Goal: Information Seeking & Learning: Learn about a topic

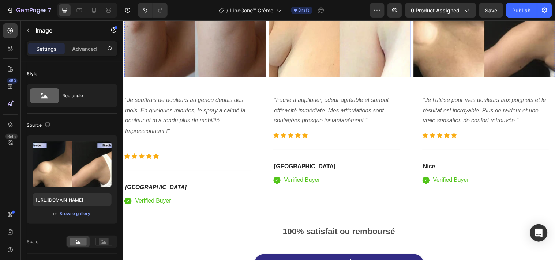
scroll to position [1626, 0]
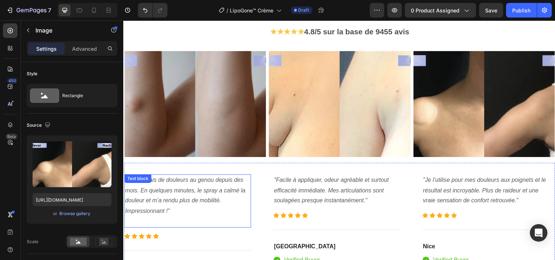
click at [195, 184] on icon ""Je souffrais de douleurs au genou depuis des mois. En quelques minutes, le spr…" at bounding box center [186, 198] width 122 height 38
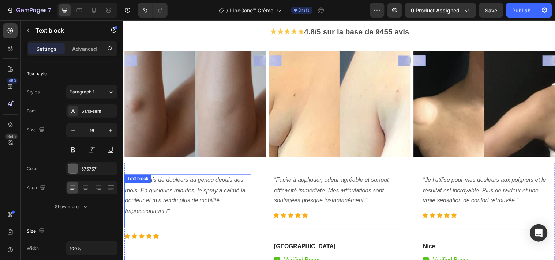
click at [195, 184] on icon ""Je souffrais de douleurs au genou depuis des mois. En quelques minutes, le spr…" at bounding box center [186, 198] width 122 height 38
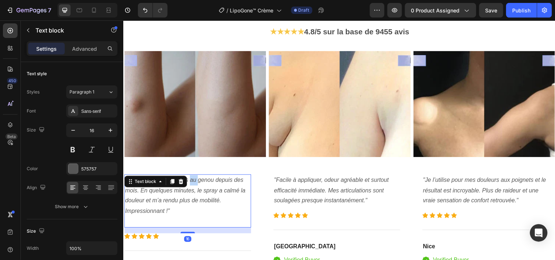
click at [195, 184] on icon ""Je souffrais de douleurs au genou depuis des mois. En quelques minutes, le spr…" at bounding box center [186, 198] width 122 height 38
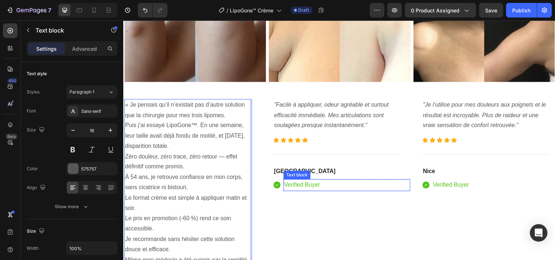
scroll to position [1743, 0]
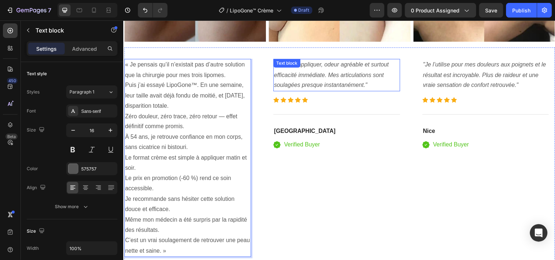
click at [334, 79] on p ""Facile à appliquer, odeur agréable et surtout efficacité immédiate. Mes articu…" at bounding box center [340, 75] width 127 height 31
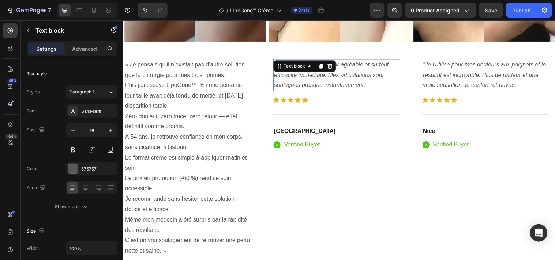
click at [334, 79] on p ""Facile à appliquer, odeur agréable et surtout efficacité immédiate. Mes articu…" at bounding box center [340, 75] width 127 height 31
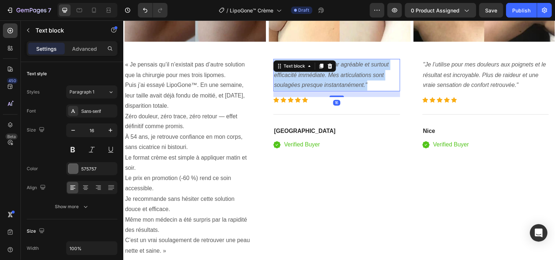
click at [334, 79] on p ""Facile à appliquer, odeur agréable et surtout efficacité immédiate. Mes articu…" at bounding box center [340, 75] width 127 height 31
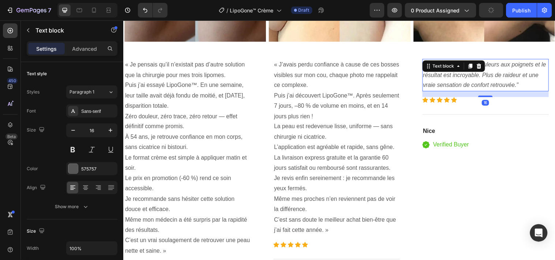
click at [465, 82] on icon ""Je l’utilise pour mes douleurs aux poignets et le résultat est incroyable. Plu…" at bounding box center [490, 75] width 125 height 27
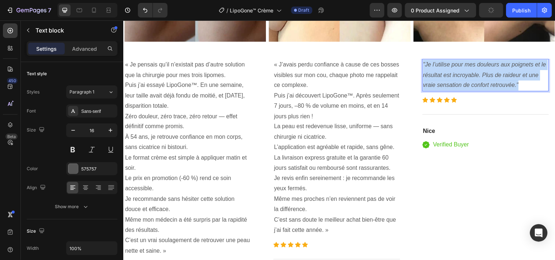
click at [465, 82] on icon ""Je l’utilise pour mes douleurs aux poignets et le résultat est incroyable. Plu…" at bounding box center [490, 75] width 125 height 27
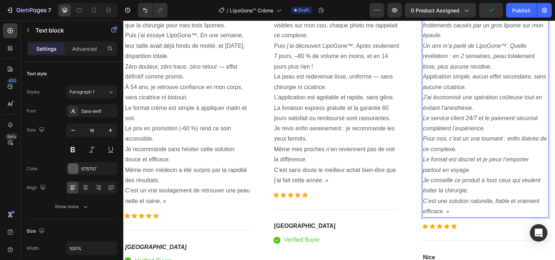
scroll to position [1916, 0]
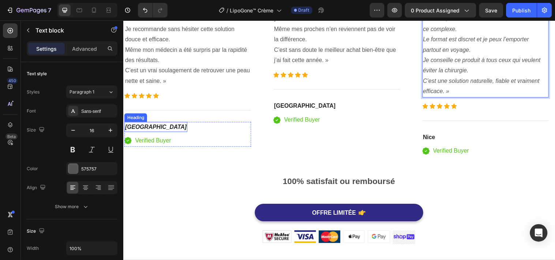
click at [128, 126] on icon "[GEOGRAPHIC_DATA]" at bounding box center [156, 128] width 63 height 6
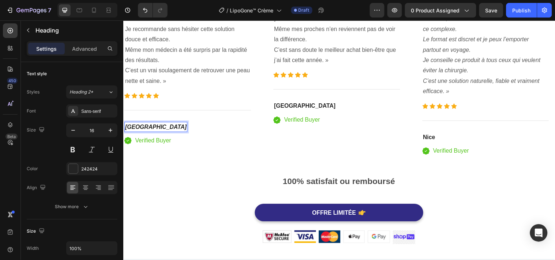
click at [128, 126] on icon "[GEOGRAPHIC_DATA]" at bounding box center [156, 128] width 63 height 6
click at [137, 125] on icon "[GEOGRAPHIC_DATA]" at bounding box center [156, 128] width 63 height 6
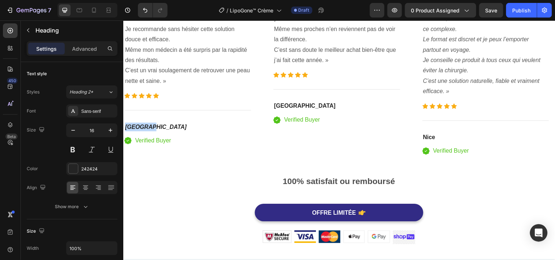
click at [137, 125] on icon "[GEOGRAPHIC_DATA]" at bounding box center [156, 128] width 63 height 6
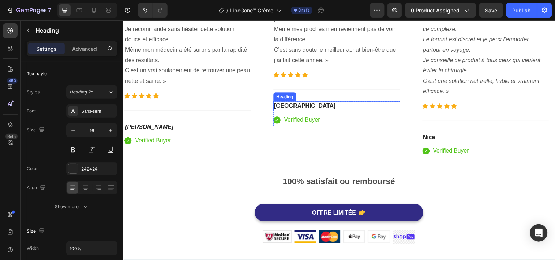
click at [285, 104] on strong "[GEOGRAPHIC_DATA]" at bounding box center [308, 107] width 63 height 6
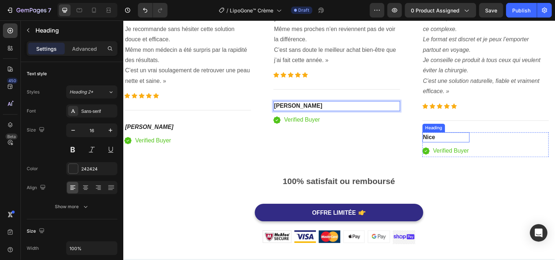
click at [436, 139] on strong "Nice" at bounding box center [434, 139] width 12 height 6
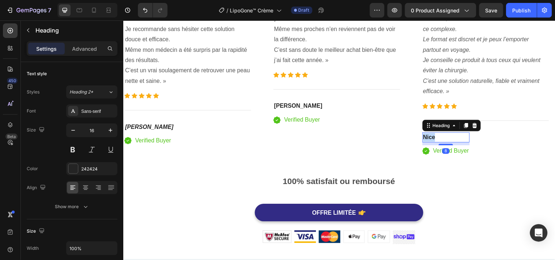
click at [436, 139] on strong "Nice" at bounding box center [434, 139] width 12 height 6
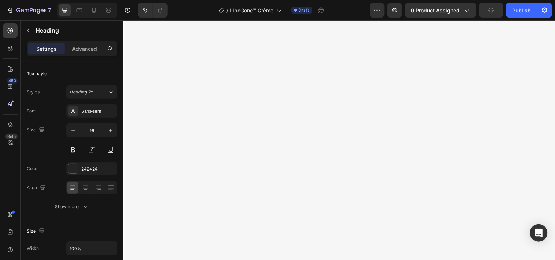
scroll to position [0, 0]
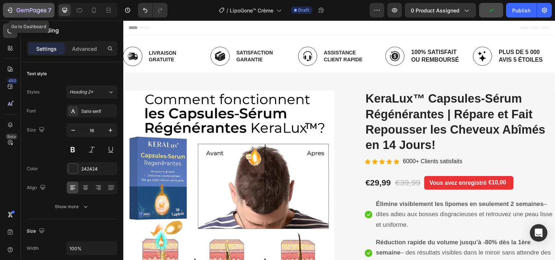
click at [9, 10] on icon "button" at bounding box center [9, 10] width 7 height 7
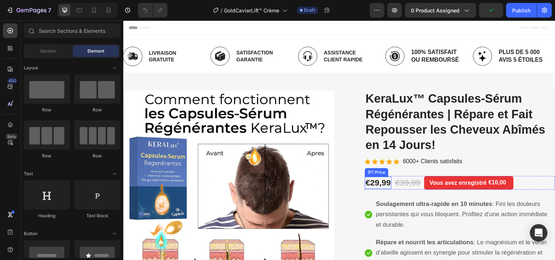
scroll to position [81, 0]
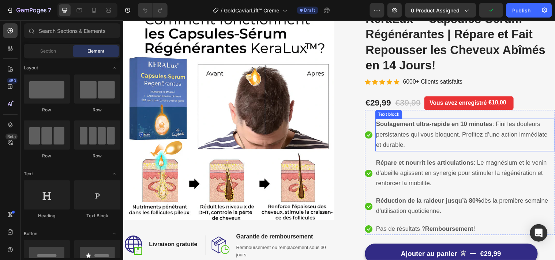
click at [424, 140] on p "Soulagement ultra-rapide en 10 minutes : Fini les douleurs persistantes qui vou…" at bounding box center [470, 136] width 181 height 31
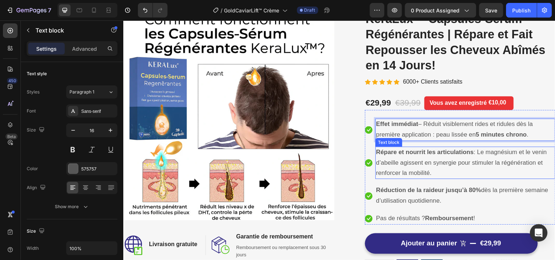
click at [434, 163] on span "Répare et nourrit les articulations : Le magnésium et le venin d’abeille agisse…" at bounding box center [466, 165] width 173 height 28
click at [433, 161] on p "Répare et nourrit les articulations : Le magnésium et le venin d’abeille agisse…" at bounding box center [470, 164] width 181 height 31
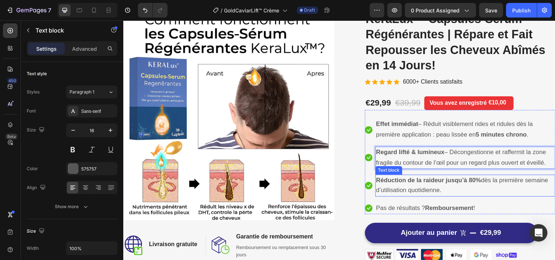
click at [416, 186] on strong "Réduction de la raideur jusqu’à 80%" at bounding box center [433, 182] width 107 height 7
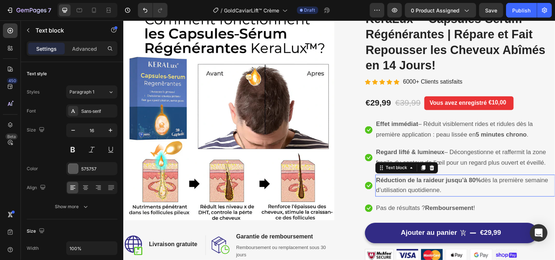
click at [416, 186] on strong "Réduction de la raideur jusqu’à 80%" at bounding box center [433, 182] width 107 height 7
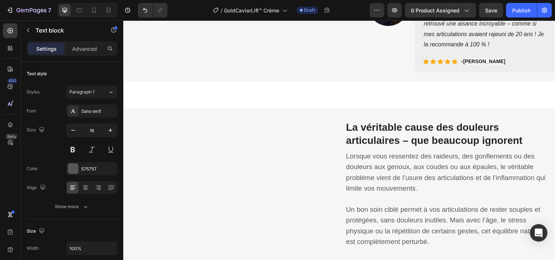
scroll to position [406, 0]
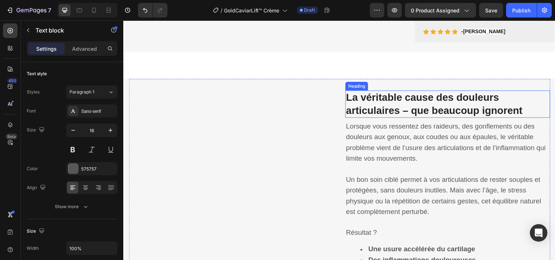
click at [414, 117] on strong "La véritable cause des douleurs articulaires – que beaucoup ignorent" at bounding box center [439, 105] width 179 height 25
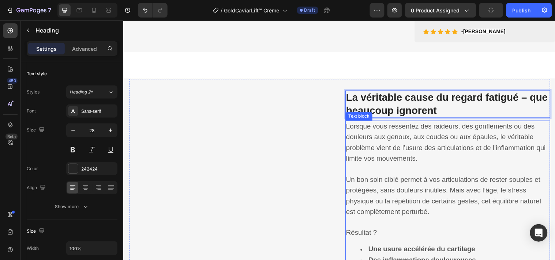
click at [380, 166] on p "Lorsque vous ressentez des raideurs, des gonflements ou des douleurs aux genoux…" at bounding box center [453, 145] width 207 height 44
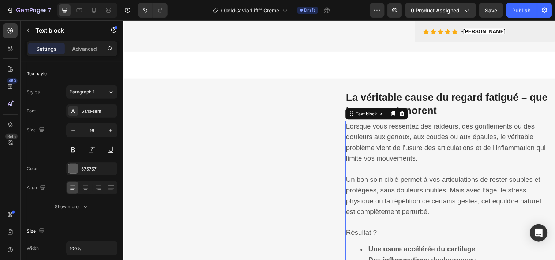
click at [380, 166] on p "Lorsque vous ressentez des raideurs, des gonflements ou des douleurs aux genoux…" at bounding box center [453, 145] width 207 height 44
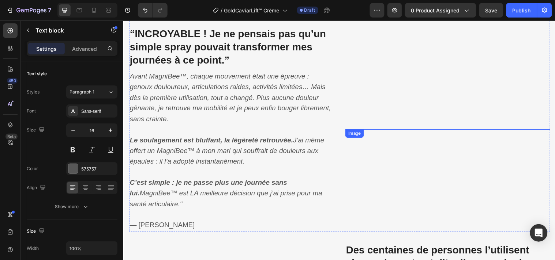
scroll to position [675, 0]
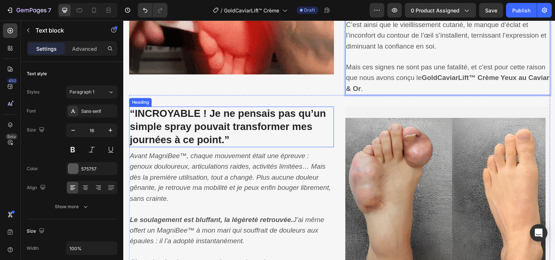
click at [243, 123] on strong "“INCROYABLE ! Je ne pensais pas qu’un simple spray pouvait transformer mes jour…" at bounding box center [229, 128] width 199 height 38
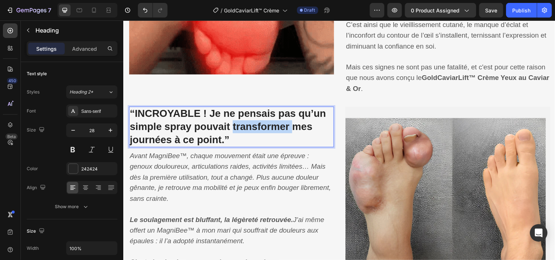
click at [243, 123] on strong "“INCROYABLE ! Je ne pensais pas qu’un simple spray pouvait transformer mes jour…" at bounding box center [229, 128] width 199 height 38
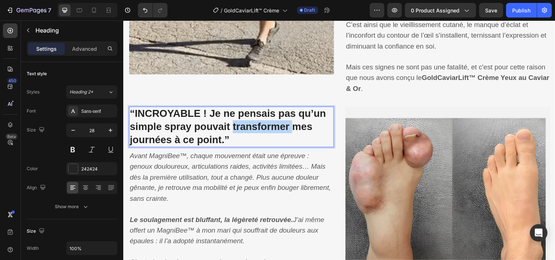
click at [243, 123] on strong "“INCROYABLE ! Je ne pensais pas qu’un simple spray pouvait transformer mes jour…" at bounding box center [229, 128] width 199 height 38
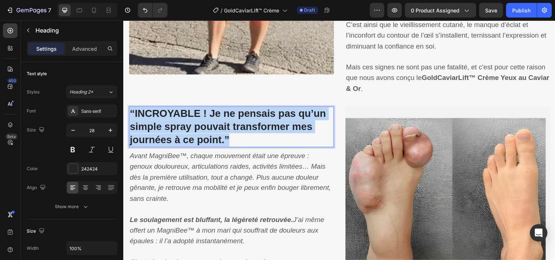
click at [243, 123] on strong "“INCROYABLE ! Je ne pensais pas qu’un simple spray pouvait transformer mes jour…" at bounding box center [229, 128] width 199 height 38
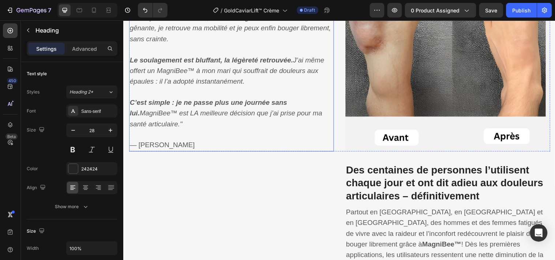
scroll to position [756, 0]
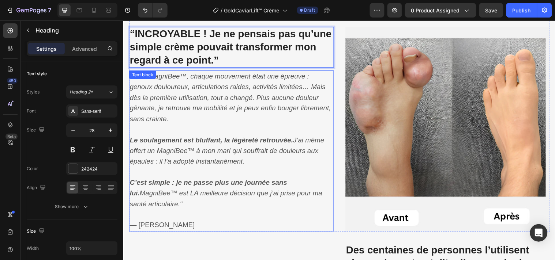
click at [196, 99] on icon "Avant MagniBee™, chaque mouvement était une épreuve : genoux douloureux, articu…" at bounding box center [232, 98] width 205 height 51
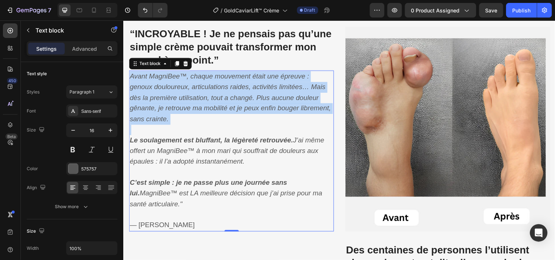
click at [196, 99] on icon "Avant MagniBee™, chaque mouvement était une épreuve : genoux douloureux, articu…" at bounding box center [232, 98] width 205 height 51
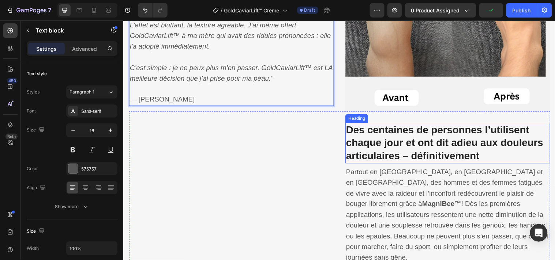
scroll to position [919, 0]
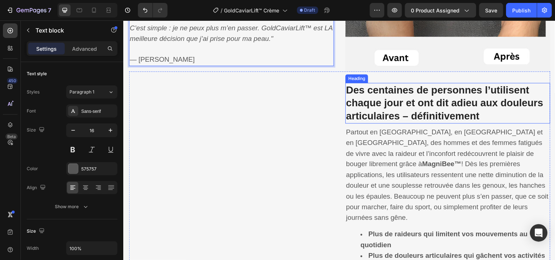
click at [433, 106] on strong "Des centaines de personnes l’utilisent chaque jour et ont dit adieu aux douleur…" at bounding box center [450, 104] width 200 height 38
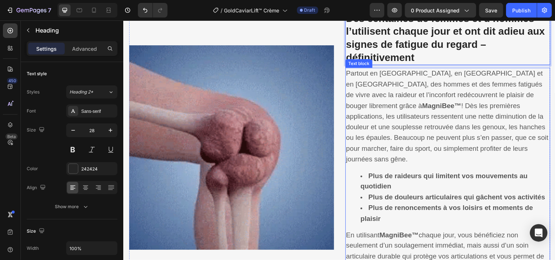
scroll to position [1000, 0]
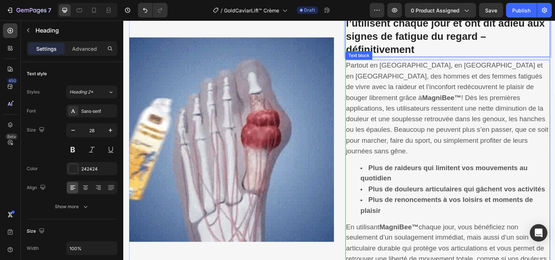
click at [371, 95] on span "Partout en France, en Belgique et en Suisse, des hommes et des femmes fatigués …" at bounding box center [453, 109] width 206 height 95
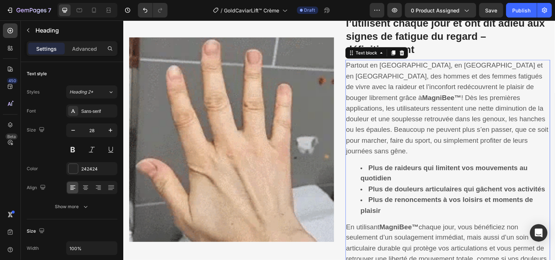
click at [371, 95] on span "Partout en France, en Belgique et en Suisse, des hommes et des femmes fatigués …" at bounding box center [453, 109] width 206 height 95
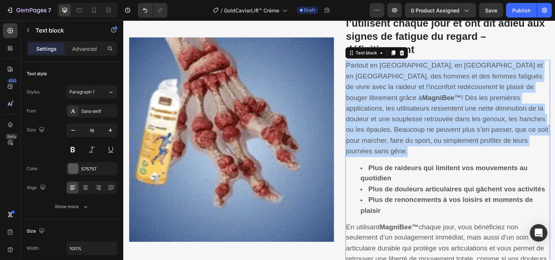
click at [371, 95] on span "Partout en France, en Belgique et en Suisse, des hommes et des femmes fatigués …" at bounding box center [453, 109] width 206 height 95
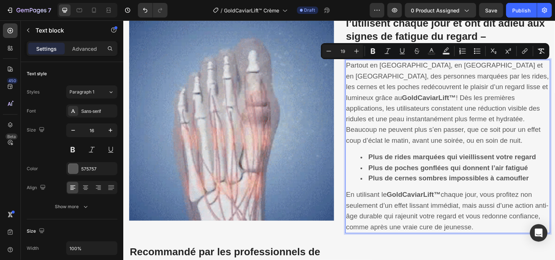
click at [363, 101] on span "Partout en France, en Belgique et en Suisse, des personnes marquées par les rid…" at bounding box center [453, 104] width 206 height 84
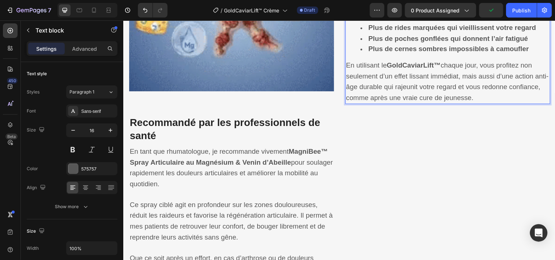
scroll to position [1163, 0]
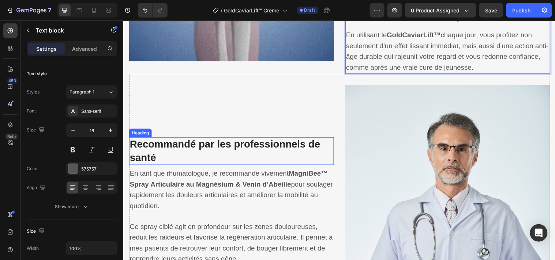
click at [245, 145] on strong "Recommandé par les professionnels de santé" at bounding box center [227, 152] width 194 height 25
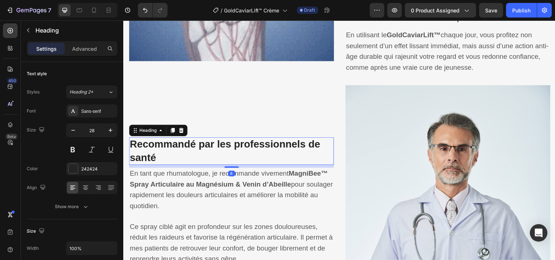
click at [245, 145] on strong "Recommandé par les professionnels de santé" at bounding box center [227, 152] width 194 height 25
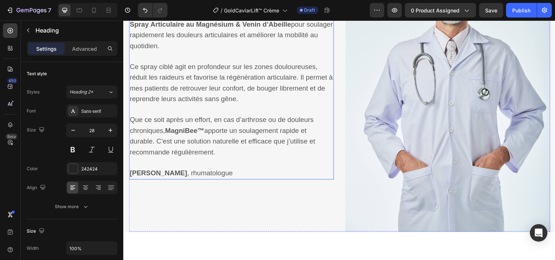
scroll to position [1244, 0]
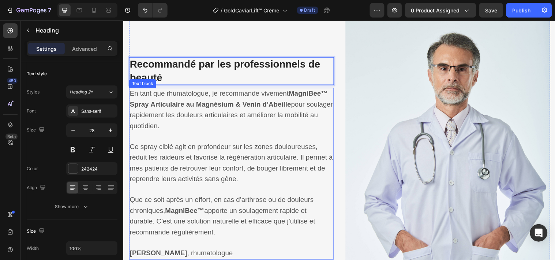
click at [158, 101] on p "En tant que rhumatologue, je recommande vivement MagniBee™ Spray Articulaire au…" at bounding box center [233, 111] width 207 height 44
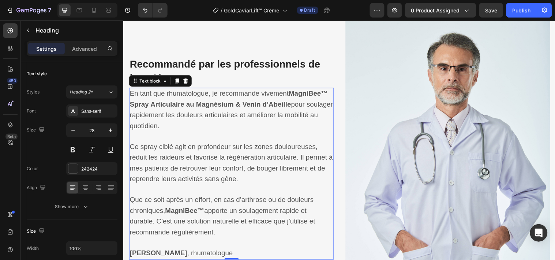
click at [158, 101] on p "En tant que rhumatologue, je recommande vivement MagniBee™ Spray Articulaire au…" at bounding box center [233, 111] width 207 height 44
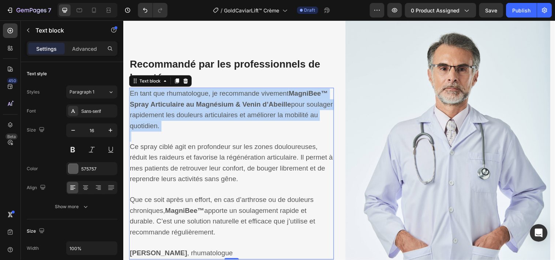
click at [158, 101] on p "En tant que rhumatologue, je recommande vivement MagniBee™ Spray Articulaire au…" at bounding box center [233, 111] width 207 height 44
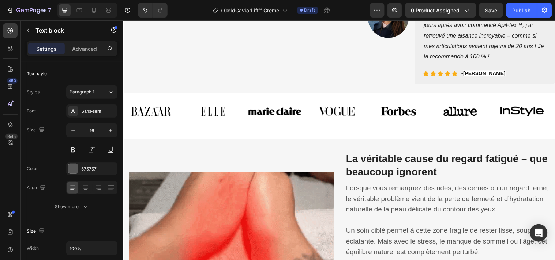
scroll to position [527, 0]
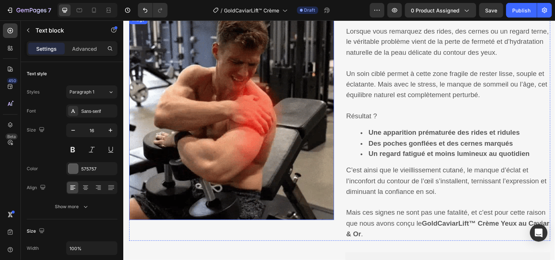
click at [237, 110] on img at bounding box center [233, 119] width 208 height 208
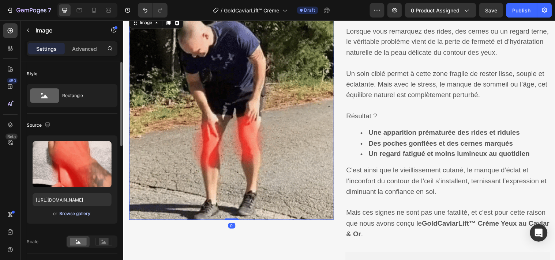
click at [89, 217] on div "Browse gallery" at bounding box center [75, 214] width 31 height 7
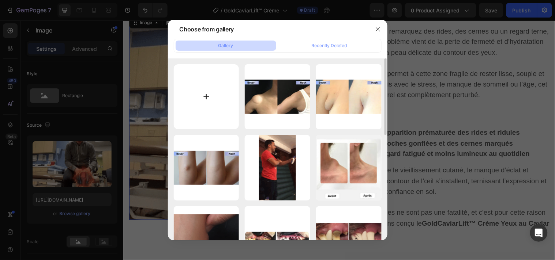
click at [206, 95] on input "file" at bounding box center [206, 96] width 65 height 65
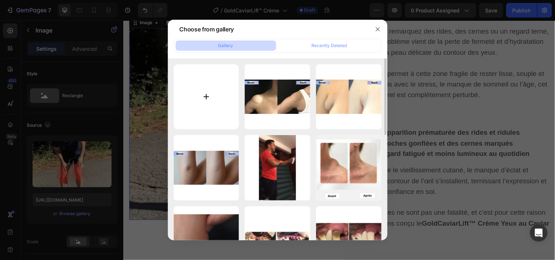
type input "C:\fakepath\1.png"
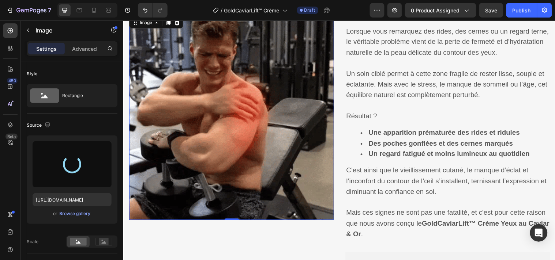
type input "https://cdn.shopify.com/s/files/1/0748/6688/4847/files/gempages_574280435123618…"
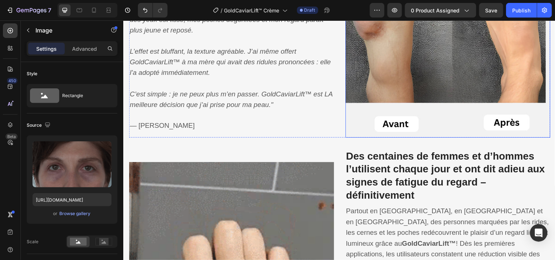
scroll to position [770, 0]
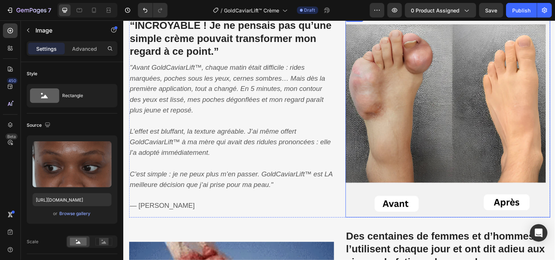
click at [391, 123] on img at bounding box center [453, 116] width 208 height 208
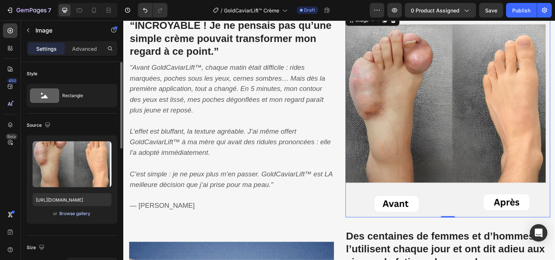
drag, startPoint x: 87, startPoint y: 215, endPoint x: 87, endPoint y: 211, distance: 3.7
click at [87, 211] on div "Browse gallery" at bounding box center [75, 214] width 31 height 7
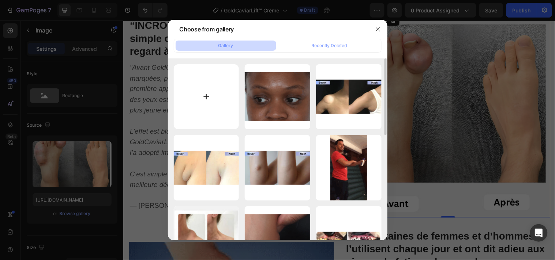
click at [207, 97] on input "file" at bounding box center [206, 96] width 65 height 65
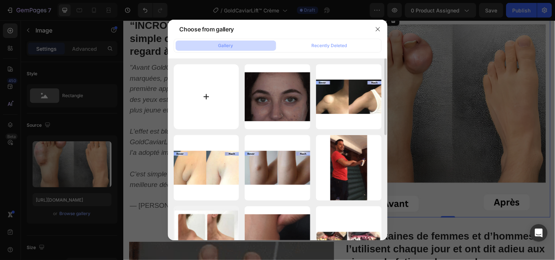
type input "C:\fakepath\2.png"
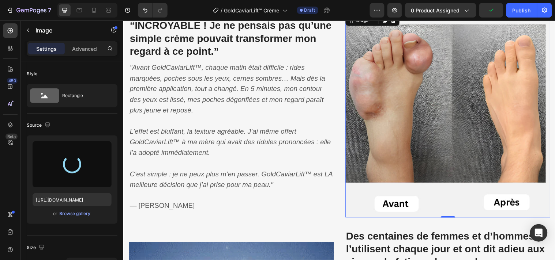
type input "https://cdn.shopify.com/s/files/1/0748/6688/4847/files/gempages_574280435123618…"
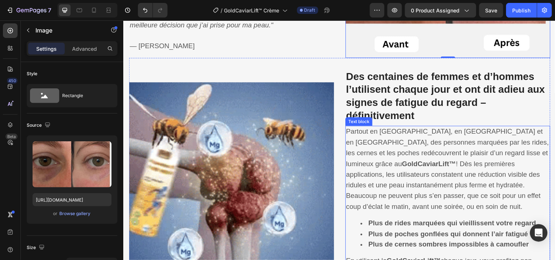
scroll to position [933, 0]
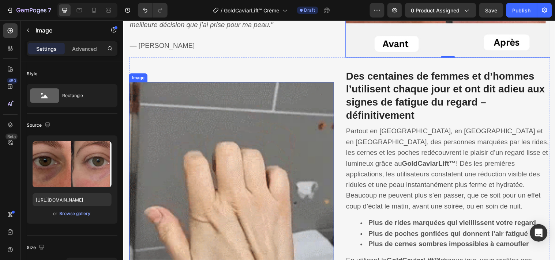
click at [282, 183] on img at bounding box center [233, 187] width 208 height 208
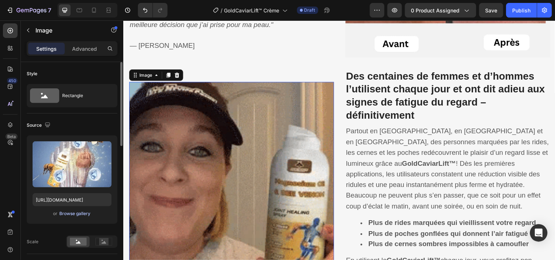
click at [78, 213] on div "Browse gallery" at bounding box center [75, 214] width 31 height 7
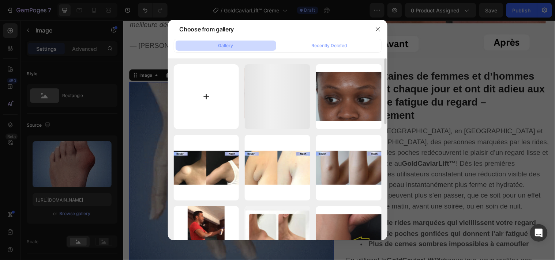
click at [210, 96] on input "file" at bounding box center [206, 96] width 65 height 65
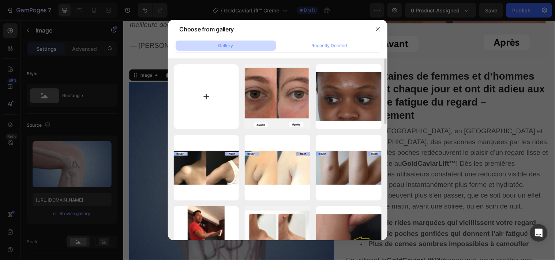
type input "C:\fakepath\3.png"
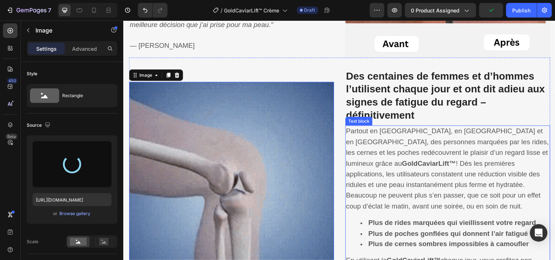
type input "https://cdn.shopify.com/s/files/1/0748/6688/4847/files/gempages_574280435123618…"
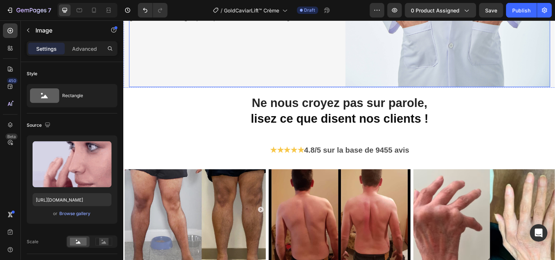
scroll to position [1502, 0]
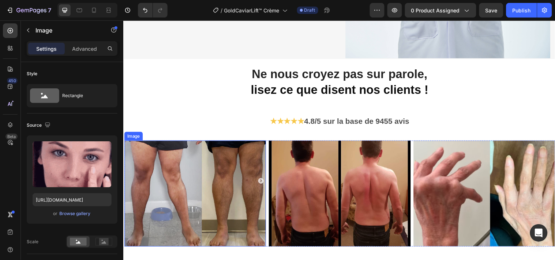
click at [211, 195] on img at bounding box center [196, 196] width 144 height 108
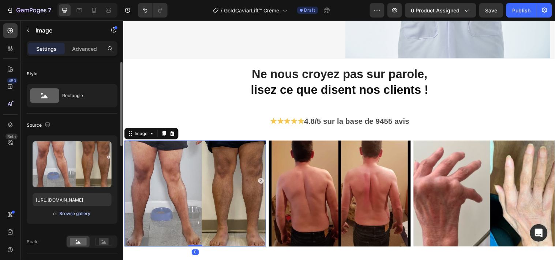
click at [83, 215] on div "Browse gallery" at bounding box center [75, 214] width 31 height 7
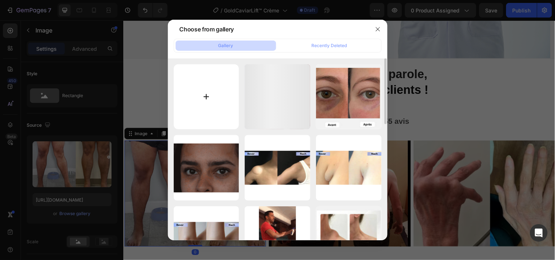
click at [199, 93] on input "file" at bounding box center [206, 96] width 65 height 65
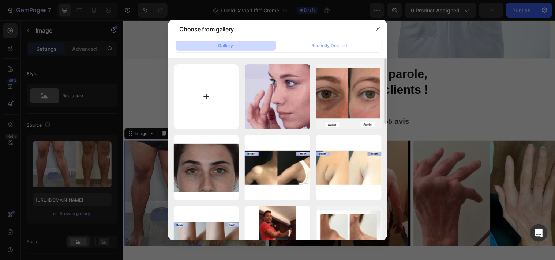
type input "C:\fakepath\4.png"
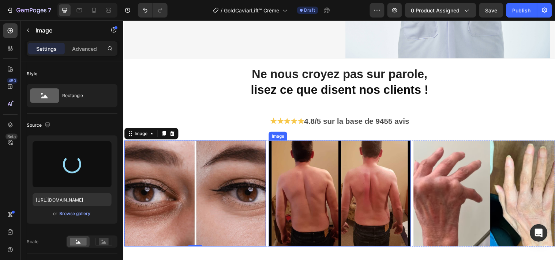
type input "https://cdn.shopify.com/s/files/1/0748/6688/4847/files/gempages_574280435123618…"
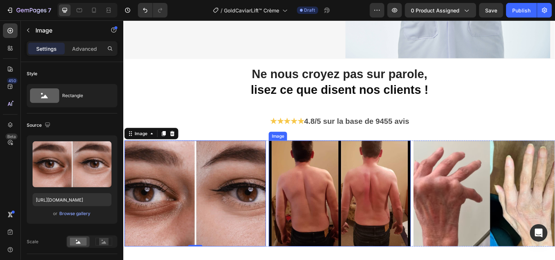
click at [338, 194] on img at bounding box center [343, 196] width 144 height 108
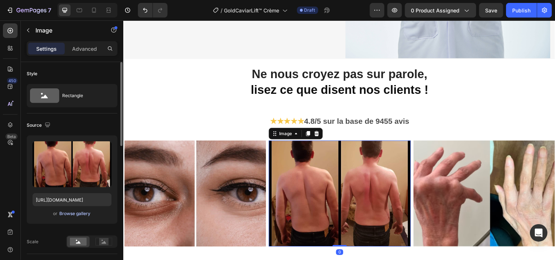
click at [87, 213] on div "Browse gallery" at bounding box center [75, 214] width 31 height 7
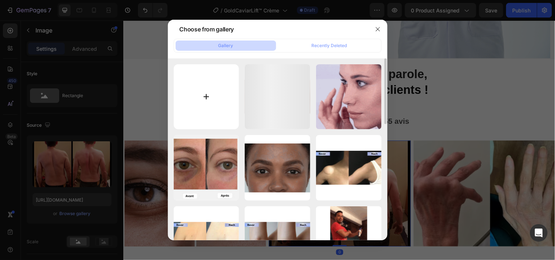
click at [204, 102] on input "file" at bounding box center [206, 96] width 65 height 65
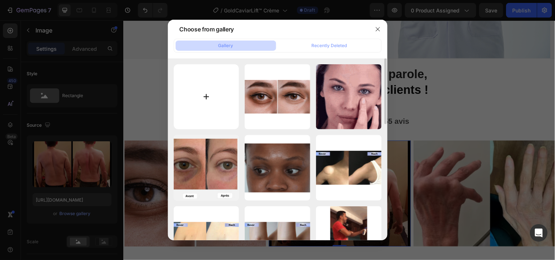
type input "C:\fakepath\5.png"
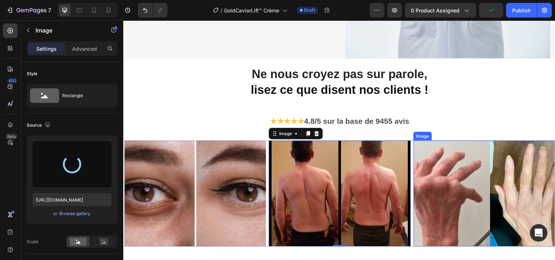
type input "https://cdn.shopify.com/s/files/1/0748/6688/4847/files/gempages_574280435123618…"
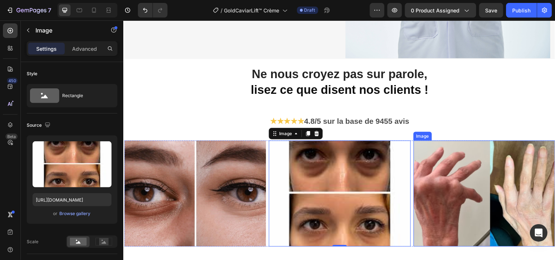
click at [454, 187] on img at bounding box center [490, 196] width 144 height 108
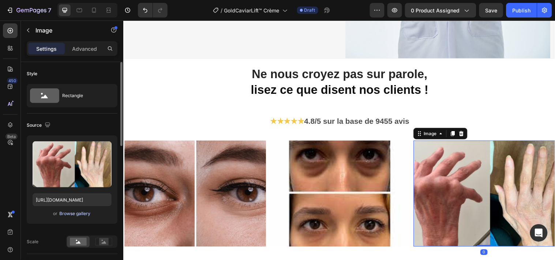
click at [79, 216] on div "Browse gallery" at bounding box center [75, 214] width 31 height 7
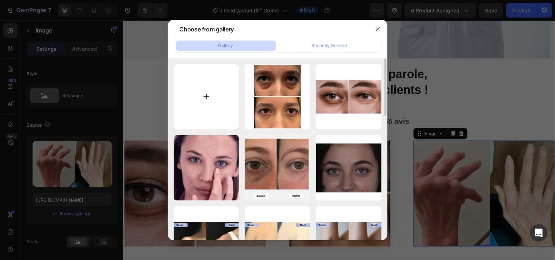
click at [210, 92] on input "file" at bounding box center [206, 96] width 65 height 65
type input "C:\fakepath\6.png"
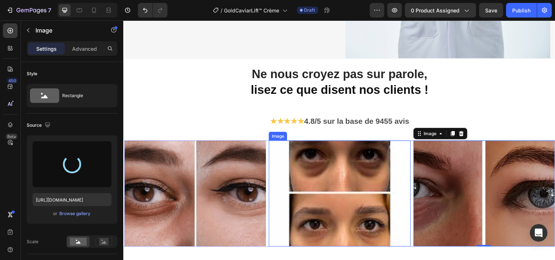
type input "https://cdn.shopify.com/s/files/1/0748/6688/4847/files/gempages_574280435123618…"
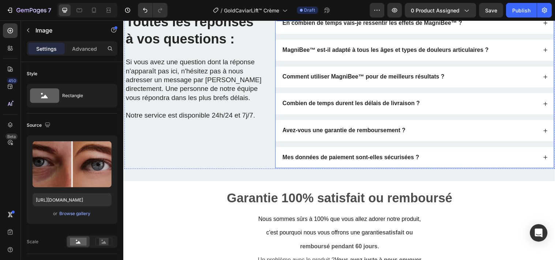
scroll to position [1909, 0]
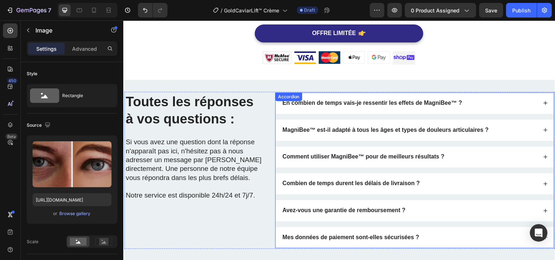
click at [489, 108] on div "En combien de temps vais-je ressentir les effets de MagniBee™ ?" at bounding box center [414, 105] width 260 height 10
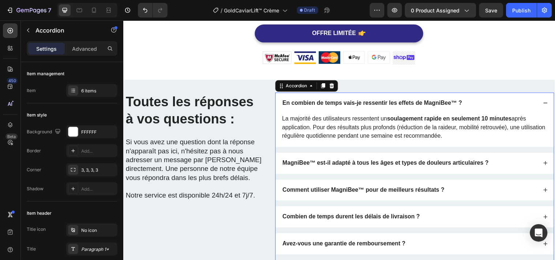
click at [390, 102] on strong "En combien de temps vais-je ressentir les effets de MagniBee™ ?" at bounding box center [376, 104] width 183 height 6
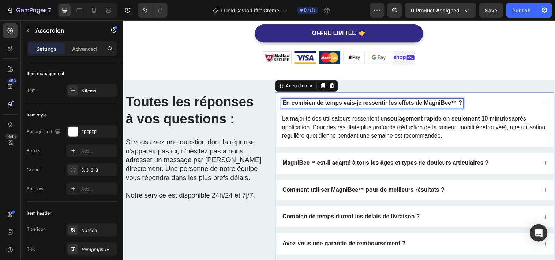
click at [390, 102] on strong "En combien de temps vais-je ressentir les effets de MagniBee™ ?" at bounding box center [376, 104] width 183 height 6
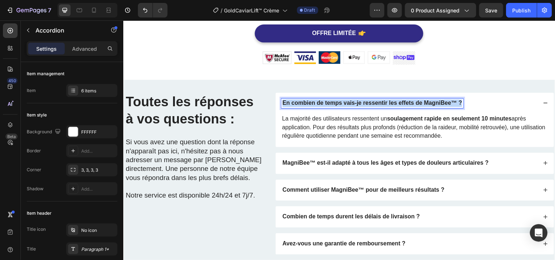
click at [390, 102] on strong "En combien de temps vais-je ressentir les effets de MagniBee™ ?" at bounding box center [376, 104] width 183 height 6
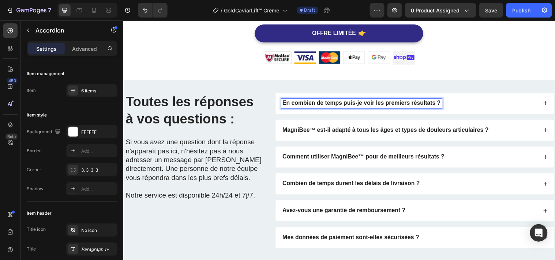
click at [477, 105] on div "En combien de temps puis-je voir les premiers résultats ?" at bounding box center [414, 105] width 260 height 10
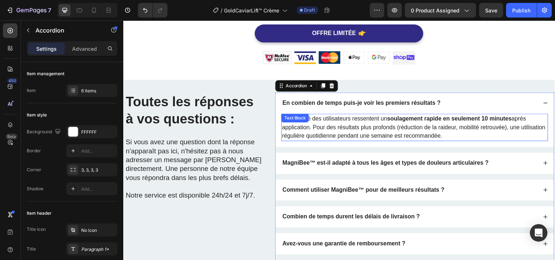
click at [394, 127] on p "La majorité des utilisateurs ressentent un soulagement rapide en seulement 10 m…" at bounding box center [420, 129] width 270 height 26
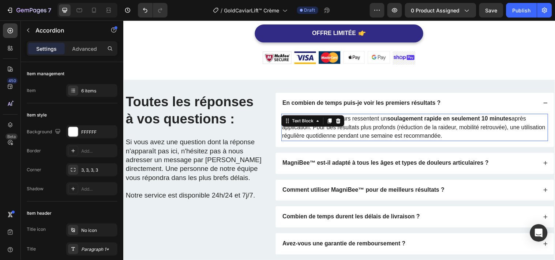
click at [394, 127] on p "La majorité des utilisateurs ressentent un soulagement rapide en seulement 10 m…" at bounding box center [420, 129] width 270 height 26
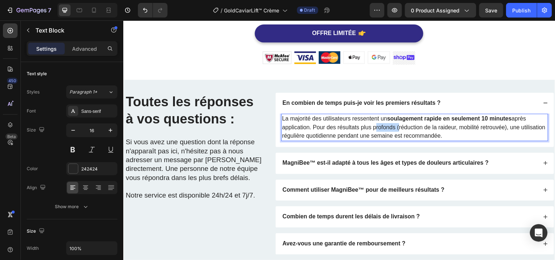
click at [394, 127] on p "La majorité des utilisateurs ressentent un soulagement rapide en seulement 10 m…" at bounding box center [420, 129] width 270 height 26
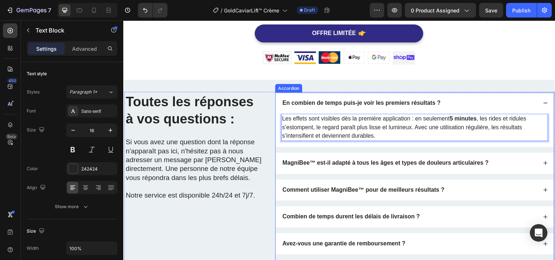
click at [514, 163] on div "MagniBee™ est-il adapté à tous les âges et types de douleurs articulaires ?" at bounding box center [414, 166] width 260 height 10
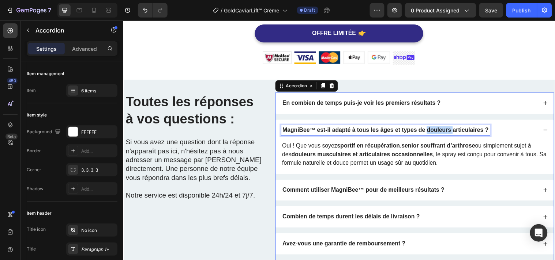
click at [452, 132] on strong "MagniBee™ est-il adapté à tous les âges et types de douleurs articulaires ?" at bounding box center [390, 131] width 210 height 6
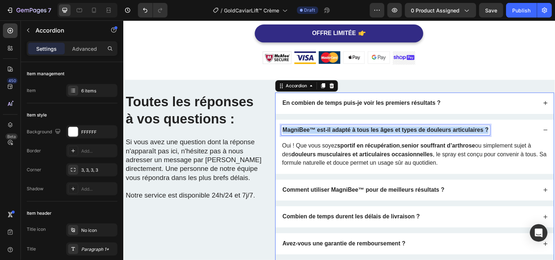
click at [452, 132] on strong "MagniBee™ est-il adapté à tous les âges et types de douleurs articulaires ?" at bounding box center [390, 131] width 210 height 6
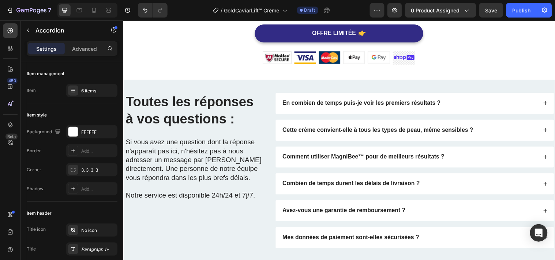
click at [487, 127] on div "Cette crème convient-elle à tous les types de peau, même sensibles ?" at bounding box center [414, 132] width 260 height 10
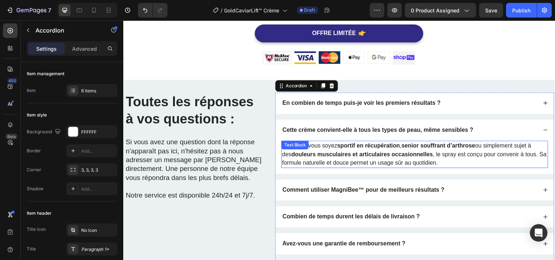
click at [416, 149] on strong "senior souffrant d’arthrose" at bounding box center [443, 148] width 75 height 6
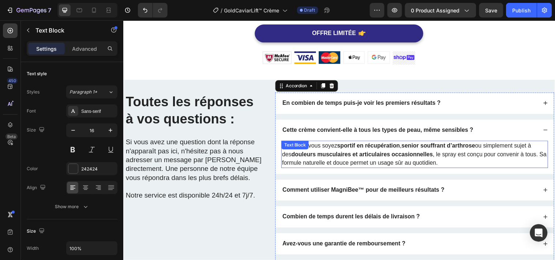
click at [416, 149] on strong "senior souffrant d’arthrose" at bounding box center [443, 148] width 75 height 6
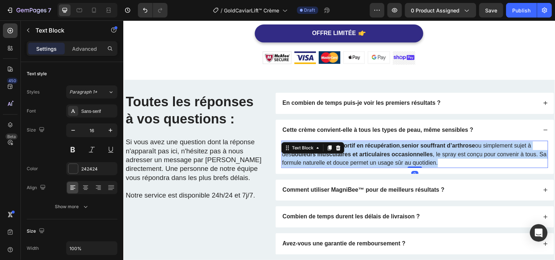
click at [416, 149] on strong "senior souffrant d’arthrose" at bounding box center [443, 148] width 75 height 6
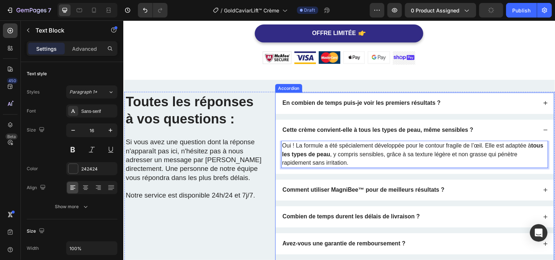
click at [457, 190] on div "Comment utiliser MagniBee™ pour de meilleurs résultats ?" at bounding box center [414, 193] width 260 height 10
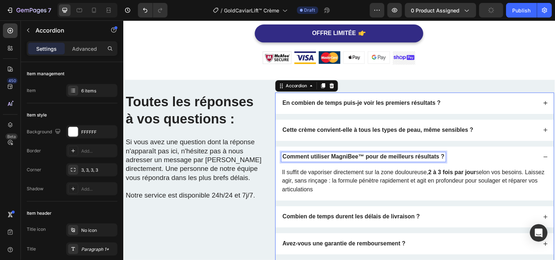
click at [389, 157] on strong "Comment utiliser MagniBee™ pour de meilleurs résultats ?" at bounding box center [367, 159] width 165 height 6
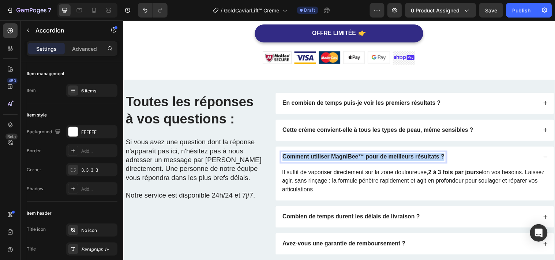
click at [389, 157] on strong "Comment utiliser MagniBee™ pour de meilleurs résultats ?" at bounding box center [367, 159] width 165 height 6
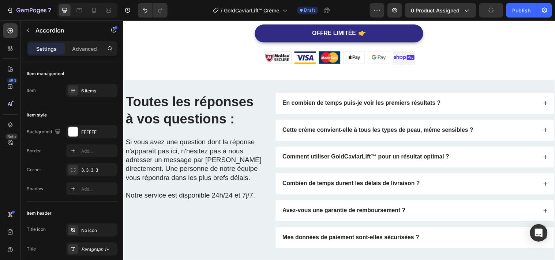
click at [477, 160] on div "Comment utiliser GoldCaviarLift™ pour un résultat optimal ?" at bounding box center [414, 159] width 260 height 10
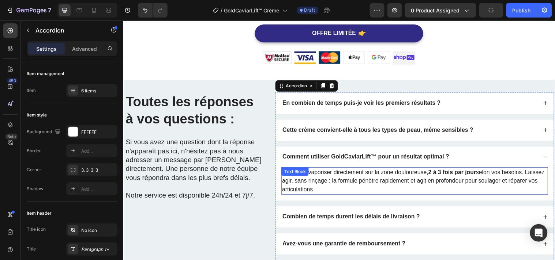
click at [421, 175] on p "Il suffit de vaporiser directement sur la zone douloureuse, 2 à 3 fois par jour…" at bounding box center [420, 183] width 270 height 26
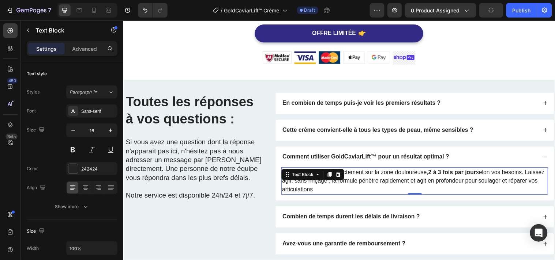
click at [421, 175] on p "Il suffit de vaporiser directement sur la zone douloureuse, 2 à 3 fois par jour…" at bounding box center [420, 183] width 270 height 26
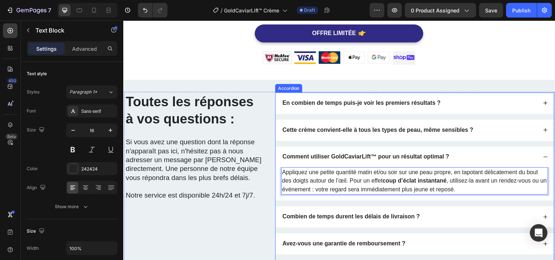
click at [429, 209] on div "Combien de temps durent les délais de livraison ?" at bounding box center [419, 220] width 283 height 22
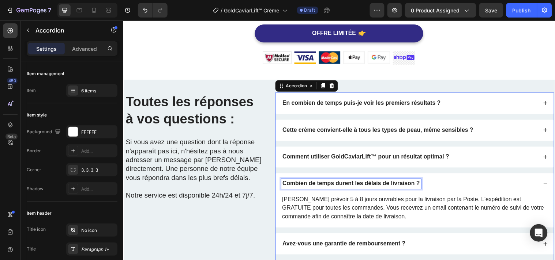
click at [403, 186] on strong "Combien de temps durent les délais de livraison ?" at bounding box center [354, 186] width 139 height 6
click at [403, 185] on strong "Combien de temps durent les délais de livraison ?" at bounding box center [354, 186] width 139 height 6
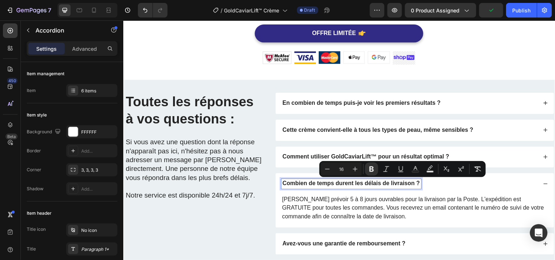
click at [378, 187] on strong "Combien de temps durent les délais de livraison ?" at bounding box center [354, 186] width 139 height 6
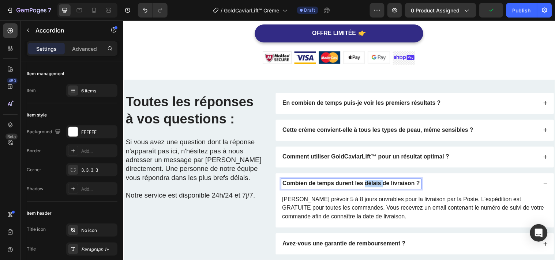
click at [378, 187] on strong "Combien de temps durent les délais de livraison ?" at bounding box center [354, 186] width 139 height 6
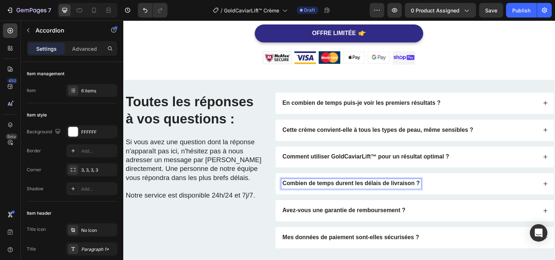
click at [445, 189] on div "Combien de temps durent les délais de livraison ?" at bounding box center [414, 186] width 260 height 10
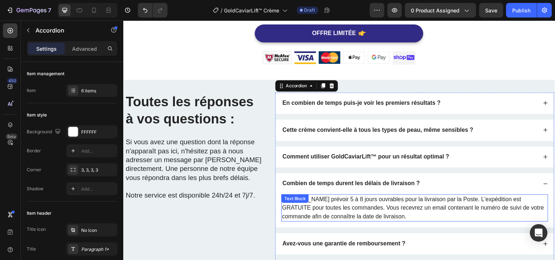
click at [353, 205] on p "Veuillez prévoir 5 à 8 jours ouvrables pour la livraison par la Poste. L'expédi…" at bounding box center [420, 211] width 270 height 26
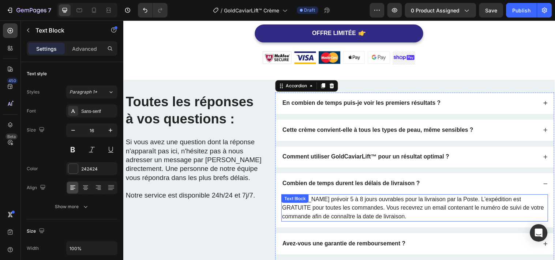
click at [353, 205] on p "Veuillez prévoir 5 à 8 jours ouvrables pour la livraison par la Poste. L'expédi…" at bounding box center [420, 211] width 270 height 26
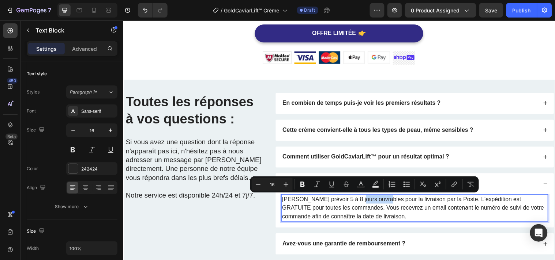
click at [353, 205] on p "Veuillez prévoir 5 à 8 jours ouvrables pour la livraison par la Poste. L'expédi…" at bounding box center [420, 211] width 270 height 26
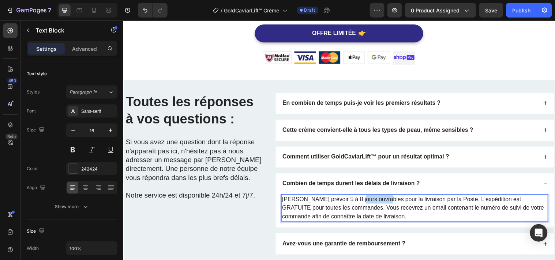
click at [353, 205] on p "Veuillez prévoir 5 à 8 jours ouvrables pour la livraison par la Poste. L'expédi…" at bounding box center [420, 211] width 270 height 26
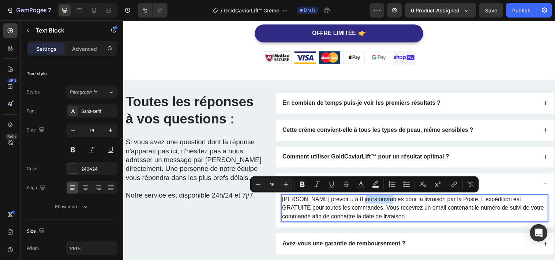
click at [353, 205] on p "Veuillez prévoir 5 à 8 jours ouvrables pour la livraison par la Poste. L'expédi…" at bounding box center [420, 211] width 270 height 26
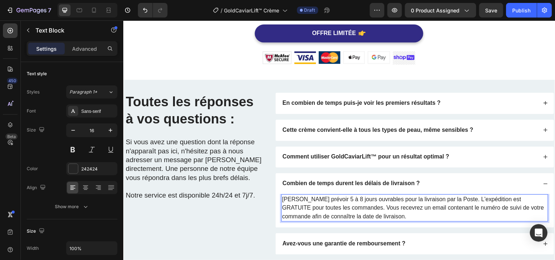
click at [352, 207] on p "Veuillez prévoir 5 à 8 jours ouvrables pour la livraison par la Poste. L'expédi…" at bounding box center [420, 211] width 270 height 26
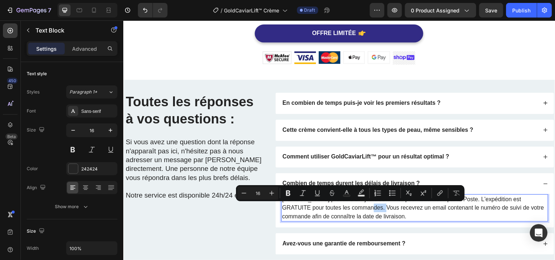
click at [352, 207] on p "Veuillez prévoir 5 à 8 jours ouvrables pour la livraison par la Poste. L'expédi…" at bounding box center [420, 211] width 270 height 26
click at [351, 208] on p "Veuillez prévoir 5 à 8 jours ouvrables pour la livraison par la Poste. L'expédi…" at bounding box center [420, 211] width 270 height 26
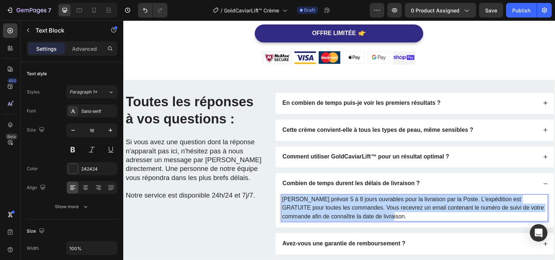
click at [351, 208] on p "Veuillez prévoir 5 à 8 jours ouvrables pour la livraison par la Poste. L'expédi…" at bounding box center [420, 211] width 270 height 26
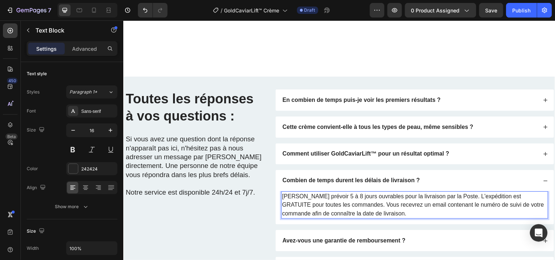
scroll to position [1993, 0]
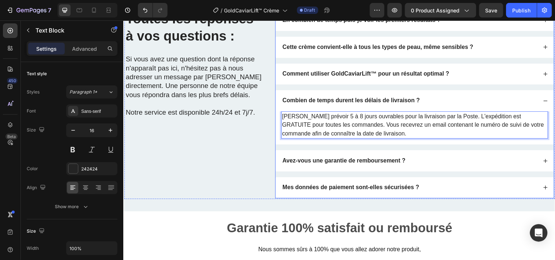
click at [430, 157] on div "Avez-vous une garantie de remboursement ?" at bounding box center [419, 163] width 283 height 22
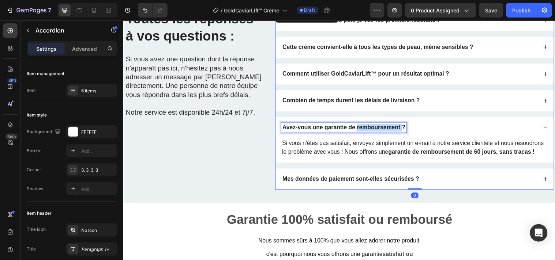
click at [365, 129] on strong "Avez-vous une garantie de remboursement ?" at bounding box center [347, 129] width 125 height 6
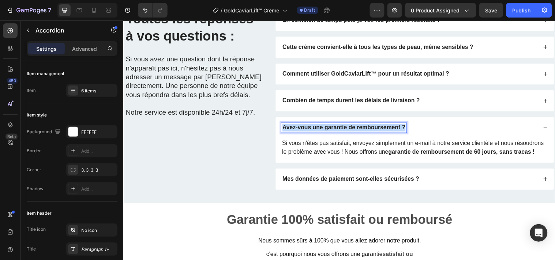
click at [365, 129] on strong "Avez-vous une garantie de remboursement ?" at bounding box center [347, 129] width 125 height 6
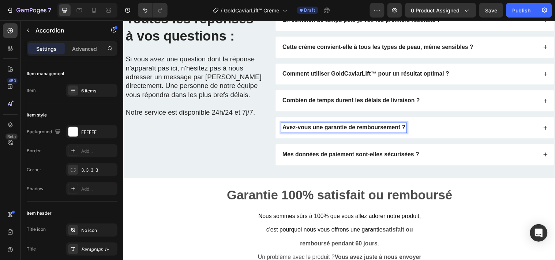
click at [453, 128] on div "Avez-vous une garantie de remboursement ?" at bounding box center [414, 129] width 260 height 10
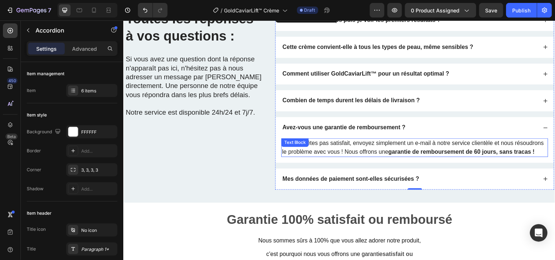
click at [361, 148] on p "Si vous n'êtes pas satisfait, envoyez simplement un e-mail à notre service clie…" at bounding box center [420, 150] width 270 height 18
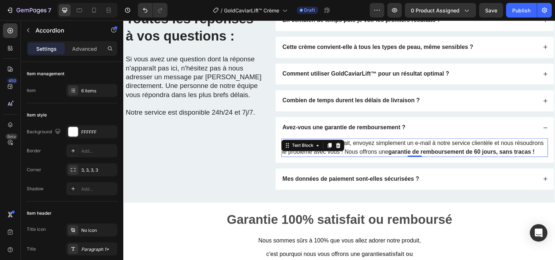
click at [361, 148] on p "Si vous n'êtes pas satisfait, envoyez simplement un e-mail à notre service clie…" at bounding box center [420, 150] width 270 height 18
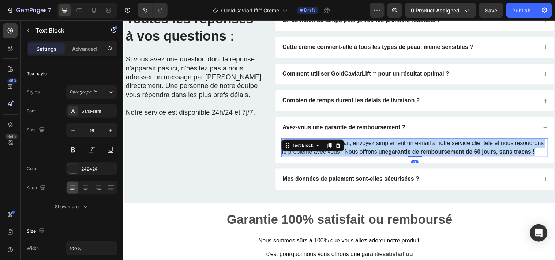
click at [361, 148] on p "Si vous n'êtes pas satisfait, envoyez simplement un e-mail à notre service clie…" at bounding box center [420, 150] width 270 height 18
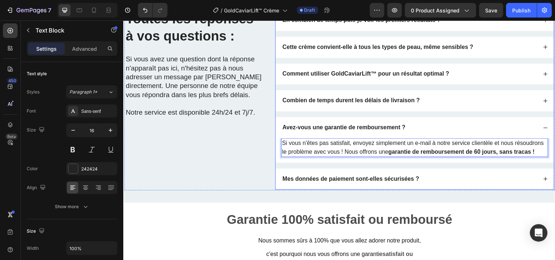
click at [450, 187] on div "Mes données de paiement sont-elles sécurisées ?" at bounding box center [414, 182] width 260 height 10
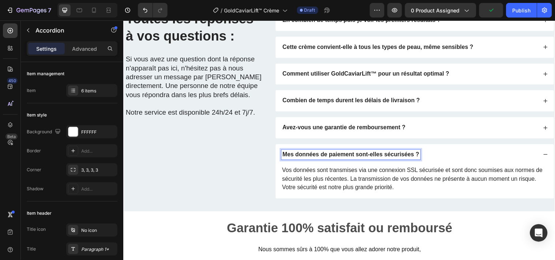
click at [339, 158] on strong "Mes données de paiement sont-elles sécurisées ?" at bounding box center [354, 156] width 139 height 6
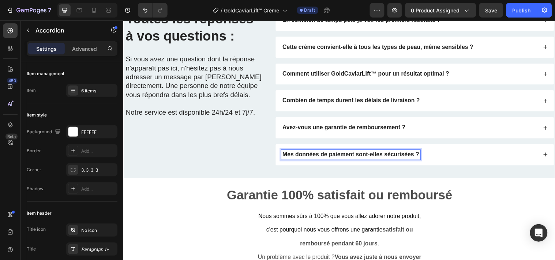
click at [440, 162] on div "Mes données de paiement sont-elles sécurisées ?" at bounding box center [419, 157] width 283 height 22
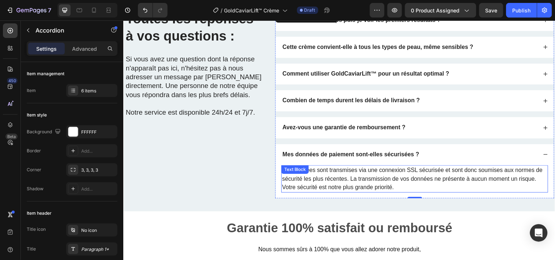
click at [375, 175] on p "Vos données sont transmises via une connexion SSL sécurisée et sont donc soumis…" at bounding box center [420, 181] width 270 height 26
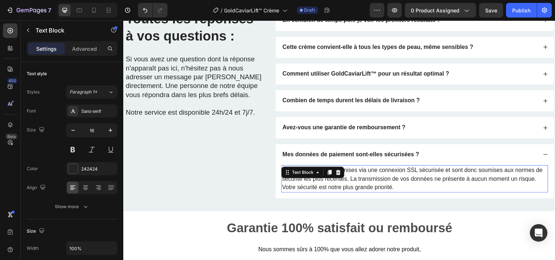
click at [375, 175] on p "Vos données sont transmises via une connexion SSL sécurisée et sont donc soumis…" at bounding box center [420, 181] width 270 height 26
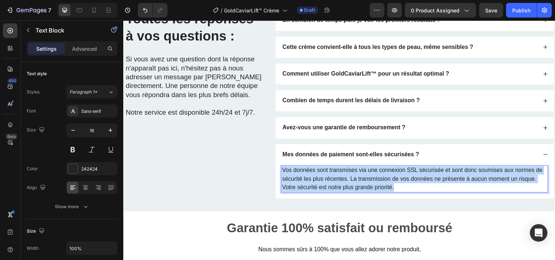
click at [375, 175] on p "Vos données sont transmises via une connexion SSL sécurisée et sont donc soumis…" at bounding box center [420, 181] width 270 height 26
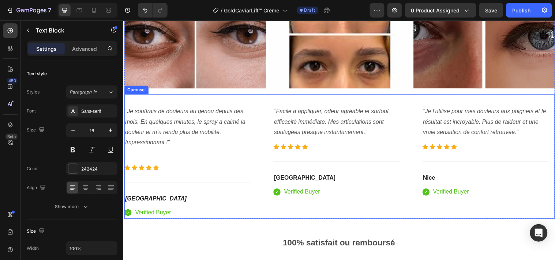
scroll to position [1707, 0]
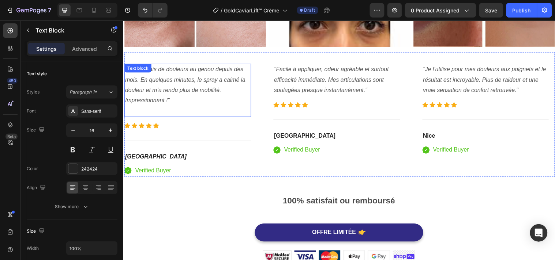
click at [195, 85] on p ""Je souffrais de douleurs au genou depuis des mois. En quelques minutes, le spr…" at bounding box center [188, 86] width 127 height 42
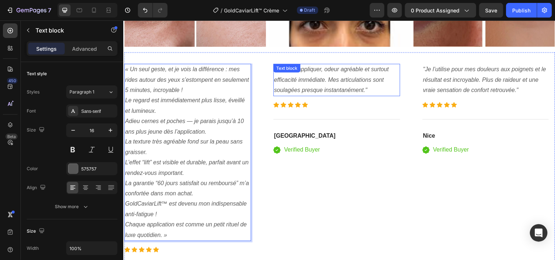
click at [339, 80] on icon ""Facile à appliquer, odeur agréable et surtout efficacité immédiate. Mes articu…" at bounding box center [335, 80] width 117 height 27
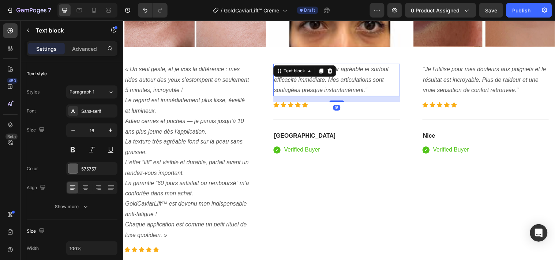
click at [339, 80] on icon ""Facile à appliquer, odeur agréable et surtout efficacité immédiate. Mes articu…" at bounding box center [335, 80] width 117 height 27
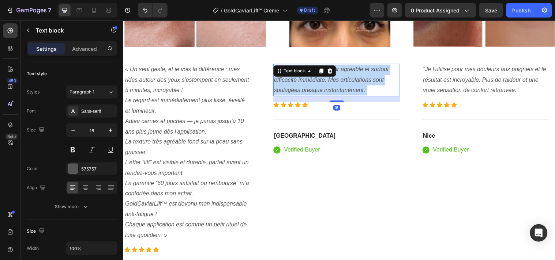
click at [339, 80] on icon ""Facile à appliquer, odeur agréable et surtout efficacité immédiate. Mes articu…" at bounding box center [335, 80] width 117 height 27
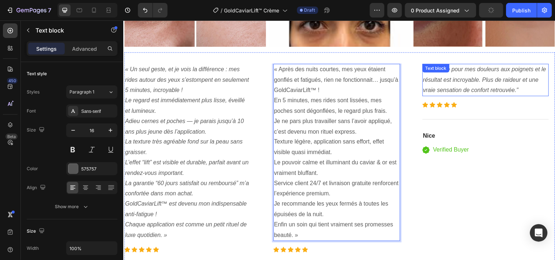
click at [457, 83] on p ""Je l’utilise pour mes douleurs aux poignets et le résultat est incroyable. Plu…" at bounding box center [491, 80] width 127 height 31
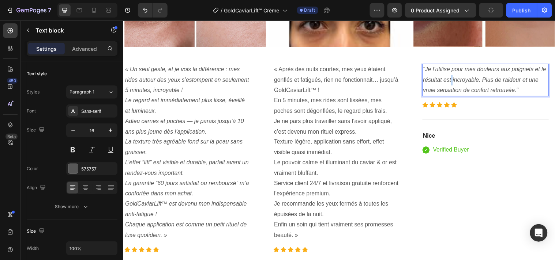
click at [457, 83] on p ""Je l’utilise pour mes douleurs aux poignets et le résultat est incroyable. Plu…" at bounding box center [491, 80] width 127 height 31
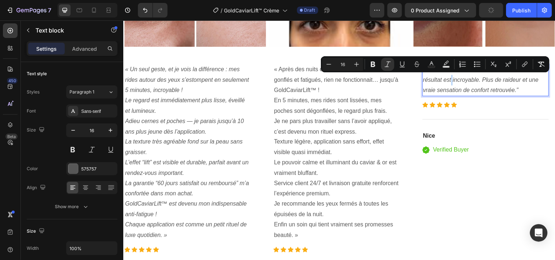
click at [457, 83] on p ""Je l’utilise pour mes douleurs aux poignets et le résultat est incroyable. Plu…" at bounding box center [491, 80] width 127 height 31
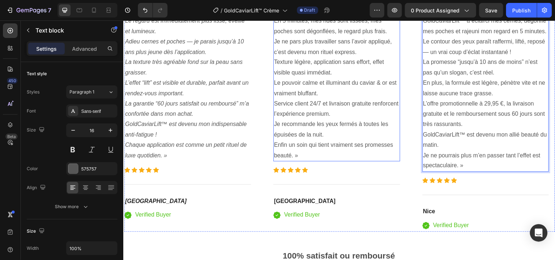
scroll to position [1870, 0]
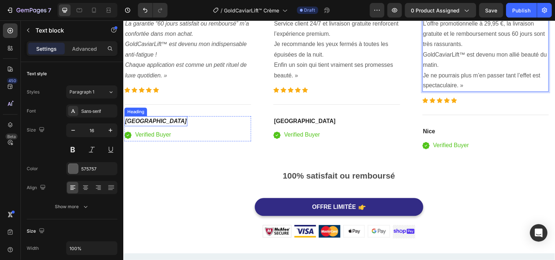
click at [143, 119] on icon "Toulouse" at bounding box center [156, 122] width 63 height 6
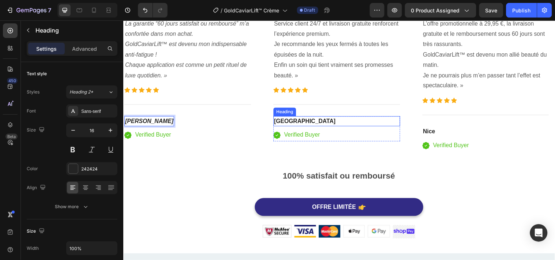
click at [282, 123] on strong "Lyon" at bounding box center [308, 122] width 63 height 6
click at [290, 120] on strong "Lyon" at bounding box center [308, 122] width 63 height 6
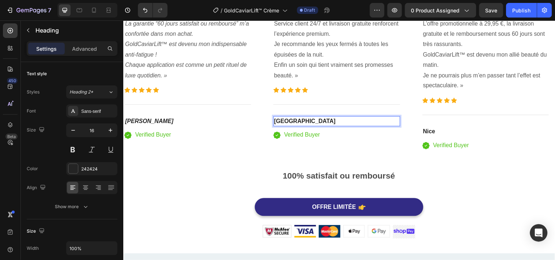
click at [290, 120] on strong "Lyon" at bounding box center [308, 122] width 63 height 6
click at [435, 130] on strong "Nice" at bounding box center [434, 133] width 12 height 6
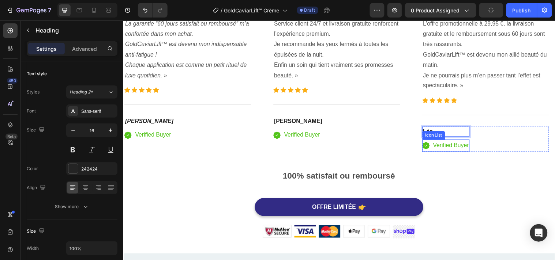
click at [435, 147] on li "Icon Verified Buyer Text block" at bounding box center [451, 147] width 48 height 12
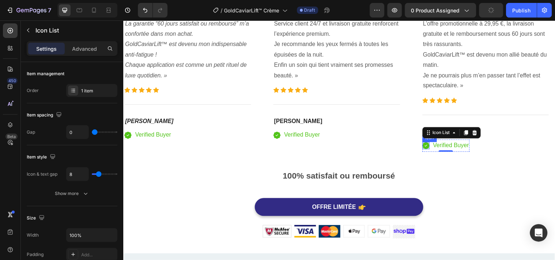
click at [434, 147] on icon at bounding box center [430, 147] width 7 height 7
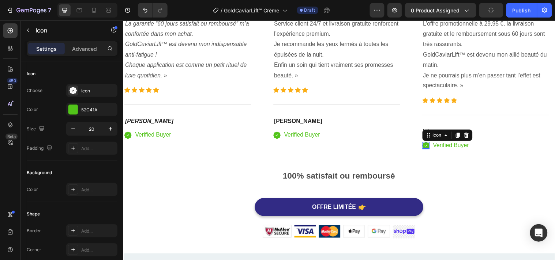
click at [434, 147] on icon at bounding box center [430, 147] width 7 height 7
click at [460, 136] on icon at bounding box center [463, 137] width 6 height 6
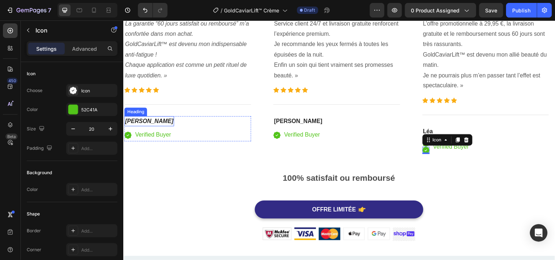
click at [138, 119] on icon "[PERSON_NAME]" at bounding box center [149, 122] width 49 height 6
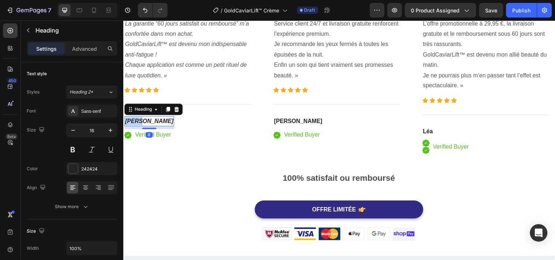
click at [138, 119] on icon "[PERSON_NAME]" at bounding box center [149, 122] width 49 height 6
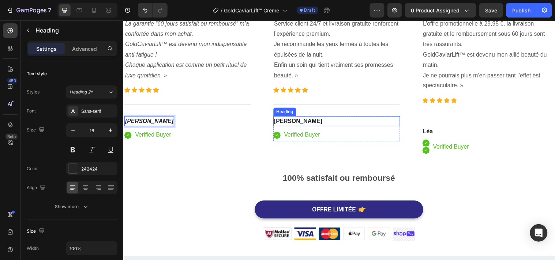
click at [287, 121] on strong "Olivia" at bounding box center [301, 122] width 49 height 6
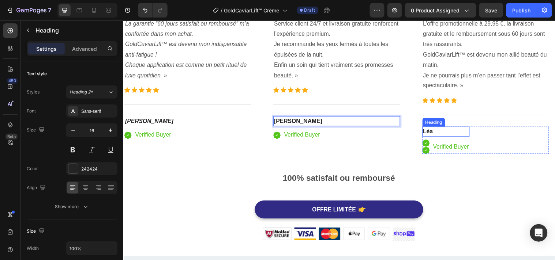
click at [439, 132] on p "⁠⁠⁠⁠⁠⁠⁠ Léa" at bounding box center [451, 133] width 47 height 9
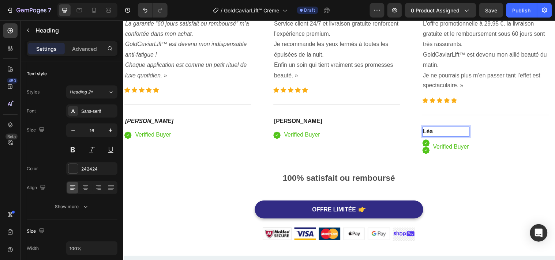
click at [439, 132] on p "Léa" at bounding box center [451, 133] width 47 height 9
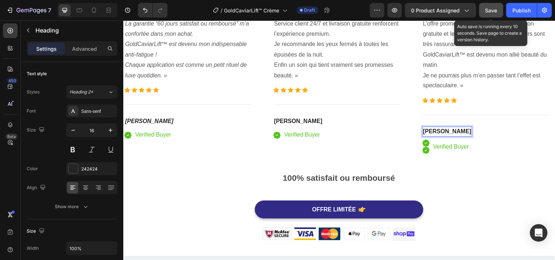
drag, startPoint x: 489, startPoint y: 10, endPoint x: 322, endPoint y: 146, distance: 215.3
click at [489, 10] on span "Save" at bounding box center [491, 10] width 12 height 6
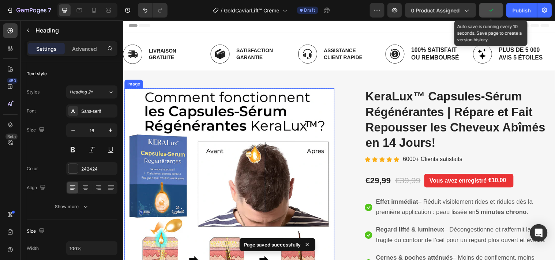
scroll to position [0, 0]
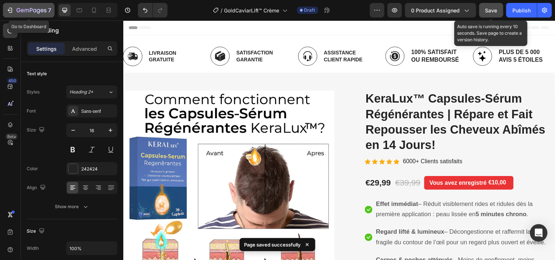
click at [6, 8] on icon "button" at bounding box center [9, 10] width 7 height 7
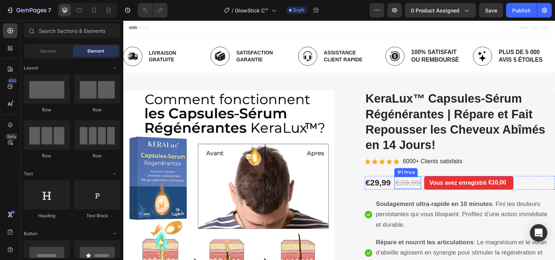
scroll to position [81, 0]
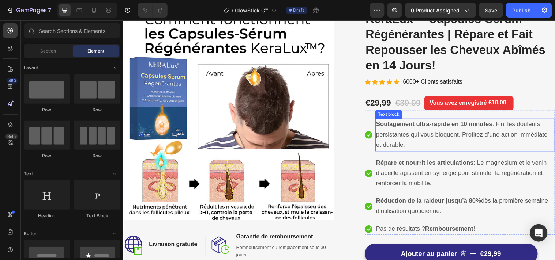
click at [412, 131] on p "Soulagement ultra-rapide en 10 minutes : Fini les douleurs persistantes qui vou…" at bounding box center [470, 136] width 181 height 31
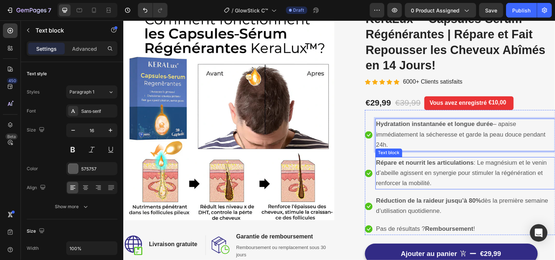
click at [448, 173] on span "Répare et nourrit les articulations : Le magnésium et le venin d’abeille agisse…" at bounding box center [466, 175] width 173 height 28
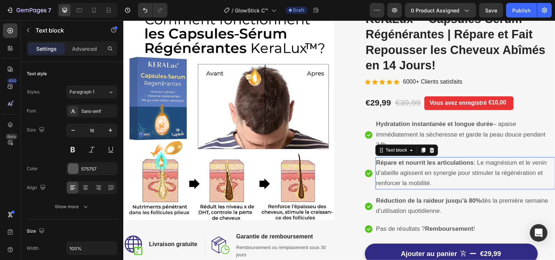
click at [448, 173] on span "Répare et nourrit les articulations : Le magnésium et le venin d’abeille agisse…" at bounding box center [466, 175] width 173 height 28
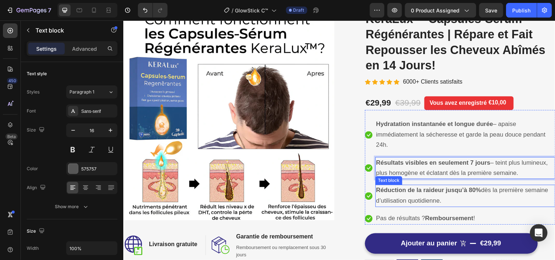
click at [445, 196] on strong "Réduction de la raideur jusqu’à 80%" at bounding box center [433, 193] width 107 height 7
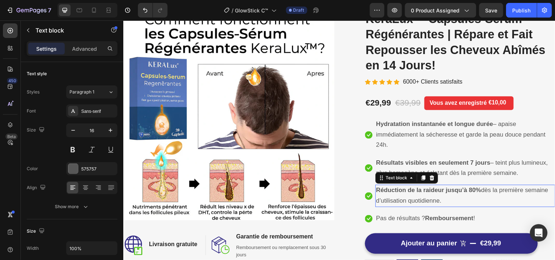
click at [445, 196] on strong "Réduction de la raideur jusqu’à 80%" at bounding box center [433, 193] width 107 height 7
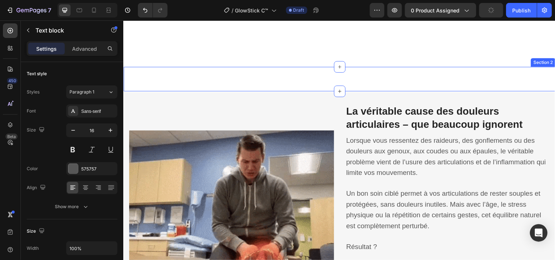
scroll to position [488, 0]
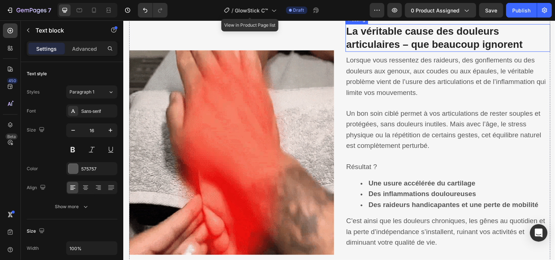
click at [387, 50] on strong "La véritable cause des douleurs articulaires – que beaucoup ignorent" at bounding box center [439, 37] width 179 height 25
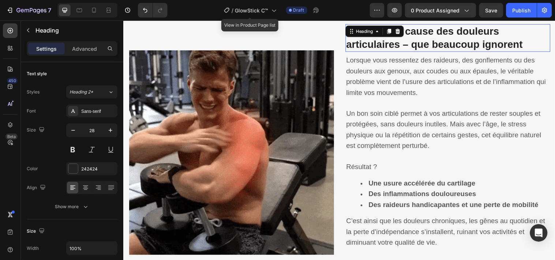
click at [387, 50] on strong "La véritable cause des douleurs articulaires – que beaucoup ignorent" at bounding box center [439, 37] width 179 height 25
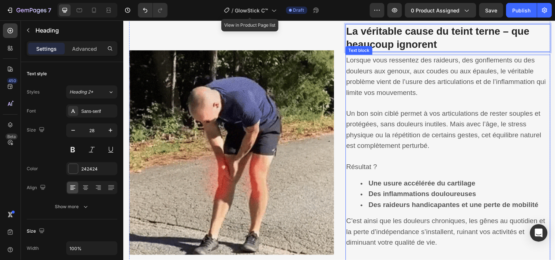
click at [392, 96] on p "Lorsque vous ressentez des raideurs, des gonflements ou des douleurs aux genoux…" at bounding box center [453, 78] width 207 height 44
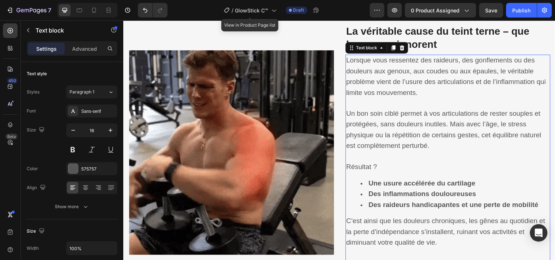
click at [392, 96] on p "Lorsque vous ressentez des raideurs, des gonflements ou des douleurs aux genoux…" at bounding box center [453, 78] width 207 height 44
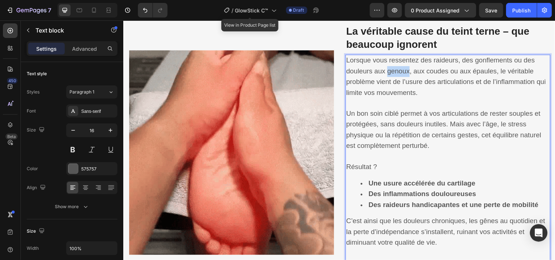
click at [392, 96] on p "Lorsque vous ressentez des raideurs, des gonflements ou des douleurs aux genoux…" at bounding box center [453, 78] width 207 height 44
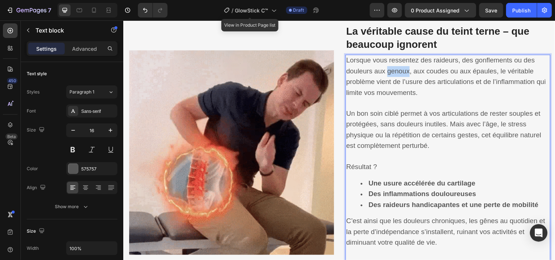
click at [392, 96] on p "Lorsque vous ressentez des raideurs, des gonflements ou des douleurs aux genoux…" at bounding box center [453, 78] width 207 height 44
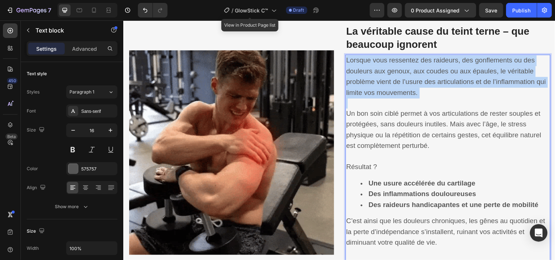
click at [392, 96] on p "Lorsque vous ressentez des raideurs, des gonflements ou des douleurs aux genoux…" at bounding box center [453, 78] width 207 height 44
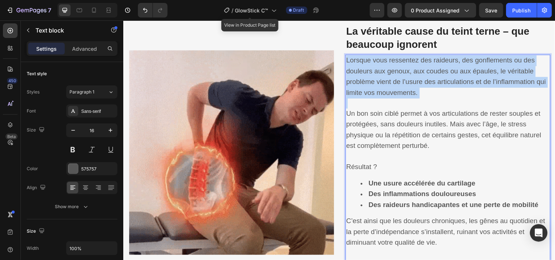
click at [392, 96] on p "Lorsque vous ressentez des raideurs, des gonflements ou des douleurs aux genoux…" at bounding box center [453, 78] width 207 height 44
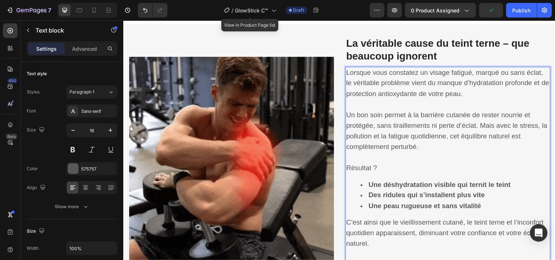
scroll to position [524, 0]
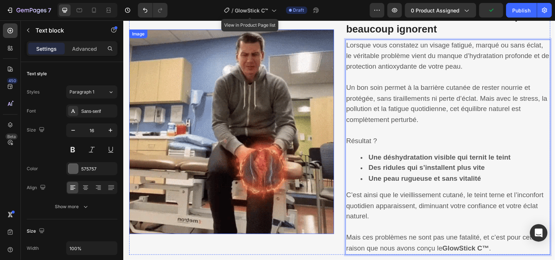
click at [290, 145] on img at bounding box center [233, 133] width 208 height 208
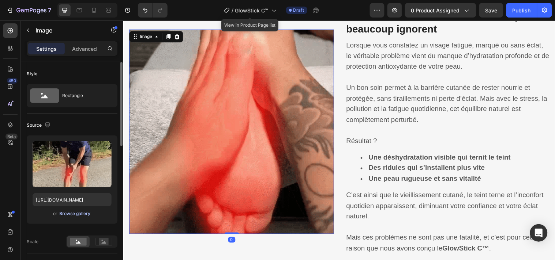
click at [66, 214] on div "Browse gallery" at bounding box center [75, 214] width 31 height 7
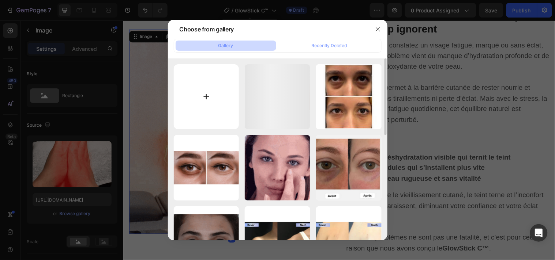
click at [202, 100] on input "file" at bounding box center [206, 96] width 65 height 65
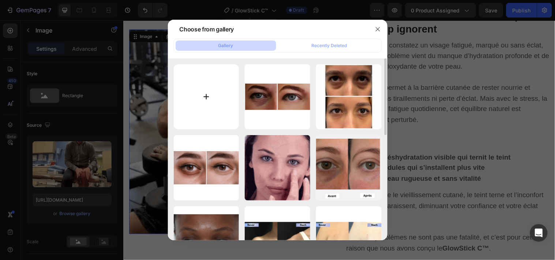
type input "C:\fakepath\1.png"
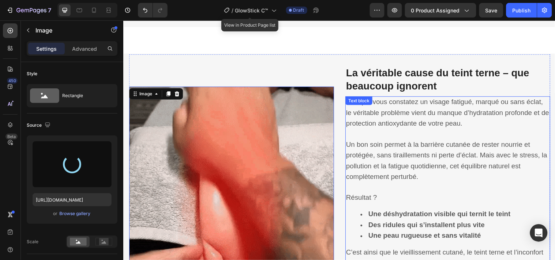
type input "https://cdn.shopify.com/s/files/1/0748/6688/4847/files/gempages_574280435123618…"
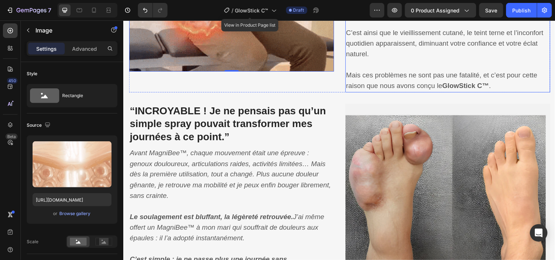
scroll to position [770, 0]
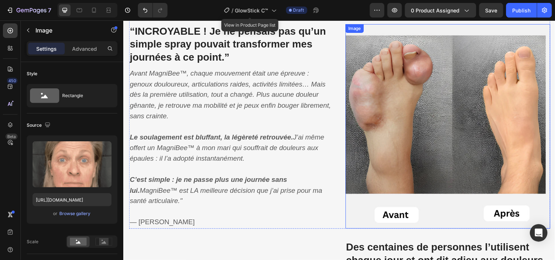
click at [428, 109] on img at bounding box center [453, 128] width 208 height 208
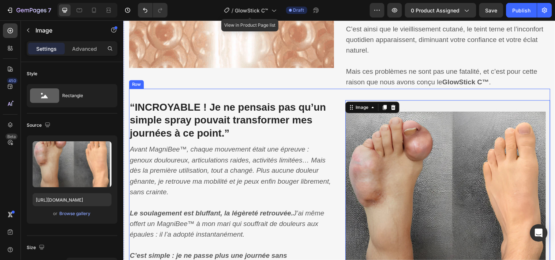
scroll to position [689, 0]
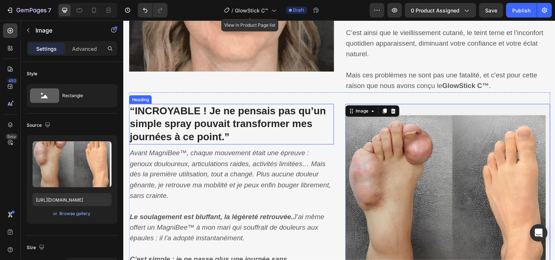
click at [259, 117] on strong "“INCROYABLE ! Je ne pensais pas qu’un simple spray pouvait transformer mes jour…" at bounding box center [229, 125] width 199 height 38
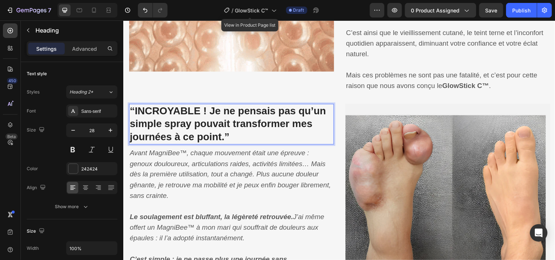
click at [259, 117] on strong "“INCROYABLE ! Je ne pensais pas qu’un simple spray pouvait transformer mes jour…" at bounding box center [229, 125] width 199 height 38
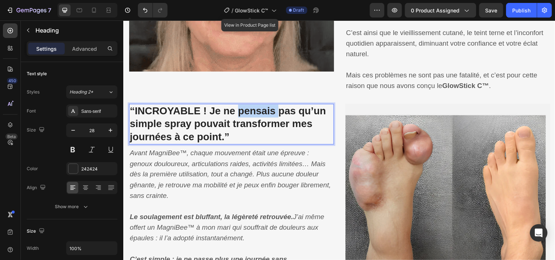
click at [259, 116] on strong "“INCROYABLE ! Je ne pensais pas qu’un simple spray pouvait transformer mes jour…" at bounding box center [229, 125] width 199 height 38
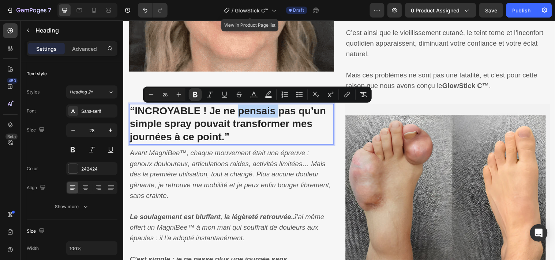
click at [259, 116] on strong "“INCROYABLE ! Je ne pensais pas qu’un simple spray pouvait transformer mes jour…" at bounding box center [229, 125] width 199 height 38
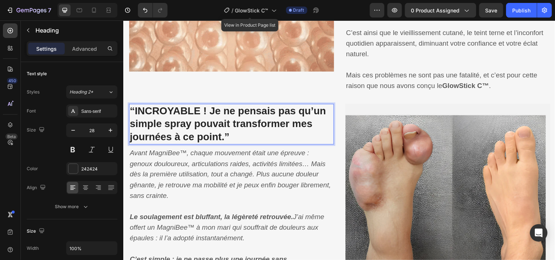
click at [259, 115] on strong "“INCROYABLE ! Je ne pensais pas qu’un simple spray pouvait transformer mes jour…" at bounding box center [229, 125] width 199 height 38
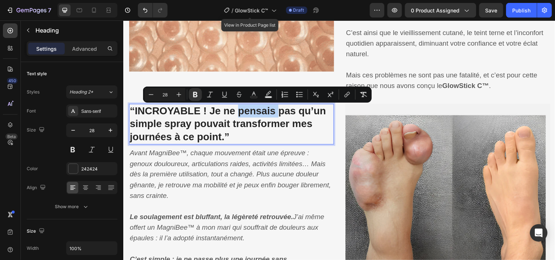
click at [259, 115] on strong "“INCROYABLE ! Je ne pensais pas qu’un simple spray pouvait transformer mes jour…" at bounding box center [229, 125] width 199 height 38
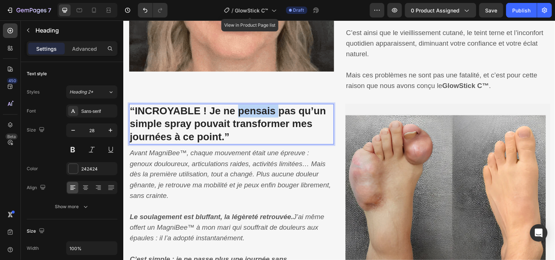
click at [259, 115] on strong "“INCROYABLE ! Je ne pensais pas qu’un simple spray pouvait transformer mes jour…" at bounding box center [229, 125] width 199 height 38
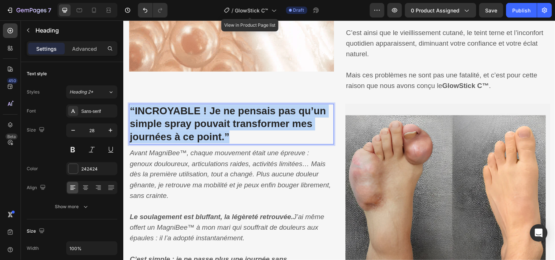
click at [259, 115] on strong "“INCROYABLE ! Je ne pensais pas qu’un simple spray pouvait transformer mes jour…" at bounding box center [229, 125] width 199 height 38
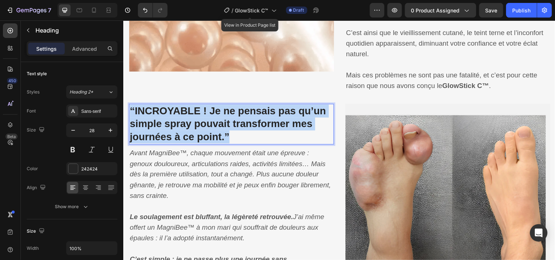
click at [259, 115] on strong "“INCROYABLE ! Je ne pensais pas qu’un simple spray pouvait transformer mes jour…" at bounding box center [229, 125] width 199 height 38
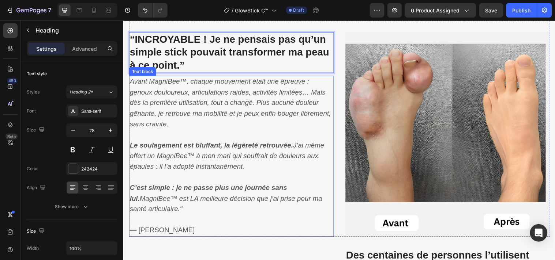
scroll to position [770, 0]
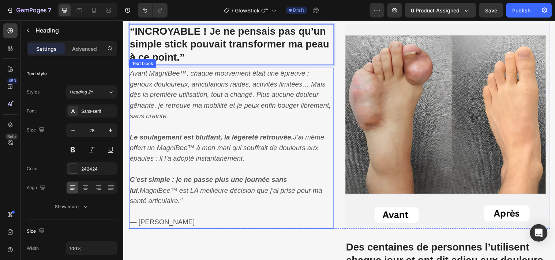
click at [181, 87] on icon "Avant MagniBee™, chaque mouvement était une épreuve : genoux douloureux, articu…" at bounding box center [232, 95] width 205 height 51
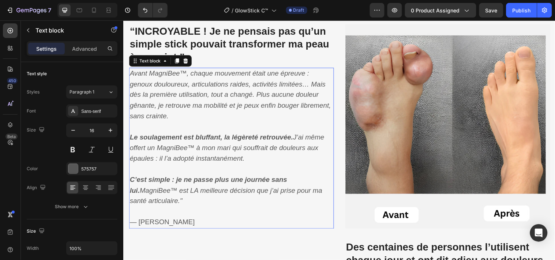
click at [181, 87] on icon "Avant MagniBee™, chaque mouvement était une épreuve : genoux douloureux, articu…" at bounding box center [232, 95] width 205 height 51
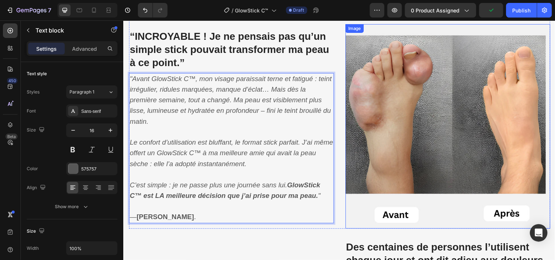
click at [402, 106] on img at bounding box center [453, 128] width 208 height 208
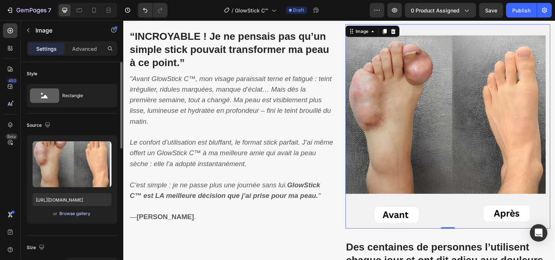
click at [85, 214] on div "Browse gallery" at bounding box center [75, 214] width 31 height 7
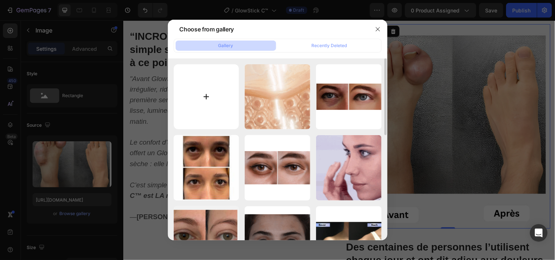
click at [228, 95] on input "file" at bounding box center [206, 96] width 65 height 65
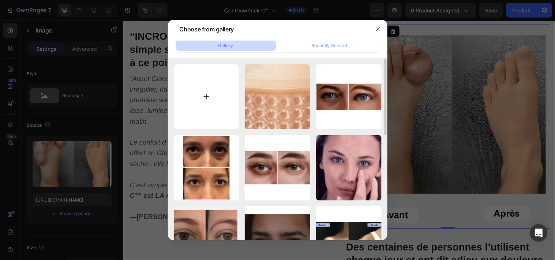
type input "C:\fakepath\2.png"
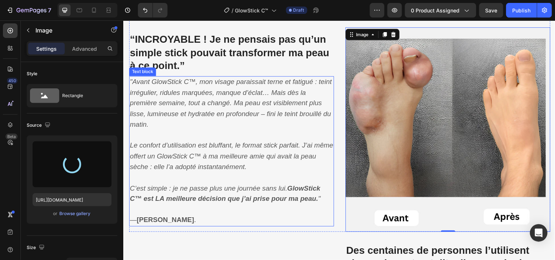
scroll to position [773, 0]
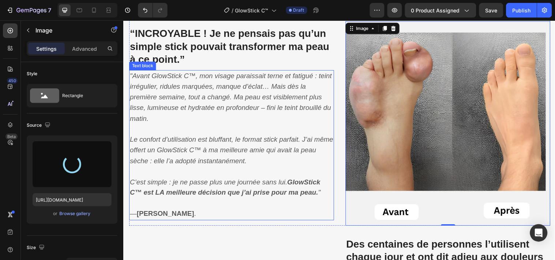
type input "https://cdn.shopify.com/s/files/1/0748/6688/4847/files/gempages_574280435123618…"
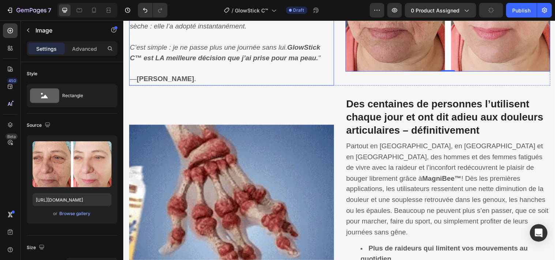
scroll to position [935, 0]
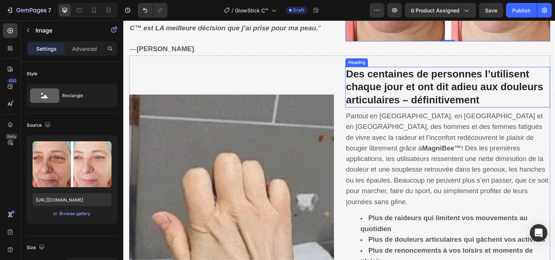
click at [391, 84] on strong "Des centaines de personnes l’utilisent chaque jour et ont dit adieu aux douleur…" at bounding box center [450, 88] width 200 height 38
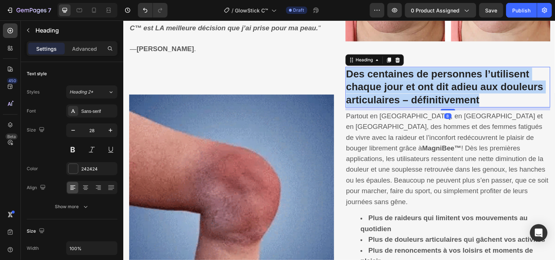
click at [391, 84] on strong "Des centaines de personnes l’utilisent chaque jour et ont dit adieu aux douleur…" at bounding box center [450, 88] width 200 height 38
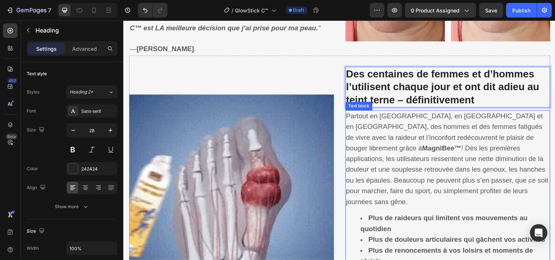
click at [372, 131] on span "Partout en France, en Belgique et en Suisse, des hommes et des femmes fatigués …" at bounding box center [453, 160] width 206 height 95
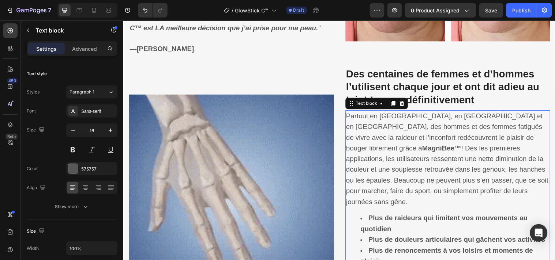
click at [372, 131] on span "Partout en France, en Belgique et en Suisse, des hommes et des femmes fatigués …" at bounding box center [453, 160] width 206 height 95
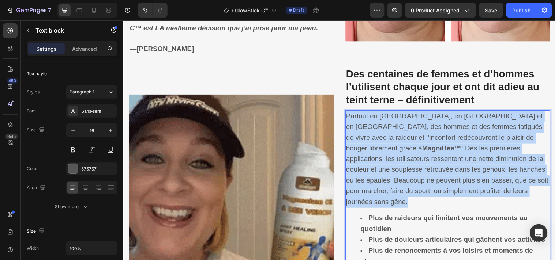
click at [372, 131] on span "Partout en France, en Belgique et en Suisse, des hommes et des femmes fatigués …" at bounding box center [453, 160] width 206 height 95
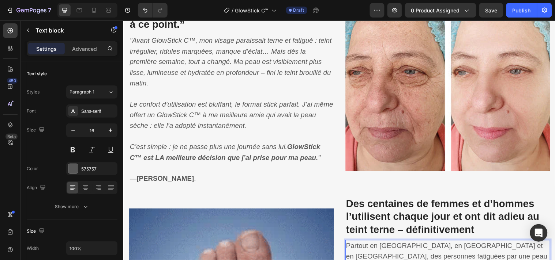
scroll to position [966, 0]
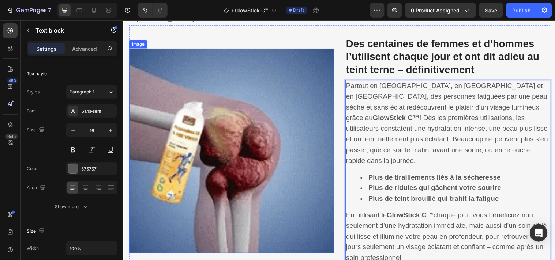
drag, startPoint x: 277, startPoint y: 135, endPoint x: 264, endPoint y: 140, distance: 13.4
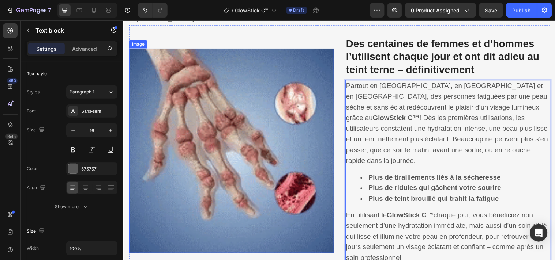
click at [276, 135] on img at bounding box center [233, 153] width 208 height 208
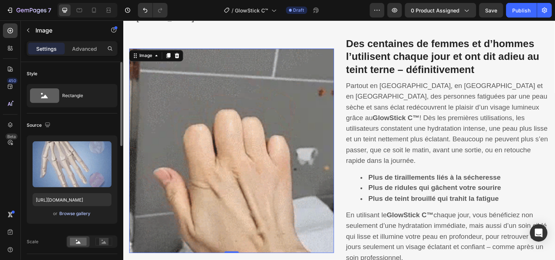
click at [85, 211] on div "Browse gallery" at bounding box center [75, 214] width 31 height 7
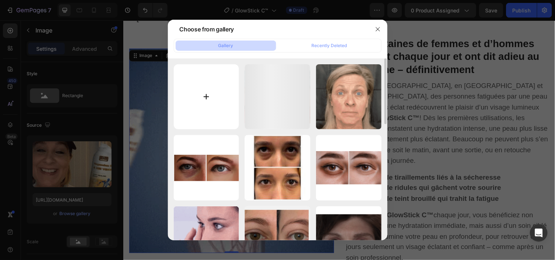
click at [203, 93] on input "file" at bounding box center [206, 96] width 65 height 65
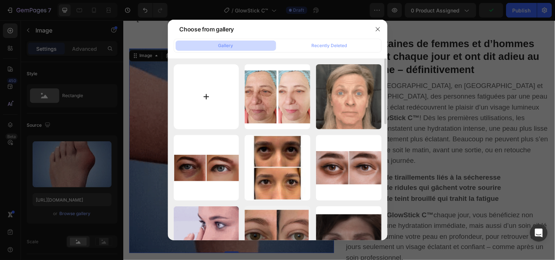
type input "C:\fakepath\3.png"
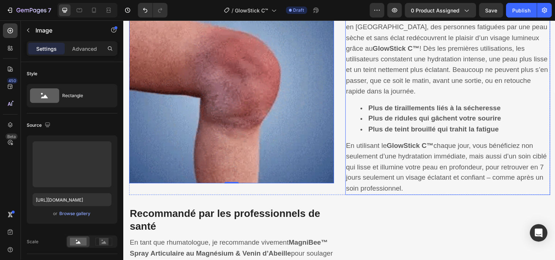
type input "https://cdn.shopify.com/s/files/1/0748/6688/4847/files/gempages_574280435123618…"
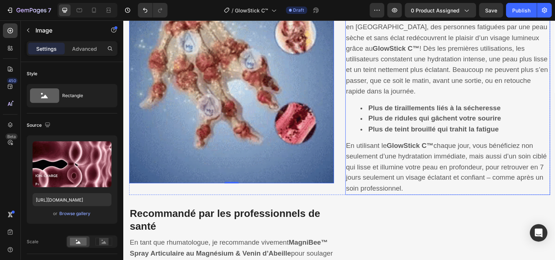
scroll to position [1210, 0]
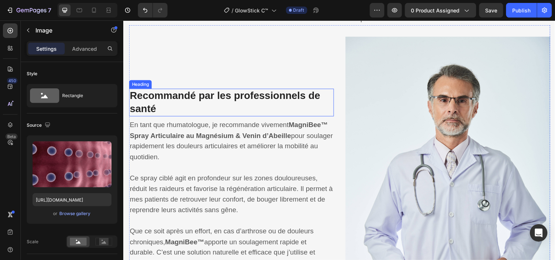
click at [292, 91] on strong "Recommandé par les professionnels de santé" at bounding box center [227, 103] width 194 height 25
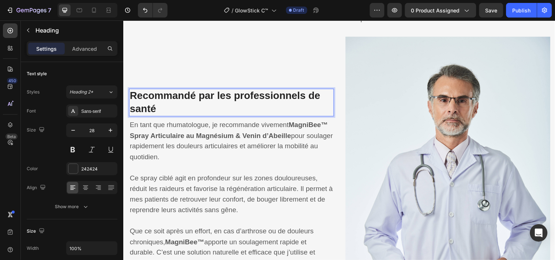
click at [292, 91] on strong "Recommandé par les professionnels de santé" at bounding box center [227, 103] width 194 height 25
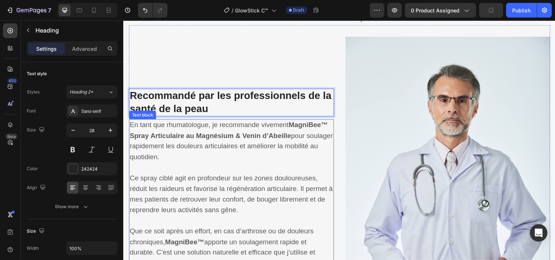
click at [254, 123] on span "En tant que rhumatologue, je recommande vivement MagniBee™ Spray Articulaire au…" at bounding box center [233, 143] width 206 height 40
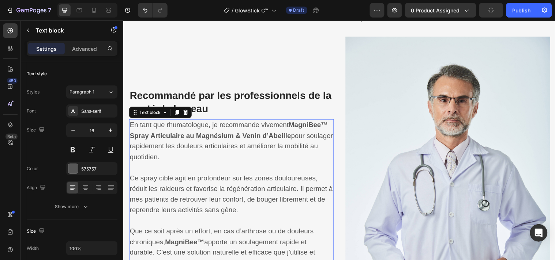
click at [254, 123] on span "En tant que rhumatologue, je recommande vivement MagniBee™ Spray Articulaire au…" at bounding box center [233, 143] width 206 height 40
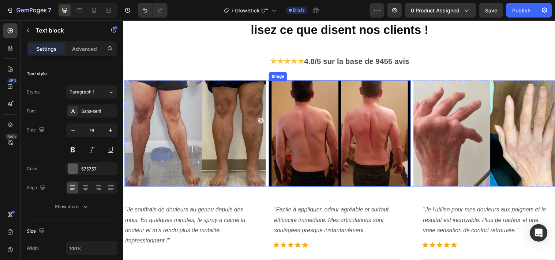
scroll to position [1568, 0]
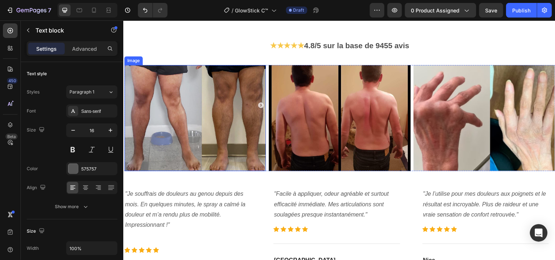
click at [208, 141] on img at bounding box center [196, 119] width 144 height 108
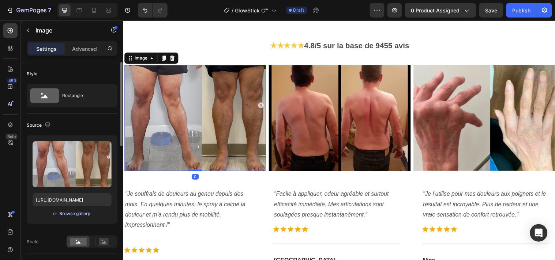
click at [75, 211] on div "Browse gallery" at bounding box center [75, 214] width 31 height 7
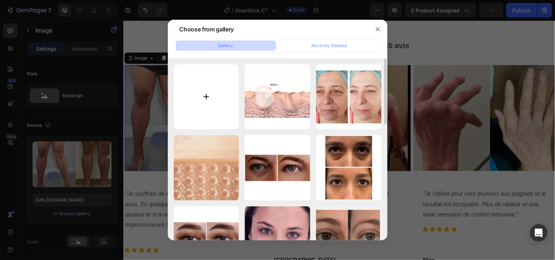
click at [208, 96] on input "file" at bounding box center [206, 96] width 65 height 65
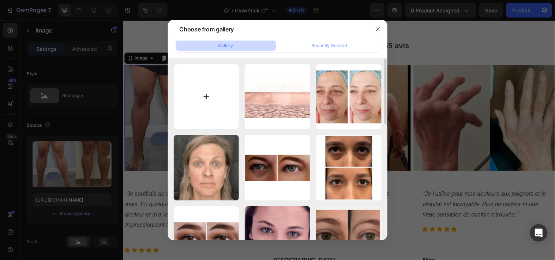
type input "C:\fakepath\4.png"
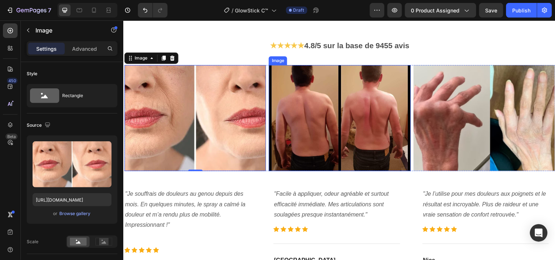
type input "https://cdn.shopify.com/s/files/1/0748/6688/4847/files/gempages_574280435123618…"
click at [317, 125] on img at bounding box center [343, 119] width 144 height 108
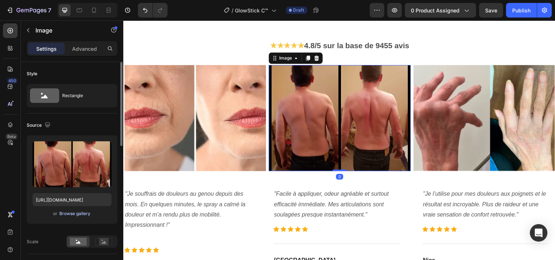
click at [82, 212] on div "Browse gallery" at bounding box center [75, 214] width 31 height 7
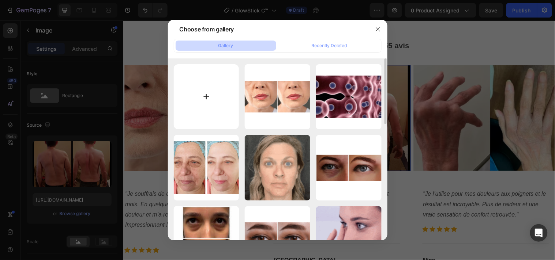
click at [203, 89] on input "file" at bounding box center [206, 96] width 65 height 65
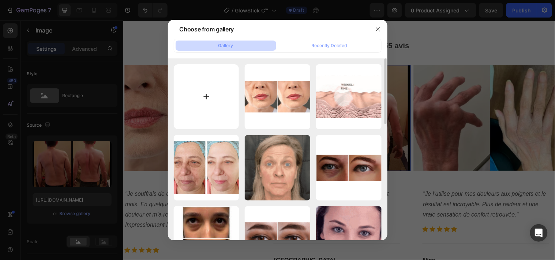
type input "C:\fakepath\5.png"
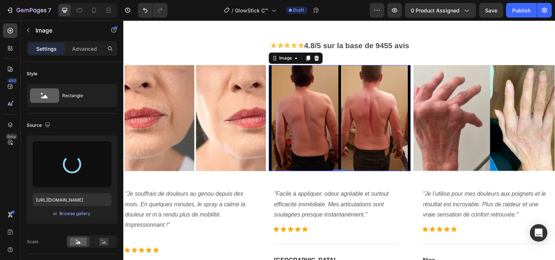
type input "https://cdn.shopify.com/s/files/1/0748/6688/4847/files/gempages_574280435123618…"
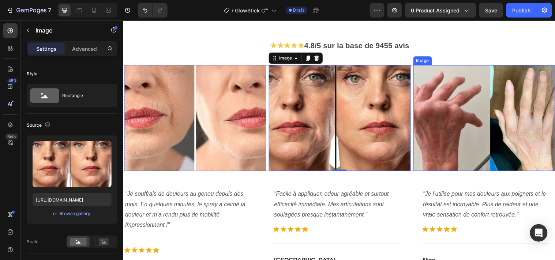
click at [468, 130] on img at bounding box center [490, 119] width 144 height 108
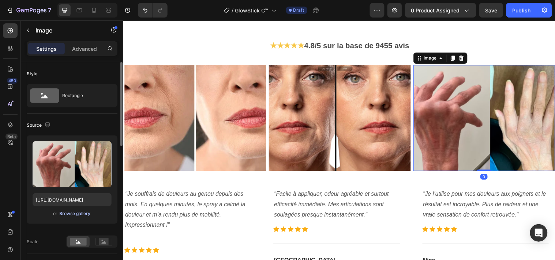
click at [77, 211] on div "Browse gallery" at bounding box center [75, 214] width 31 height 7
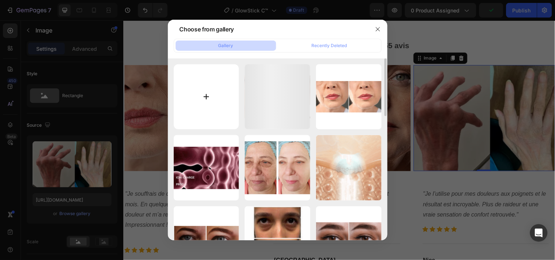
click at [206, 94] on input "file" at bounding box center [206, 96] width 65 height 65
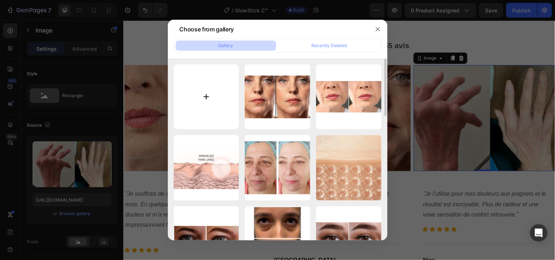
type input "C:\fakepath\6.png"
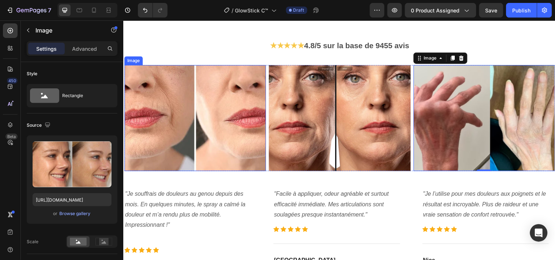
type input "https://cdn.shopify.com/s/files/1/0748/6688/4847/files/gempages_574280435123618…"
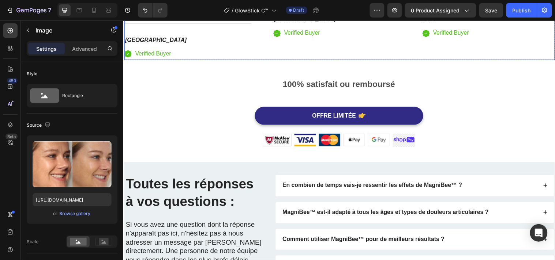
scroll to position [1893, 0]
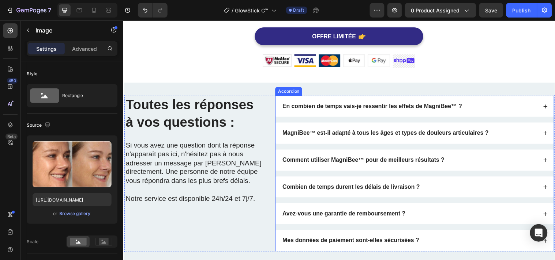
click at [482, 106] on div "En combien de temps vais-je ressentir les effets de MagniBee™ ?" at bounding box center [414, 107] width 260 height 10
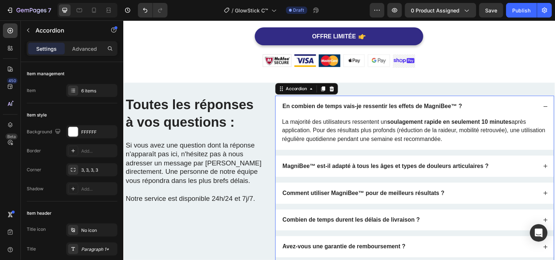
click at [372, 104] on strong "En combien de temps vais-je ressentir les effets de MagniBee™ ?" at bounding box center [376, 107] width 183 height 6
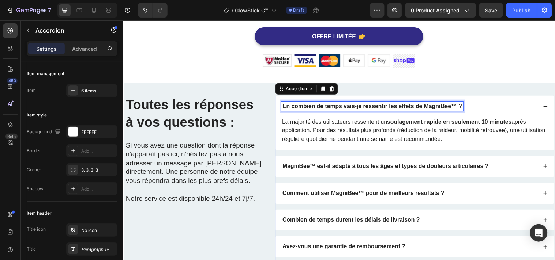
click at [372, 104] on strong "En combien de temps vais-je ressentir les effets de MagniBee™ ?" at bounding box center [376, 107] width 183 height 6
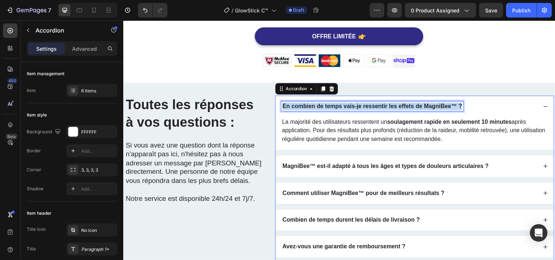
click at [372, 104] on strong "En combien de temps vais-je ressentir les effets de MagniBee™ ?" at bounding box center [376, 107] width 183 height 6
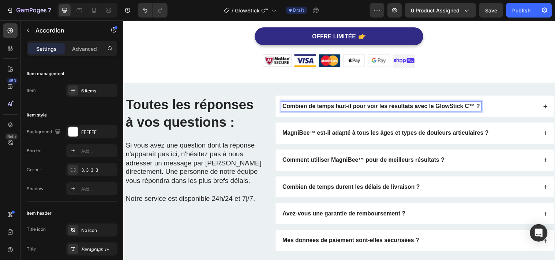
click at [503, 107] on div "Combien de temps faut-il pour voir les résultats avec le GlowStick C™ ?" at bounding box center [414, 107] width 260 height 10
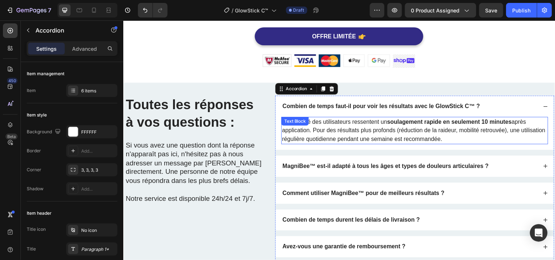
click at [441, 125] on strong "soulagement rapide en seulement 10 minutes" at bounding box center [454, 123] width 127 height 6
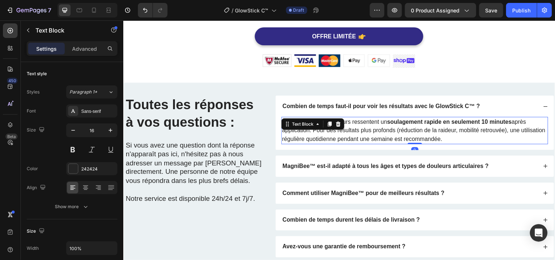
click at [441, 125] on strong "soulagement rapide en seulement 10 minutes" at bounding box center [454, 123] width 127 height 6
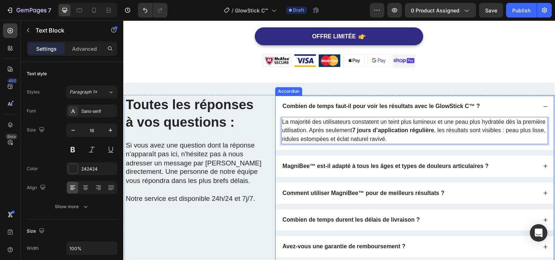
click at [497, 167] on div "MagniBee™ est-il adapté à tous les âges et types de douleurs articulaires ?" at bounding box center [414, 169] width 260 height 10
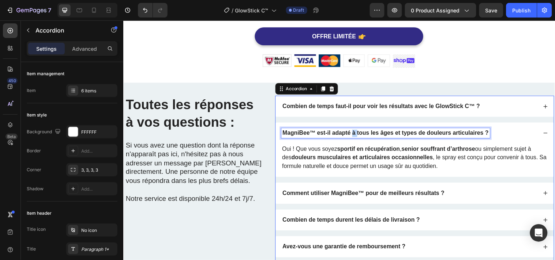
click at [353, 135] on strong "MagniBee™ est-il adapté à tous les âges et types de douleurs articulaires ?" at bounding box center [390, 134] width 210 height 6
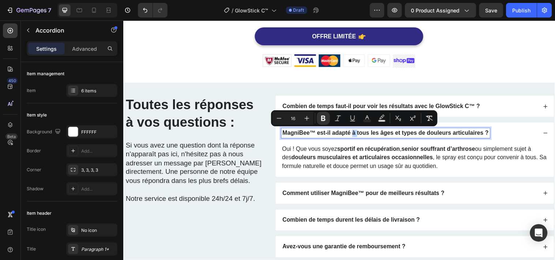
click at [353, 134] on strong "MagniBee™ est-il adapté à tous les âges et types de douleurs articulaires ?" at bounding box center [390, 134] width 210 height 6
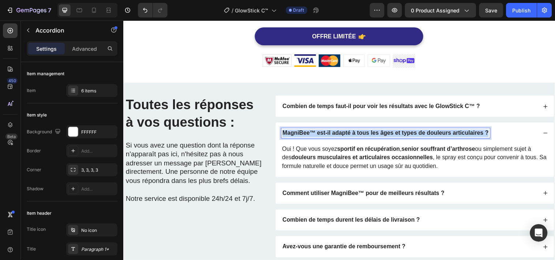
click at [353, 134] on strong "MagniBee™ est-il adapté à tous les âges et types de douleurs articulaires ?" at bounding box center [390, 134] width 210 height 6
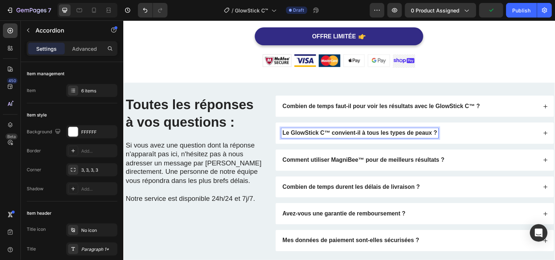
click at [460, 137] on div "Le GlowStick C™ convient-il à tous les types de peaux ?" at bounding box center [414, 135] width 260 height 10
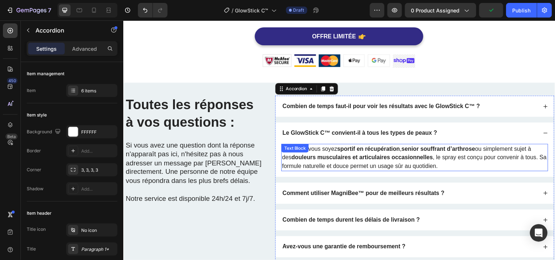
click at [422, 151] on strong "senior souffrant d’arthrose" at bounding box center [443, 150] width 75 height 6
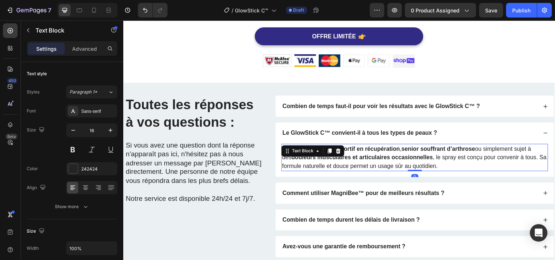
click at [422, 151] on strong "senior souffrant d’arthrose" at bounding box center [443, 150] width 75 height 6
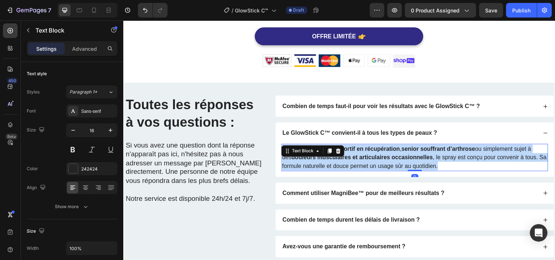
click at [422, 151] on strong "senior souffrant d’arthrose" at bounding box center [443, 150] width 75 height 6
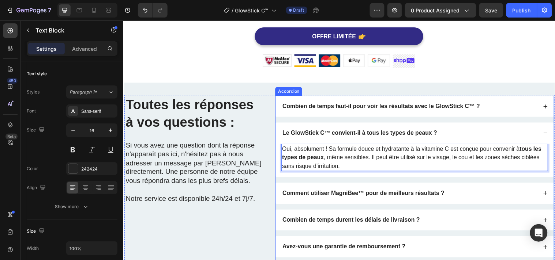
click at [465, 193] on div "Comment utiliser MagniBee™ pour de meilleurs résultats ?" at bounding box center [414, 196] width 260 height 10
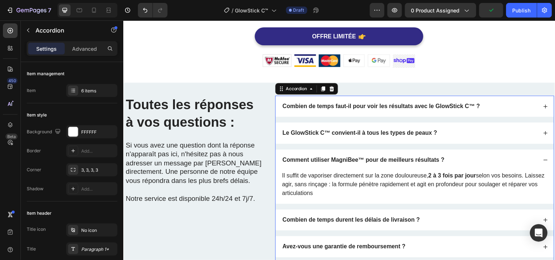
click at [405, 166] on div "Comment utiliser MagniBee™ pour de meilleurs résultats ?" at bounding box center [367, 162] width 167 height 10
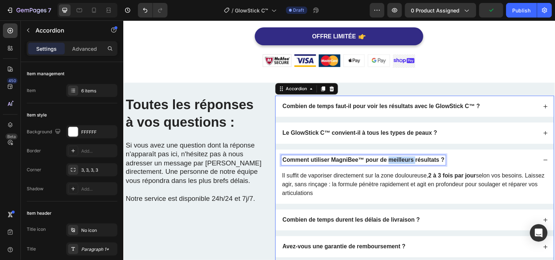
click at [405, 166] on div "Comment utiliser MagniBee™ pour de meilleurs résultats ?" at bounding box center [367, 162] width 167 height 10
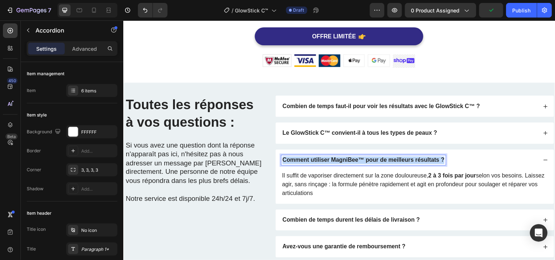
click at [405, 166] on div "Comment utiliser MagniBee™ pour de meilleurs résultats ?" at bounding box center [367, 162] width 167 height 10
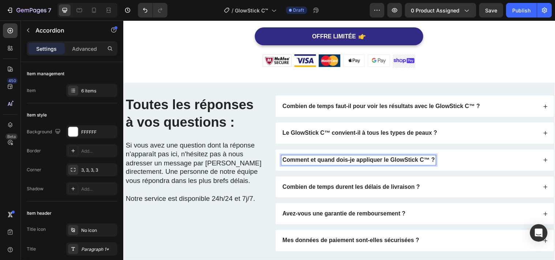
click at [487, 164] on div "Comment et quand dois-je appliquer le GlowStick C™ ?" at bounding box center [414, 162] width 260 height 10
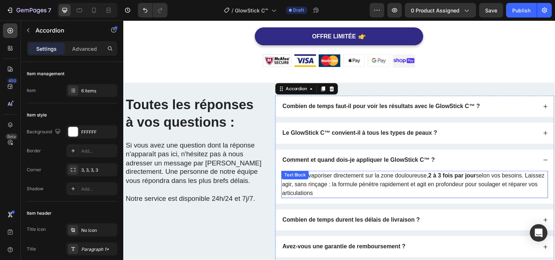
click at [386, 180] on p "Il suffit de vaporiser directement sur la zone douloureuse, 2 à 3 fois par jour…" at bounding box center [420, 187] width 270 height 26
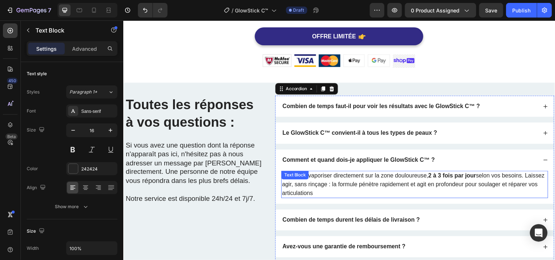
click at [385, 179] on p "Il suffit de vaporiser directement sur la zone douloureuse, 2 à 3 fois par jour…" at bounding box center [420, 187] width 270 height 26
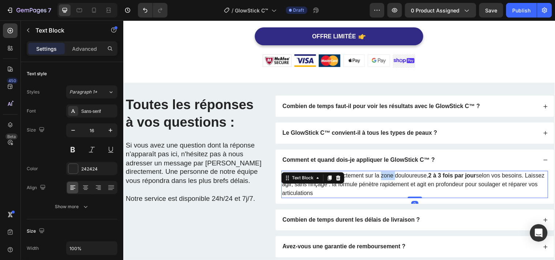
click at [385, 179] on p "Il suffit de vaporiser directement sur la zone douloureuse, 2 à 3 fois par jour…" at bounding box center [420, 187] width 270 height 26
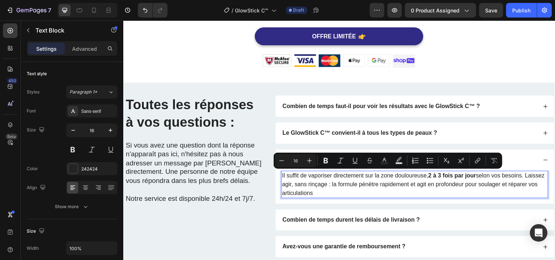
click at [364, 179] on p "Il suffit de vaporiser directement sur la zone douloureuse, 2 à 3 fois par jour…" at bounding box center [420, 187] width 270 height 26
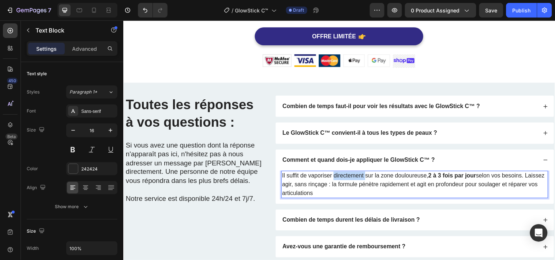
click at [364, 179] on p "Il suffit de vaporiser directement sur la zone douloureuse, 2 à 3 fois par jour…" at bounding box center [420, 187] width 270 height 26
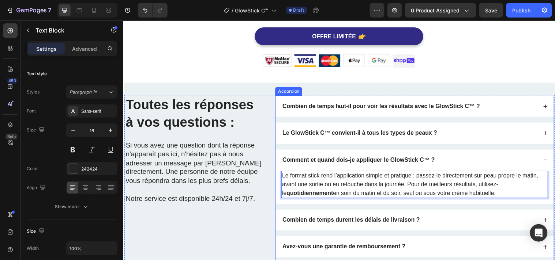
click at [434, 222] on div "Combien de temps durent les délais de livraison ?" at bounding box center [414, 223] width 260 height 10
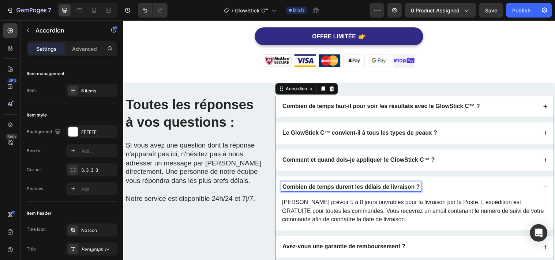
click at [360, 190] on strong "Combien de temps durent les délais de livraison ?" at bounding box center [354, 189] width 139 height 6
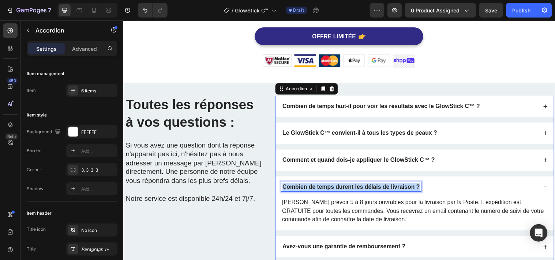
click at [360, 190] on strong "Combien de temps durent les délais de livraison ?" at bounding box center [354, 189] width 139 height 6
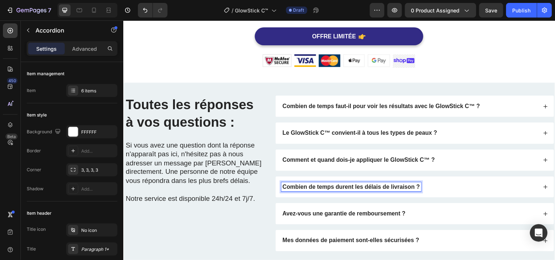
click at [444, 185] on div "Combien de temps durent les délais de livraison ?" at bounding box center [414, 190] width 260 height 10
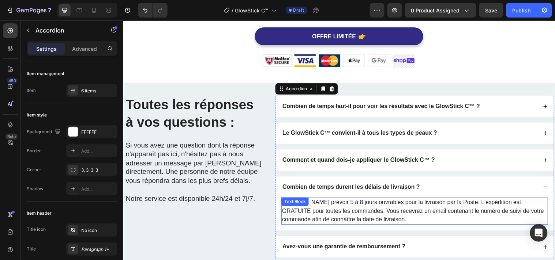
click at [400, 205] on p "Veuillez prévoir 5 à 8 jours ouvrables pour la livraison par la Poste. L'expédi…" at bounding box center [420, 214] width 270 height 26
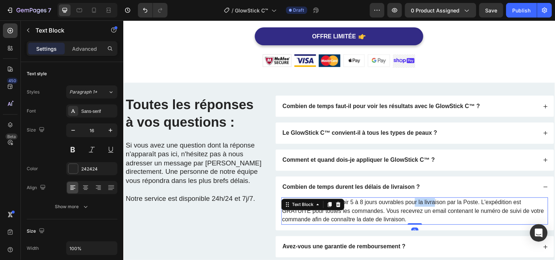
click at [400, 205] on p "Veuillez prévoir 5 à 8 jours ouvrables pour la livraison par la Poste. L'expédi…" at bounding box center [420, 214] width 270 height 26
click at [400, 206] on p "Veuillez prévoir 5 à 8 jours ouvrables pour la livraison par la Poste. L'expédi…" at bounding box center [420, 214] width 270 height 26
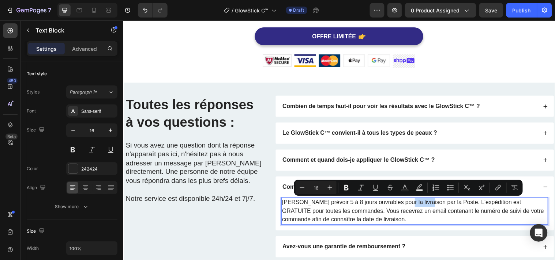
click at [400, 206] on p "Veuillez prévoir 5 à 8 jours ouvrables pour la livraison par la Poste. L'expédi…" at bounding box center [420, 214] width 270 height 26
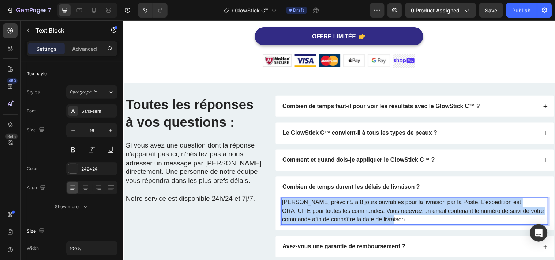
click at [400, 206] on p "Veuillez prévoir 5 à 8 jours ouvrables pour la livraison par la Poste. L'expédi…" at bounding box center [420, 214] width 270 height 26
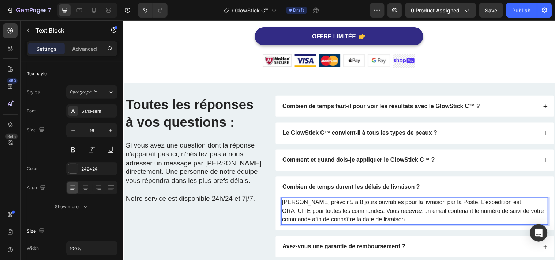
scroll to position [1899, 0]
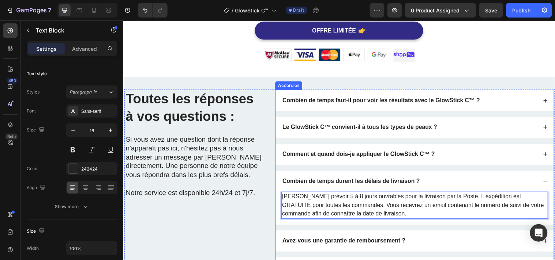
click at [464, 245] on div "Avez-vous une garantie de remboursement ?" at bounding box center [414, 245] width 260 height 10
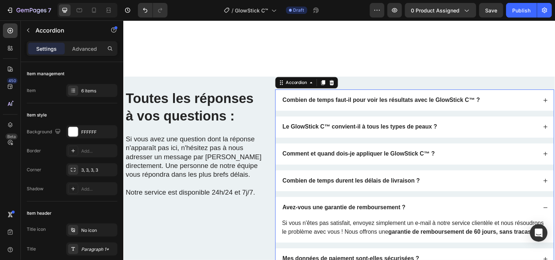
scroll to position [1980, 0]
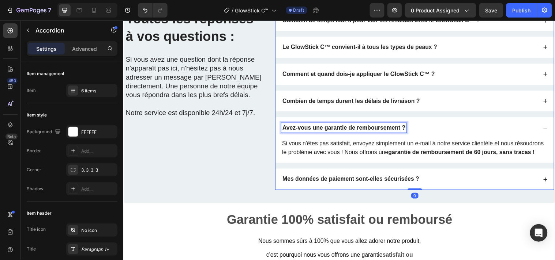
click at [376, 131] on strong "Avez-vous une garantie de remboursement ?" at bounding box center [347, 129] width 125 height 6
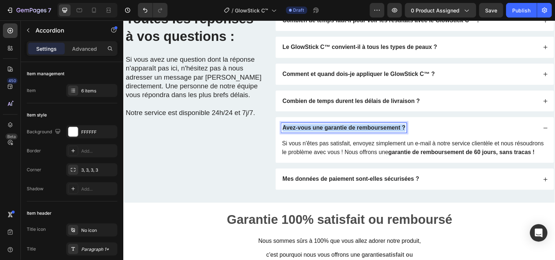
click at [376, 131] on strong "Avez-vous une garantie de remboursement ?" at bounding box center [347, 129] width 125 height 6
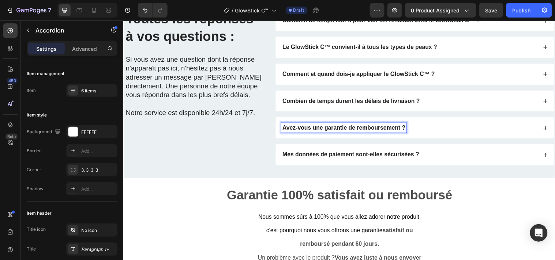
click at [417, 129] on div "Avez-vous une garantie de remboursement ?" at bounding box center [414, 129] width 260 height 10
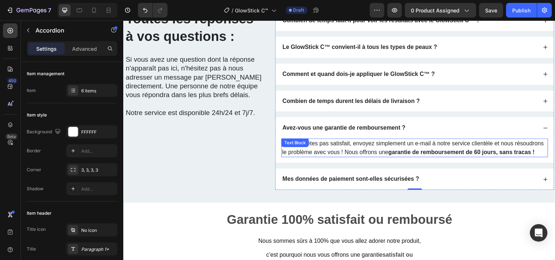
click at [406, 151] on p "Si vous n'êtes pas satisfait, envoyez simplement un e-mail à notre service clie…" at bounding box center [420, 150] width 270 height 18
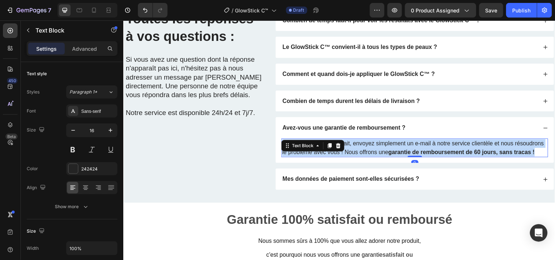
click at [405, 151] on p "Si vous n'êtes pas satisfait, envoyez simplement un e-mail à notre service clie…" at bounding box center [420, 150] width 270 height 18
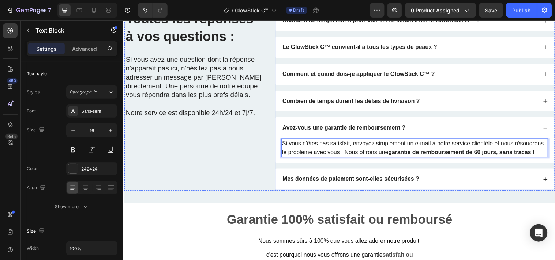
click at [436, 187] on div "Mes données de paiement sont-elles sécurisées ?" at bounding box center [414, 182] width 260 height 10
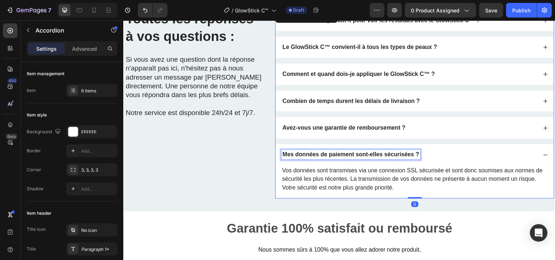
click at [388, 159] on strong "Mes données de paiement sont-elles sécurisées ?" at bounding box center [354, 156] width 139 height 6
click at [388, 158] on strong "Mes données de paiement sont-elles sécurisées ?" at bounding box center [354, 156] width 139 height 6
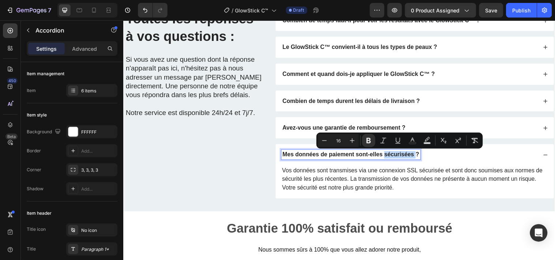
click at [389, 158] on strong "Mes données de paiement sont-elles sécurisées ?" at bounding box center [354, 156] width 139 height 6
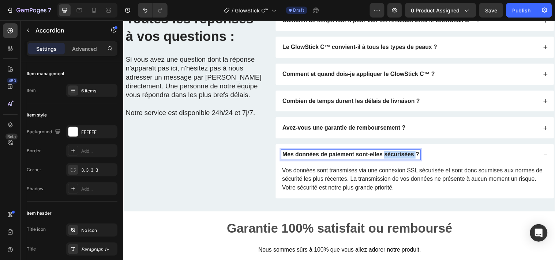
click at [389, 158] on strong "Mes données de paiement sont-elles sécurisées ?" at bounding box center [354, 156] width 139 height 6
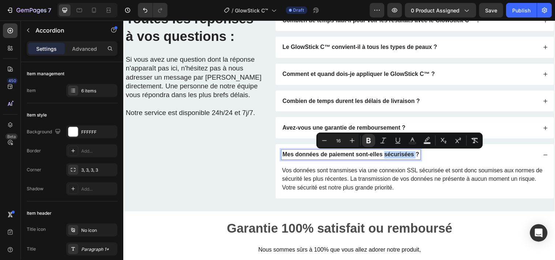
click at [389, 158] on strong "Mes données de paiement sont-elles sécurisées ?" at bounding box center [354, 156] width 139 height 6
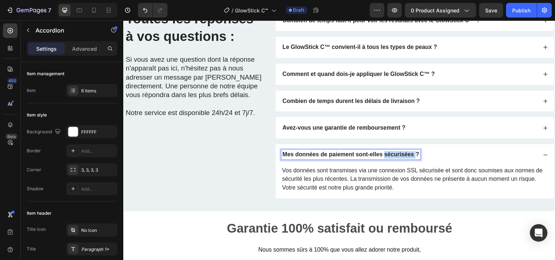
click at [389, 158] on strong "Mes données de paiement sont-elles sécurisées ?" at bounding box center [354, 156] width 139 height 6
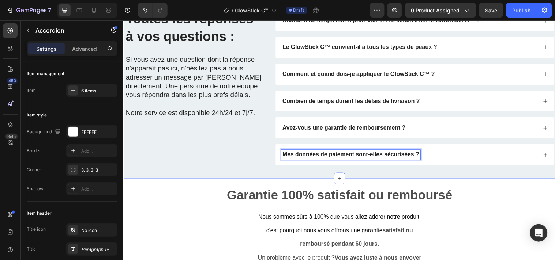
click at [441, 159] on div "Mes données de paiement sont-elles sécurisées ?" at bounding box center [414, 157] width 260 height 10
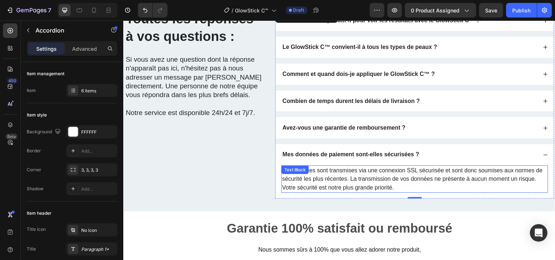
click at [389, 179] on p "Vos données sont transmises via une connexion SSL sécurisée et sont donc soumis…" at bounding box center [420, 181] width 270 height 26
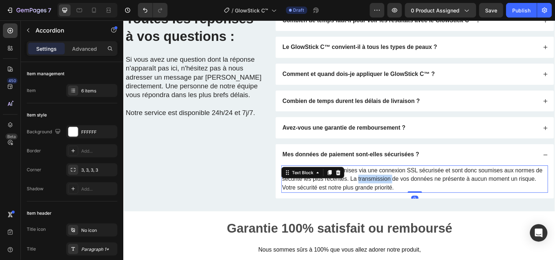
click at [389, 179] on p "Vos données sont transmises via une connexion SSL sécurisée et sont donc soumis…" at bounding box center [420, 181] width 270 height 26
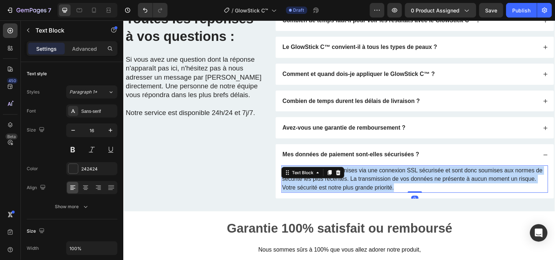
click at [389, 179] on p "Vos données sont transmises via une connexion SSL sécurisée et sont donc soumis…" at bounding box center [420, 181] width 270 height 26
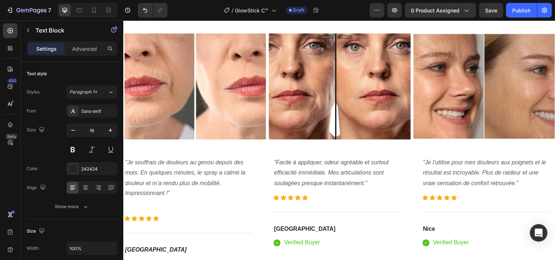
scroll to position [1658, 0]
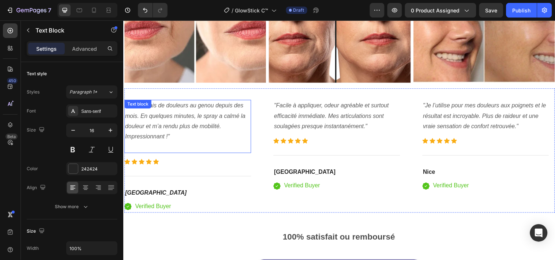
click at [208, 110] on p ""Je souffrais de douleurs au genou depuis des mois. En quelques minutes, le spr…" at bounding box center [188, 123] width 127 height 42
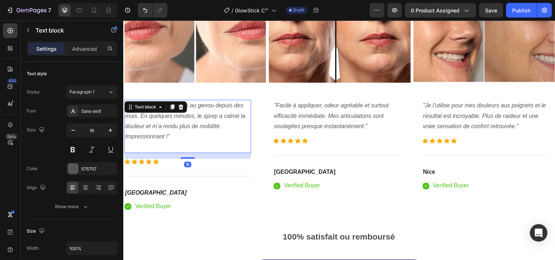
click at [208, 110] on p ""Je souffrais de douleurs au genou depuis des mois. En quelques minutes, le spr…" at bounding box center [188, 123] width 127 height 42
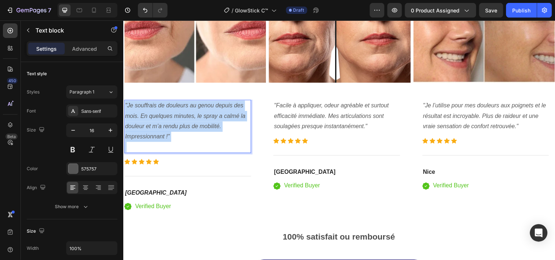
click at [208, 110] on p ""Je souffrais de douleurs au genou depuis des mois. En quelques minutes, le spr…" at bounding box center [188, 123] width 127 height 42
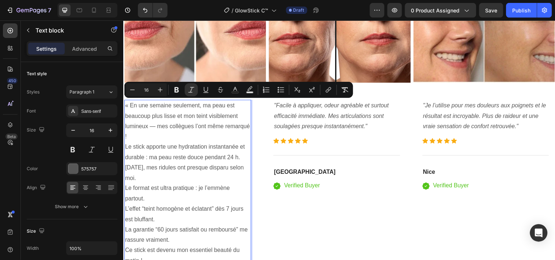
scroll to position [1689, 0]
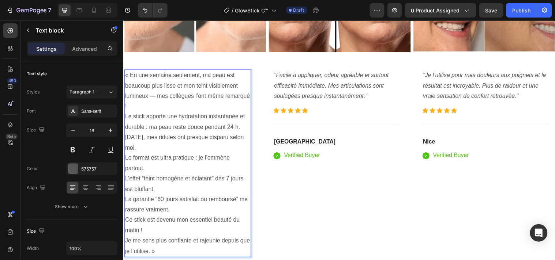
click at [224, 105] on p "« En une semaine seulement, ma peau est beaucoup plus lisse et mon teint visibl…" at bounding box center [188, 166] width 127 height 190
click at [301, 90] on p ""Facile à appliquer, odeur agréable et surtout efficacité immédiate. Mes articu…" at bounding box center [340, 86] width 127 height 31
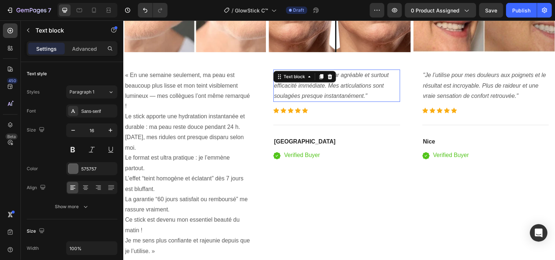
click at [301, 90] on p ""Facile à appliquer, odeur agréable et surtout efficacité immédiate. Mes articu…" at bounding box center [340, 86] width 127 height 31
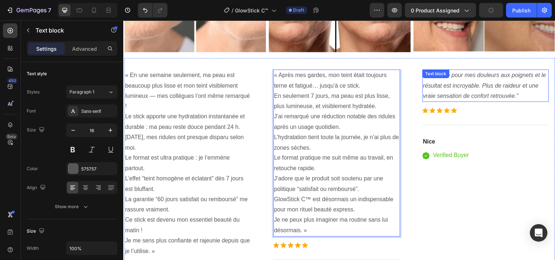
click at [450, 83] on icon ""Je l’utilise pour mes douleurs aux poignets et le résultat est incroyable. Plu…" at bounding box center [490, 85] width 125 height 27
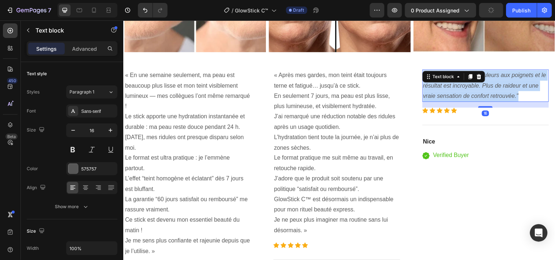
click at [450, 83] on icon ""Je l’utilise pour mes douleurs aux poignets et le résultat est incroyable. Plu…" at bounding box center [490, 85] width 125 height 27
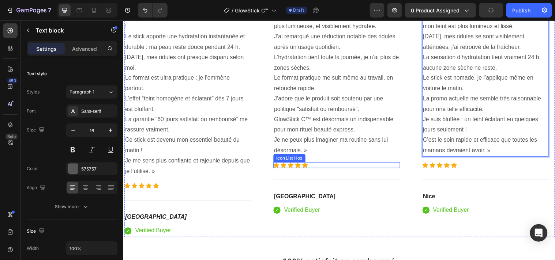
scroll to position [1851, 0]
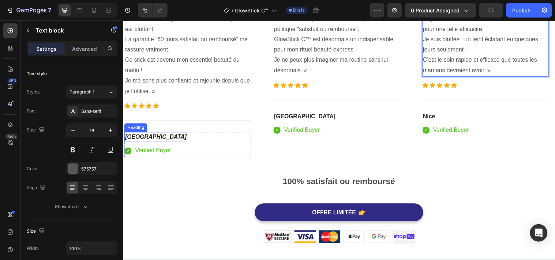
click at [142, 137] on icon "Toulouse" at bounding box center [156, 138] width 63 height 6
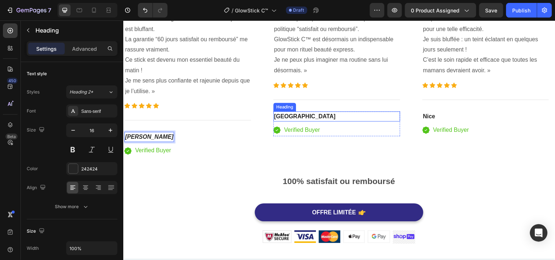
click at [284, 117] on strong "Lyon" at bounding box center [308, 118] width 63 height 6
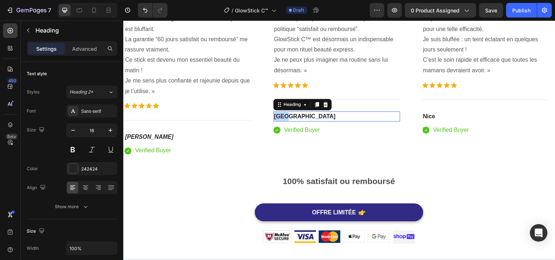
click at [284, 117] on strong "Lyon" at bounding box center [308, 118] width 63 height 6
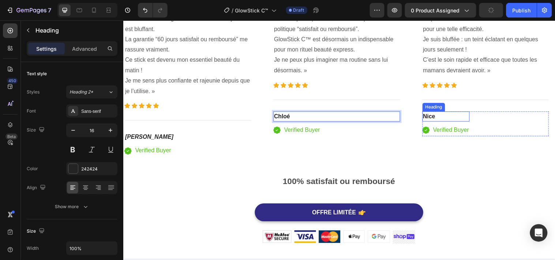
click at [431, 121] on strong "Nice" at bounding box center [434, 118] width 12 height 6
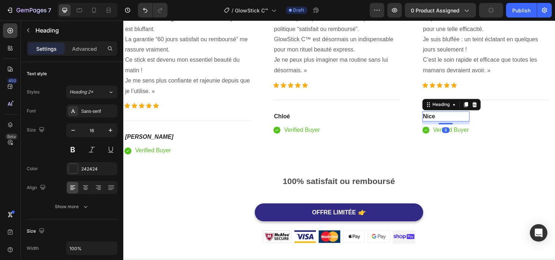
click at [431, 121] on strong "Nice" at bounding box center [434, 118] width 12 height 6
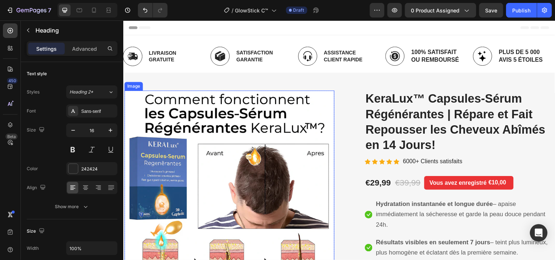
scroll to position [81, 0]
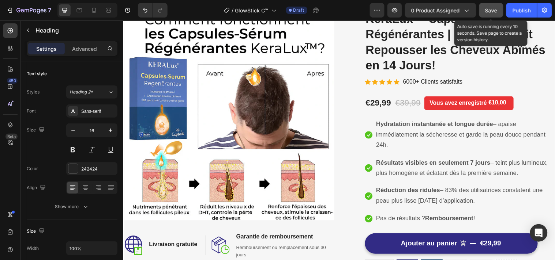
click at [485, 10] on button "Save" at bounding box center [491, 10] width 24 height 15
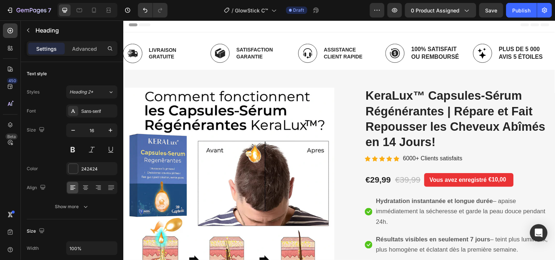
scroll to position [0, 0]
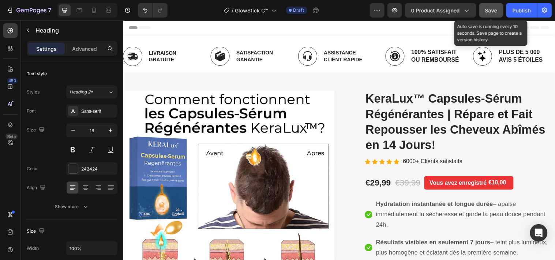
click at [490, 10] on span "Save" at bounding box center [491, 10] width 12 height 6
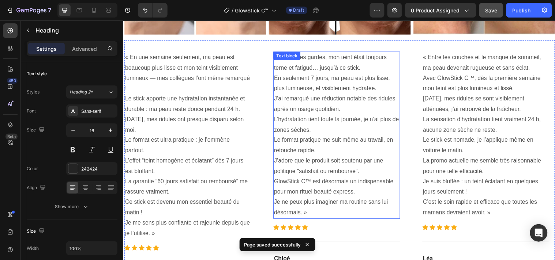
scroll to position [1788, 0]
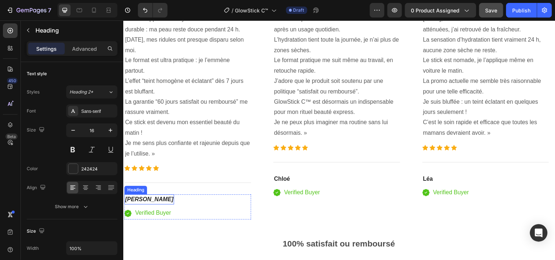
click at [136, 201] on icon "[PERSON_NAME]" at bounding box center [149, 202] width 49 height 6
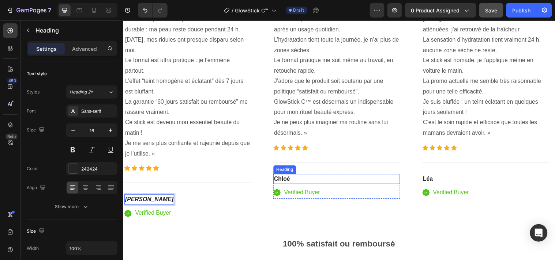
click at [290, 178] on strong "Chloé" at bounding box center [285, 181] width 16 height 6
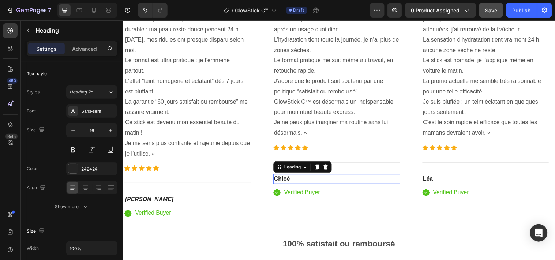
click at [290, 178] on strong "Chloé" at bounding box center [285, 181] width 16 height 6
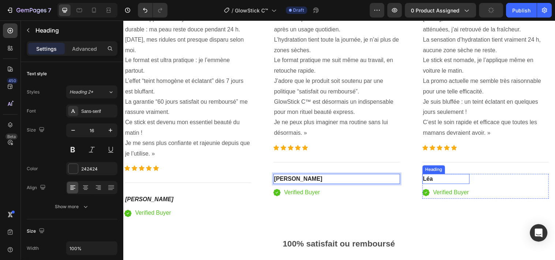
click at [435, 184] on strong "Léa" at bounding box center [433, 181] width 10 height 6
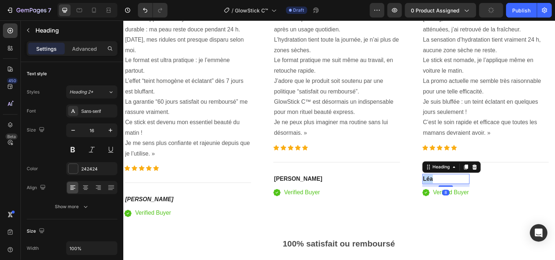
click at [435, 184] on strong "Léa" at bounding box center [433, 181] width 10 height 6
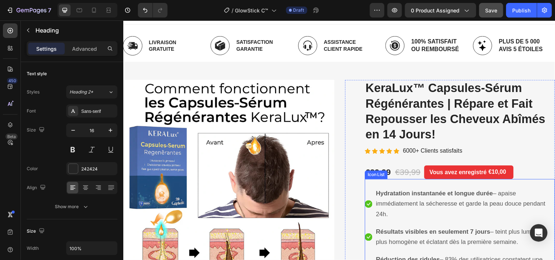
scroll to position [0, 0]
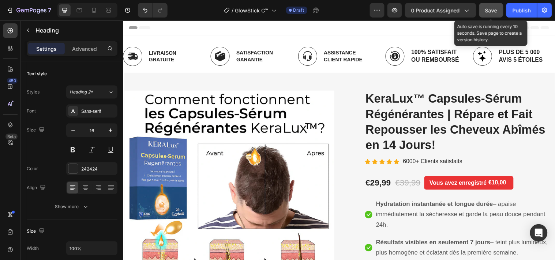
click at [489, 9] on span "Save" at bounding box center [491, 10] width 12 height 6
drag, startPoint x: 487, startPoint y: 4, endPoint x: 278, endPoint y: 31, distance: 211.4
click at [487, 4] on button "Save" at bounding box center [491, 10] width 24 height 15
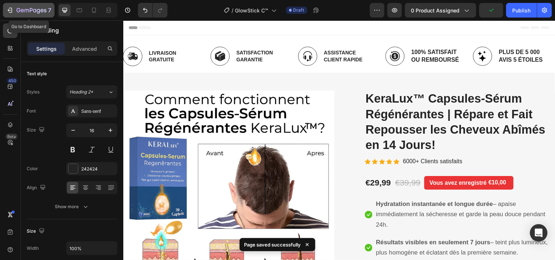
click at [10, 8] on icon "button" at bounding box center [10, 10] width 3 height 5
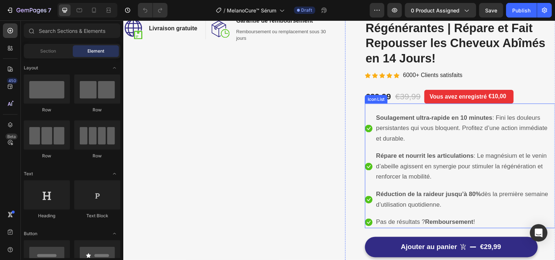
scroll to position [81, 0]
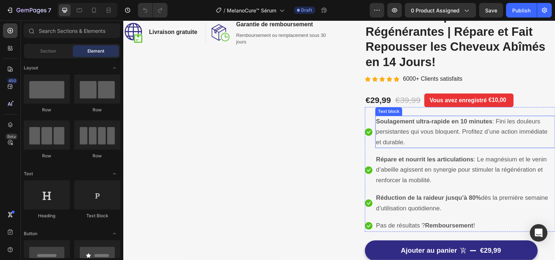
click at [401, 137] on span "Soulagement ultra-rapide en 10 minutes : Fini les douleurs persistantes qui vou…" at bounding box center [467, 133] width 174 height 28
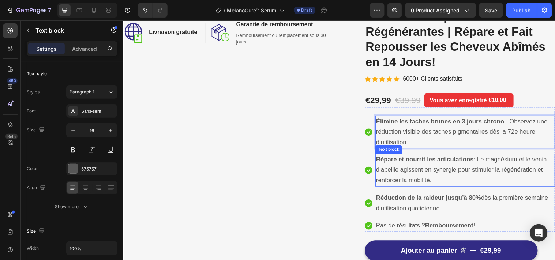
click at [397, 181] on p "Répare et nourrit les articulations : Le magnésium et le venin d’abeille agisse…" at bounding box center [470, 172] width 181 height 31
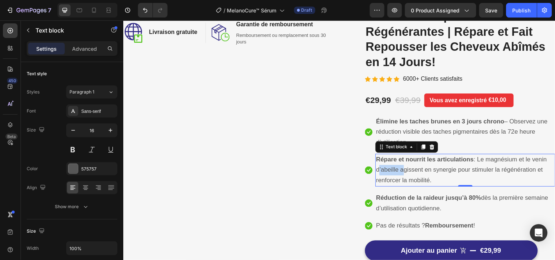
click at [397, 181] on p "Répare et nourrit les articulations : Le magnésium et le venin d’abeille agisse…" at bounding box center [470, 172] width 181 height 31
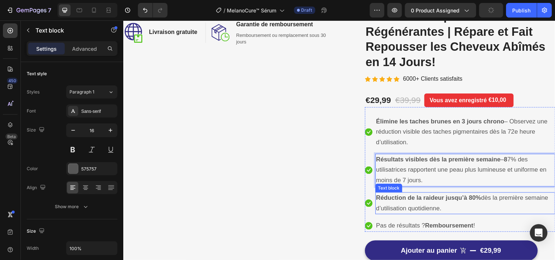
click at [408, 204] on strong "Réduction de la raideur jusqu’à 80%" at bounding box center [433, 200] width 107 height 7
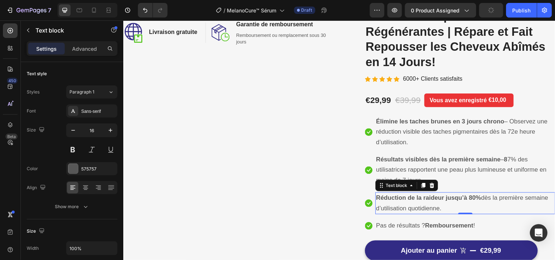
click at [408, 204] on strong "Réduction de la raideur jusqu’à 80%" at bounding box center [433, 200] width 107 height 7
click at [409, 204] on strong "Réduction de la raideur jusqu’à 80%" at bounding box center [433, 200] width 107 height 7
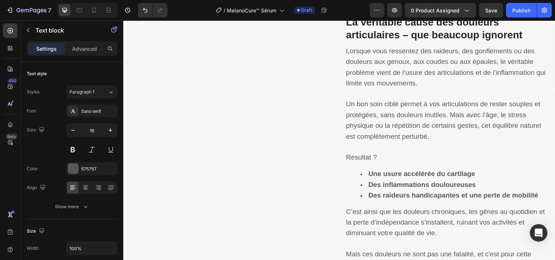
scroll to position [406, 0]
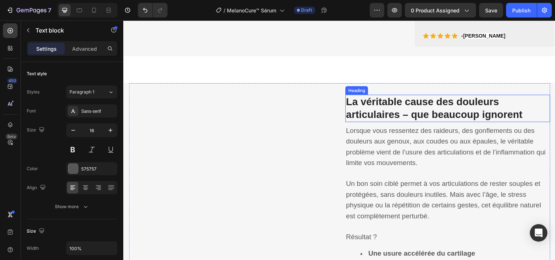
click at [398, 124] on h3 "La véritable cause des douleurs articulaires – que beaucoup ignorent" at bounding box center [453, 110] width 208 height 28
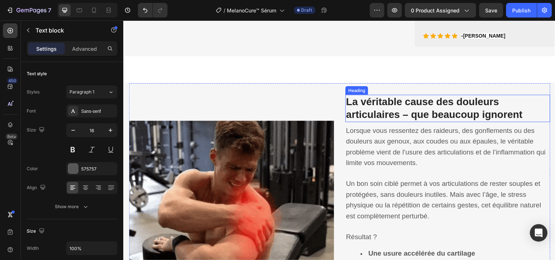
click at [398, 124] on h3 "La véritable cause des douleurs articulaires – que beaucoup ignorent" at bounding box center [453, 110] width 208 height 28
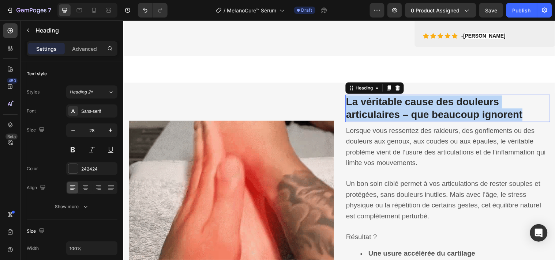
click at [398, 123] on p "La véritable cause des douleurs articulaires – que beaucoup ignorent" at bounding box center [453, 110] width 207 height 27
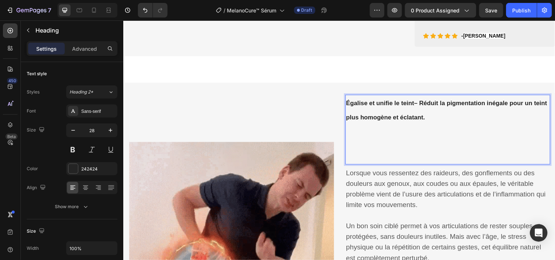
click at [373, 108] on strong "Égalise et unifie le teint" at bounding box center [384, 104] width 69 height 7
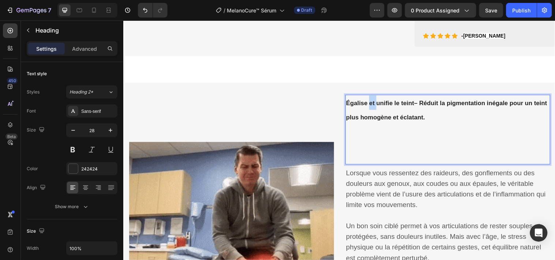
click at [373, 108] on strong "Égalise et unifie le teint" at bounding box center [384, 104] width 69 height 7
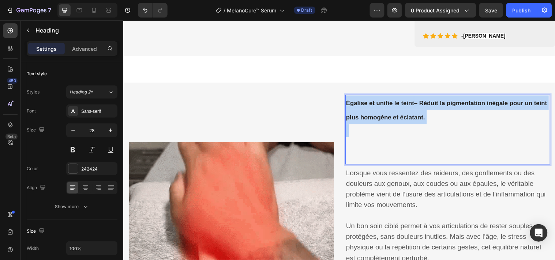
click at [373, 108] on strong "Égalise et unifie le teint" at bounding box center [384, 104] width 69 height 7
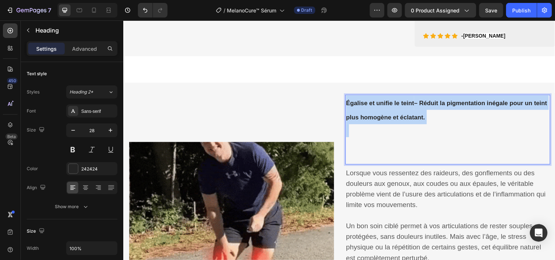
click at [373, 108] on strong "Égalise et unifie le teint" at bounding box center [384, 104] width 69 height 7
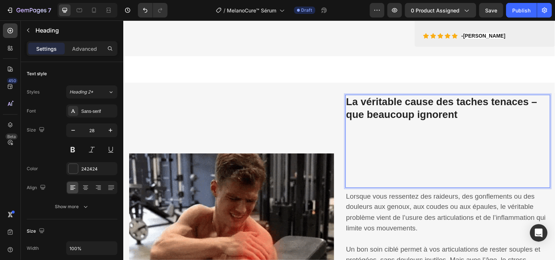
click at [361, 190] on p "Rich Text Editor. Editing area: main" at bounding box center [453, 176] width 207 height 27
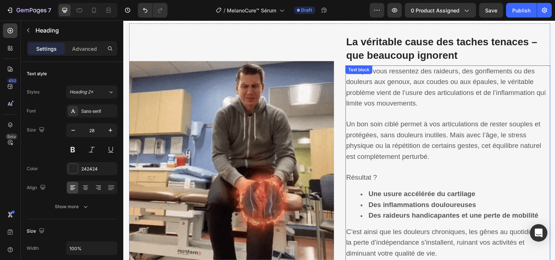
scroll to position [488, 0]
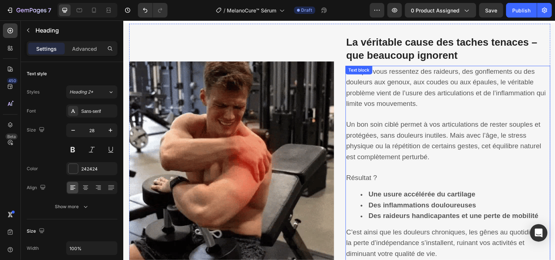
click at [368, 103] on span "Lorsque vous ressentez des raideurs, des gonflements ou des douleurs aux genoux…" at bounding box center [451, 88] width 203 height 40
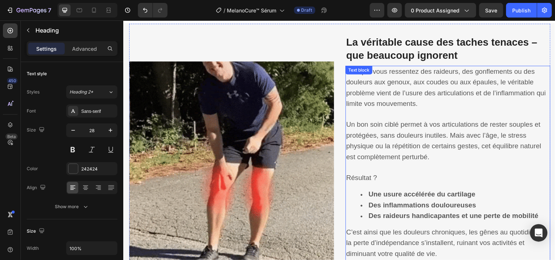
click at [368, 103] on span "Lorsque vous ressentez des raideurs, des gonflements ou des douleurs aux genoux…" at bounding box center [451, 88] width 203 height 40
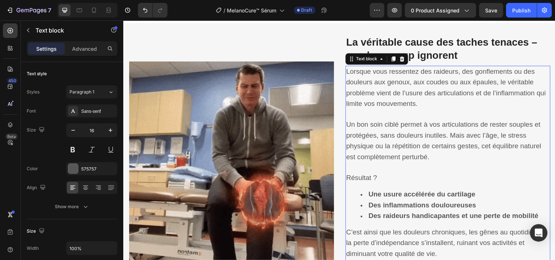
click at [368, 103] on span "Lorsque vous ressentez des raideurs, des gonflements ou des douleurs aux genoux…" at bounding box center [451, 88] width 203 height 40
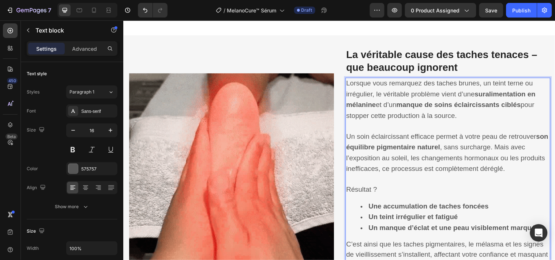
scroll to position [545, 0]
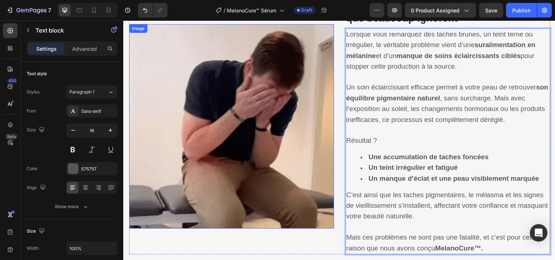
click at [270, 115] on img at bounding box center [233, 128] width 208 height 208
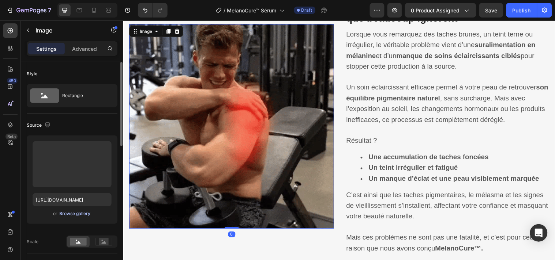
click at [81, 216] on div "Browse gallery" at bounding box center [75, 214] width 31 height 7
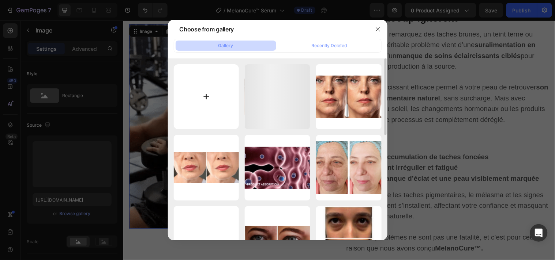
click at [199, 99] on input "file" at bounding box center [206, 96] width 65 height 65
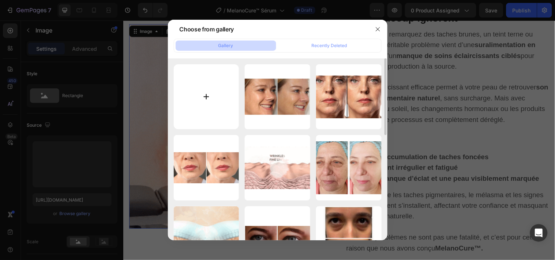
type input "C:\fakepath\1.png"
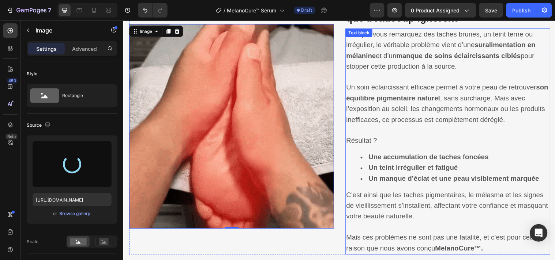
type input "https://cdn.shopify.com/s/files/1/0748/6688/4847/files/gempages_574280435123618…"
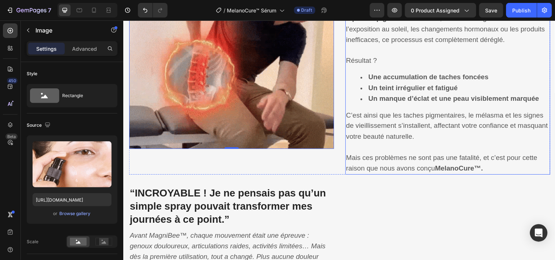
scroll to position [708, 0]
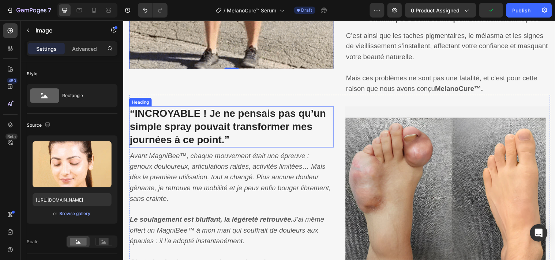
click at [225, 127] on strong "“INCROYABLE ! Je ne pensais pas qu’un simple spray pouvait transformer mes jour…" at bounding box center [229, 128] width 199 height 38
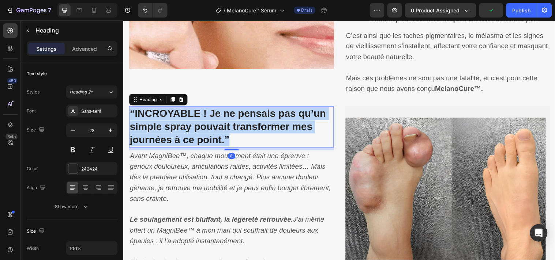
click at [225, 127] on strong "“INCROYABLE ! Je ne pensais pas qu’un simple spray pouvait transformer mes jour…" at bounding box center [229, 128] width 199 height 38
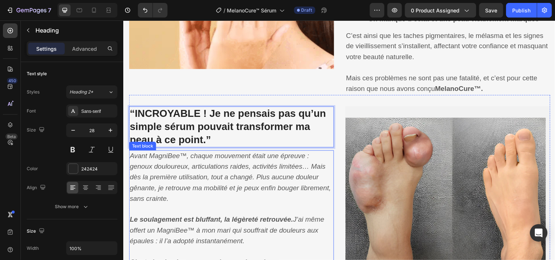
click at [200, 167] on icon "Avant MagniBee™, chaque mouvement était une épreuve : genoux douloureux, articu…" at bounding box center [232, 179] width 205 height 51
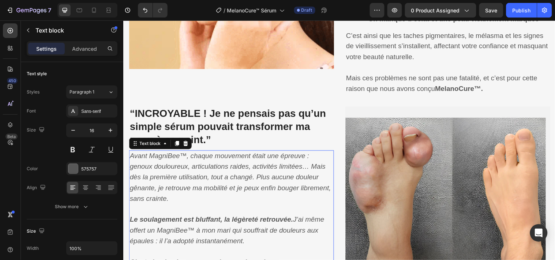
click at [200, 167] on icon "Avant MagniBee™, chaque mouvement était une épreuve : genoux douloureux, articu…" at bounding box center [232, 179] width 205 height 51
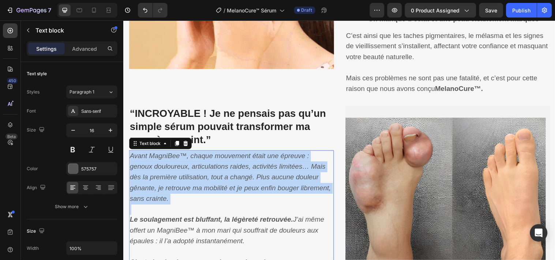
click at [200, 167] on icon "Avant MagniBee™, chaque mouvement était une épreuve : genoux douloureux, articu…" at bounding box center [232, 179] width 205 height 51
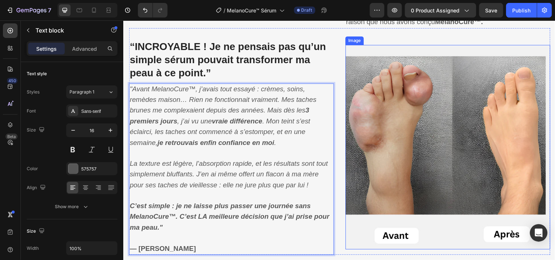
scroll to position [777, 0]
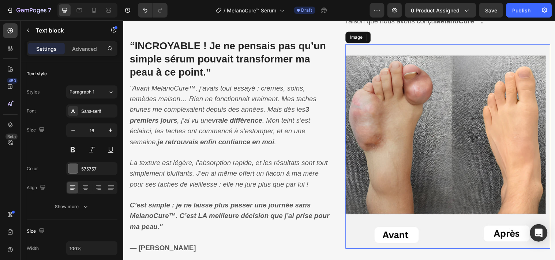
click at [388, 117] on img at bounding box center [453, 148] width 208 height 208
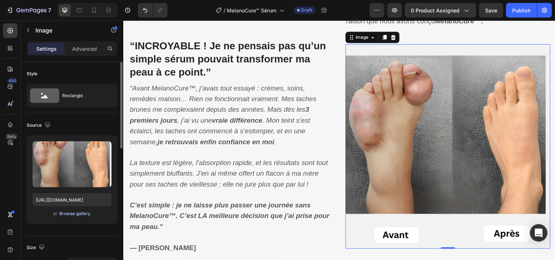
click at [79, 215] on div "Browse gallery" at bounding box center [75, 214] width 31 height 7
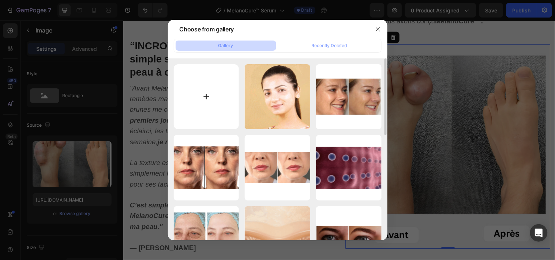
click at [203, 101] on input "file" at bounding box center [206, 96] width 65 height 65
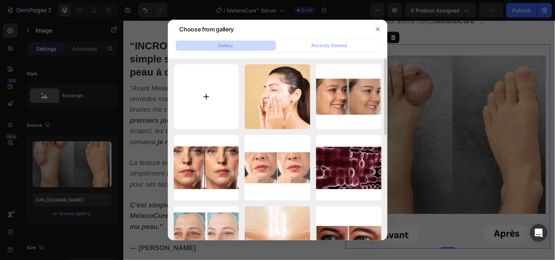
type input "C:\fakepath\3.png"
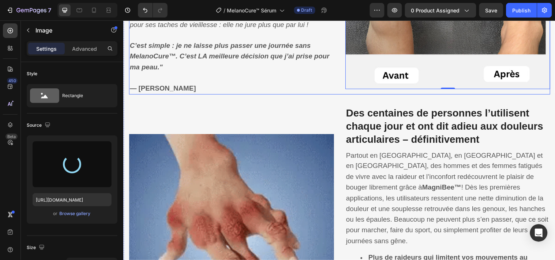
scroll to position [858, 0]
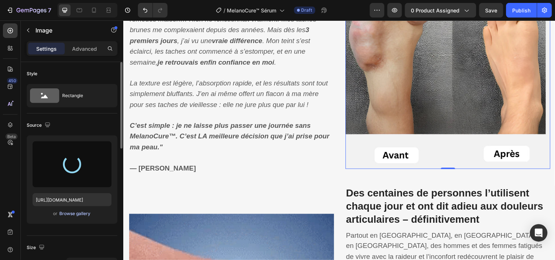
click at [74, 211] on div "Browse gallery" at bounding box center [75, 214] width 31 height 7
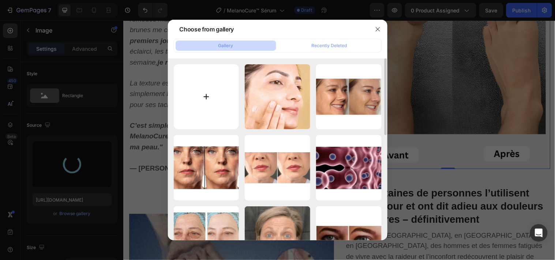
click at [206, 95] on input "file" at bounding box center [206, 96] width 65 height 65
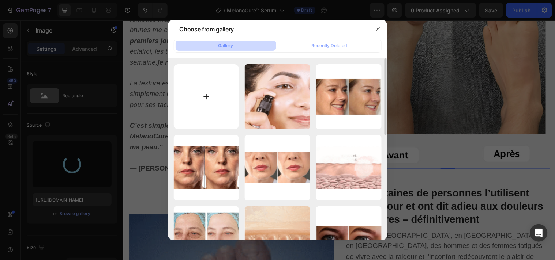
type input "C:\fakepath\2.png"
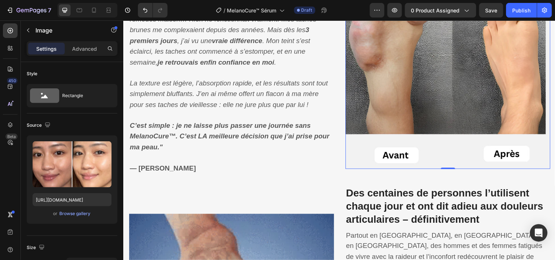
type input "https://cdn.shopify.com/s/files/1/0748/6688/4847/files/gempages_574280435123618…"
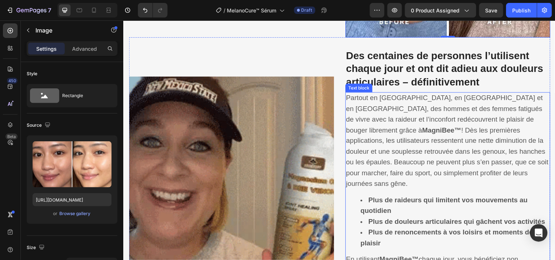
scroll to position [1131, 0]
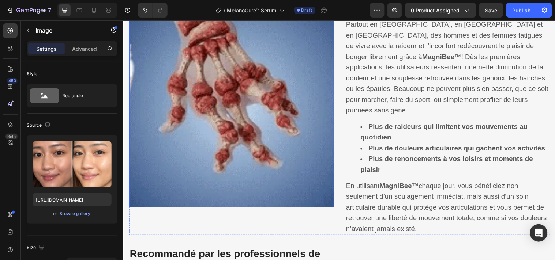
click at [211, 148] on img at bounding box center [233, 106] width 208 height 208
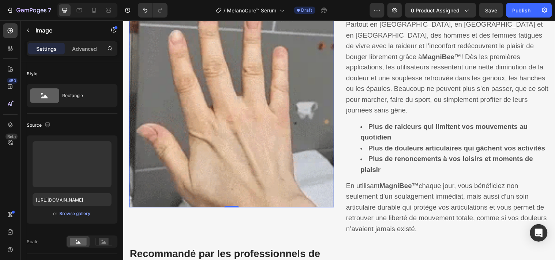
scroll to position [1049, 0]
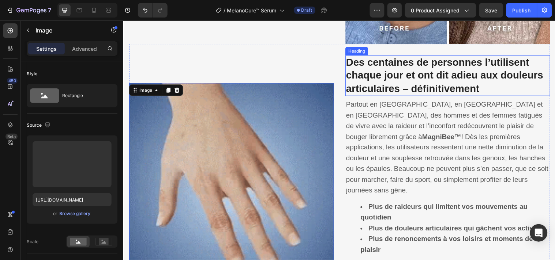
click at [419, 81] on strong "Des centaines de personnes l’utilisent chaque jour et ont dit adieu aux douleur…" at bounding box center [450, 76] width 200 height 38
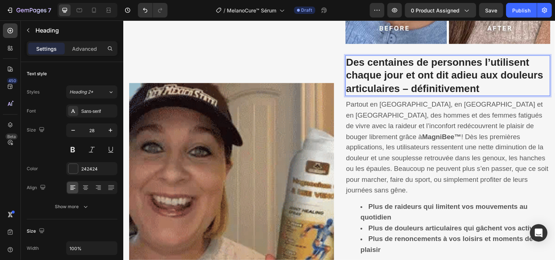
click at [419, 81] on strong "Des centaines de personnes l’utilisent chaque jour et ont dit adieu aux douleur…" at bounding box center [450, 76] width 200 height 38
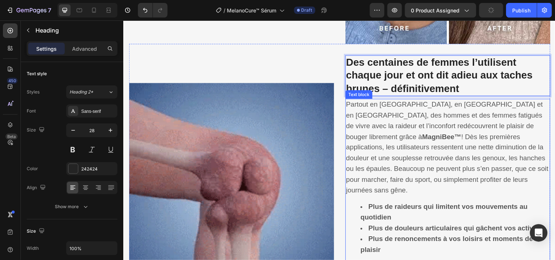
click at [369, 122] on p "Partout en France, en Belgique et en Suisse, des hommes et des femmes fatigués …" at bounding box center [453, 150] width 207 height 98
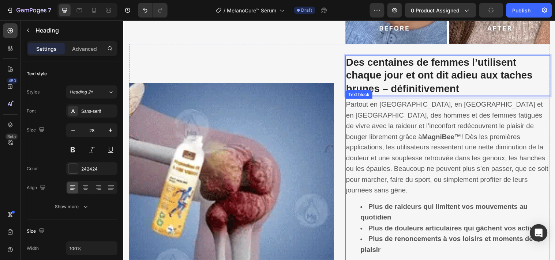
click at [369, 122] on p "Partout en France, en Belgique et en Suisse, des hommes et des femmes fatigués …" at bounding box center [453, 150] width 207 height 98
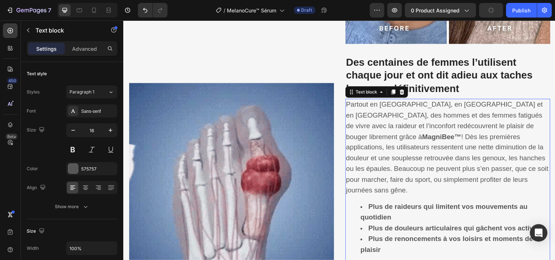
click at [369, 122] on p "Partout en France, en Belgique et en Suisse, des hommes et des femmes fatigués …" at bounding box center [453, 150] width 207 height 98
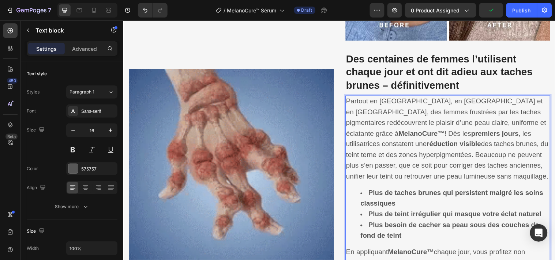
scroll to position [1089, 0]
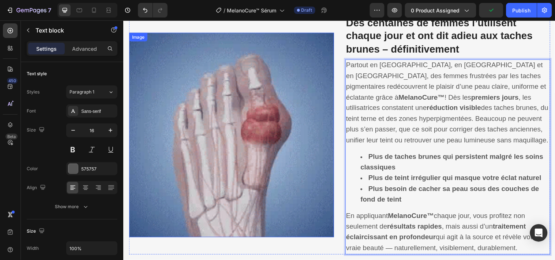
drag, startPoint x: 260, startPoint y: 187, endPoint x: 228, endPoint y: 196, distance: 34.3
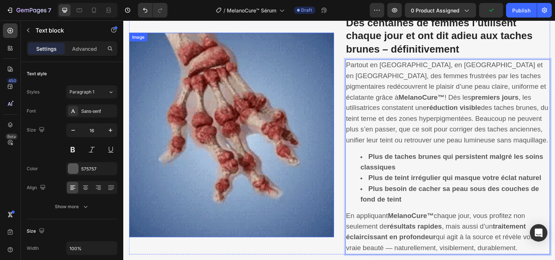
click at [254, 187] on img at bounding box center [233, 137] width 208 height 208
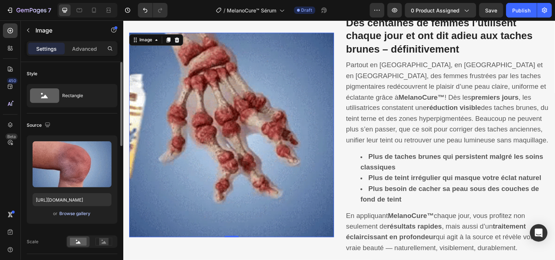
click at [82, 215] on div "Browse gallery" at bounding box center [75, 214] width 31 height 7
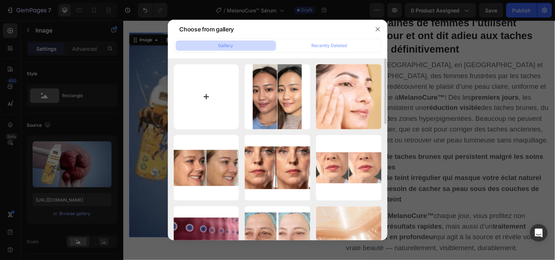
click at [210, 93] on input "file" at bounding box center [206, 96] width 65 height 65
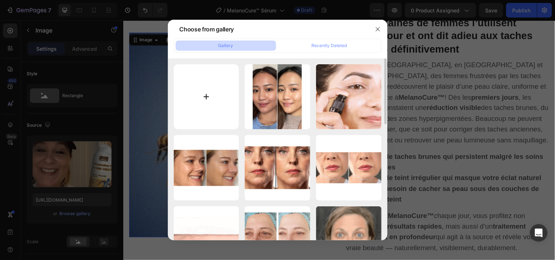
type input "C:\fakepath\3.png"
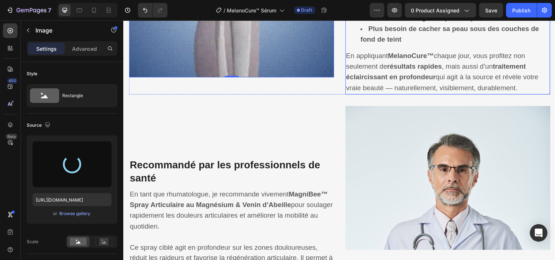
scroll to position [1333, 0]
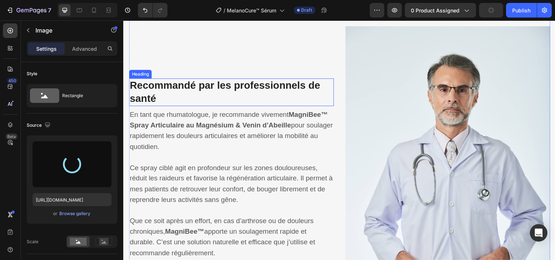
type input "https://cdn.shopify.com/s/files/1/0748/6688/4847/files/gempages_574280435123618…"
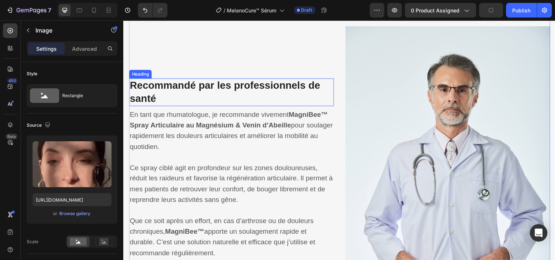
click at [192, 85] on strong "Recommandé par les professionnels de santé" at bounding box center [227, 92] width 194 height 25
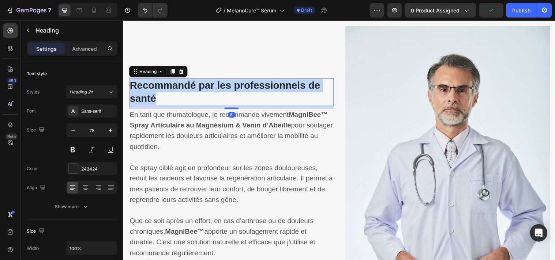
click at [192, 85] on strong "Recommandé par les professionnels de santé" at bounding box center [227, 92] width 194 height 25
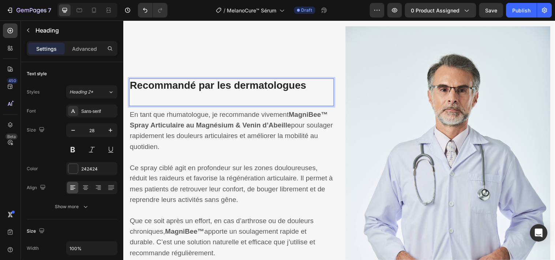
scroll to position [1340, 0]
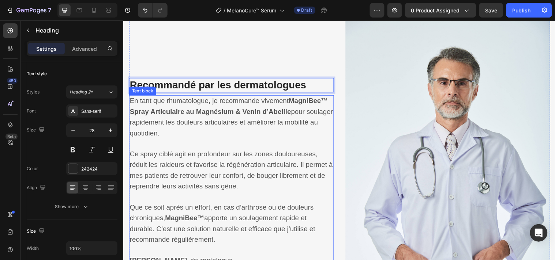
click at [230, 104] on span "En tant que rhumatologue, je recommande vivement MagniBee™ Spray Articulaire au…" at bounding box center [233, 118] width 206 height 40
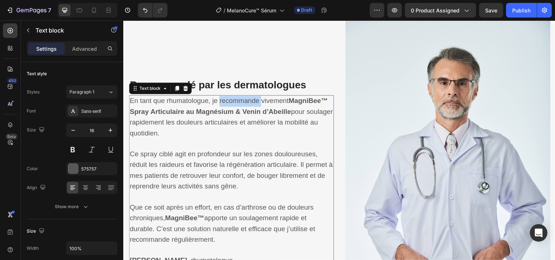
click at [230, 104] on span "En tant que rhumatologue, je recommande vivement MagniBee™ Spray Articulaire au…" at bounding box center [233, 118] width 206 height 40
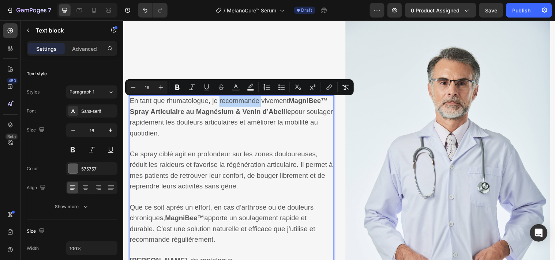
click at [230, 104] on span "En tant que rhumatologue, je recommande vivement MagniBee™ Spray Articulaire au…" at bounding box center [233, 118] width 206 height 40
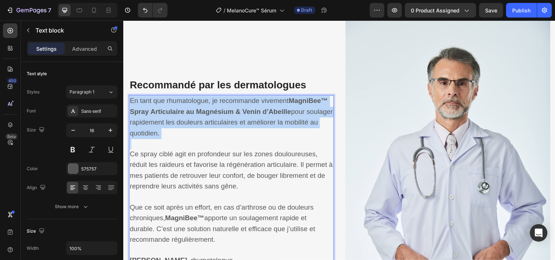
click at [230, 104] on span "En tant que rhumatologue, je recommande vivement MagniBee™ Spray Articulaire au…" at bounding box center [233, 118] width 206 height 40
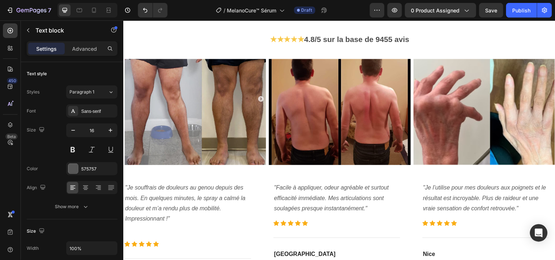
scroll to position [1766, 0]
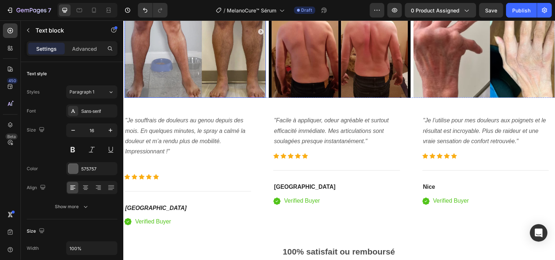
click at [190, 59] on img at bounding box center [196, 45] width 144 height 108
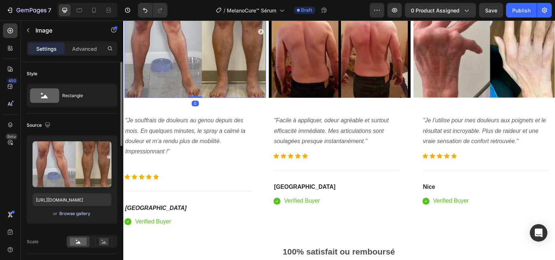
click at [75, 214] on div "Browse gallery" at bounding box center [75, 214] width 31 height 7
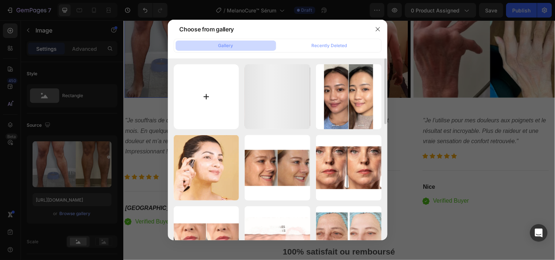
click at [214, 94] on input "file" at bounding box center [206, 96] width 65 height 65
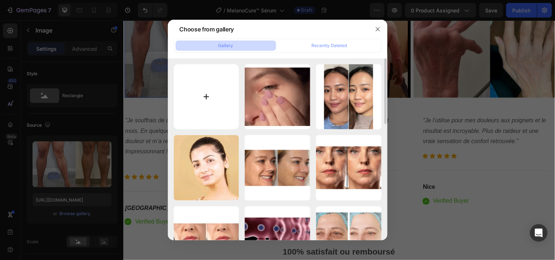
type input "C:\fakepath\4.png"
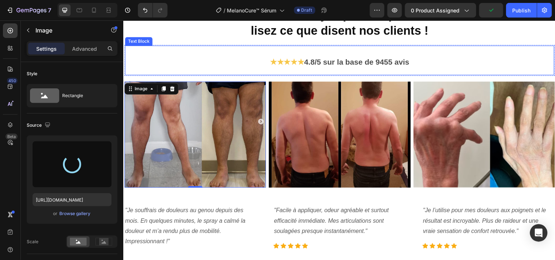
scroll to position [1685, 0]
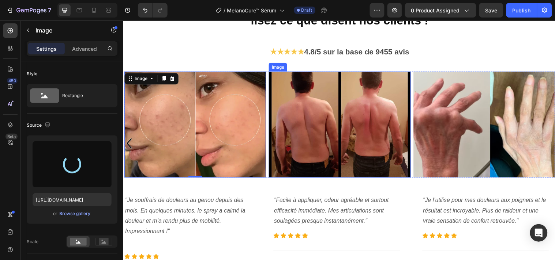
type input "https://cdn.shopify.com/s/files/1/0748/6688/4847/files/gempages_574280435123618…"
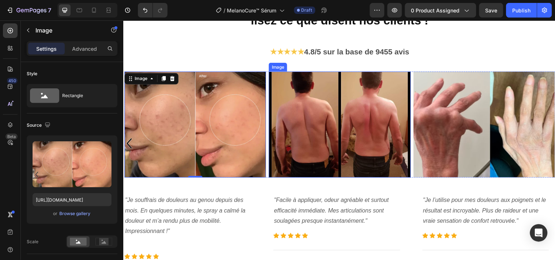
click at [316, 125] on img at bounding box center [343, 126] width 144 height 108
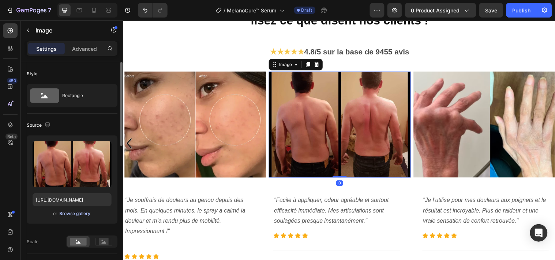
click at [76, 210] on button "Browse gallery" at bounding box center [75, 213] width 32 height 7
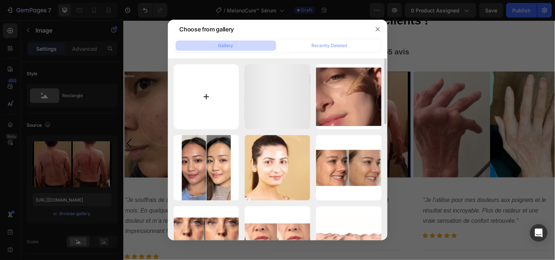
click at [203, 88] on input "file" at bounding box center [206, 96] width 65 height 65
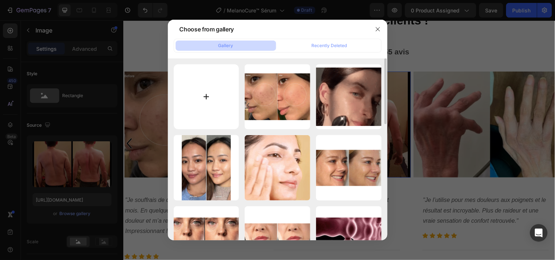
type input "C:\fakepath\5.png"
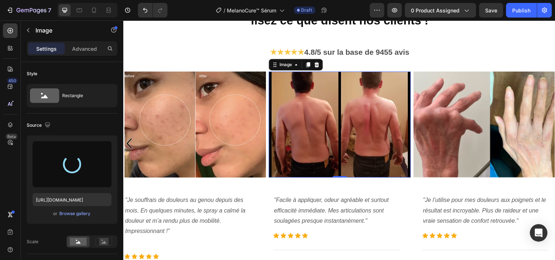
type input "https://cdn.shopify.com/s/files/1/0748/6688/4847/files/gempages_574280435123618…"
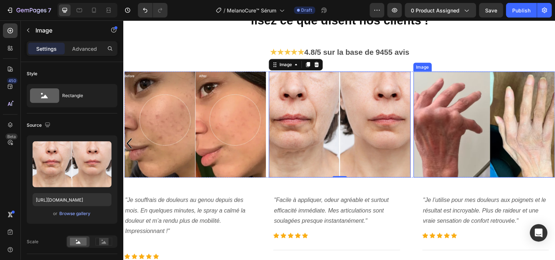
click at [453, 127] on img at bounding box center [490, 126] width 144 height 108
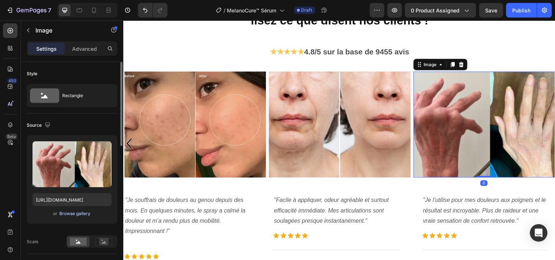
click at [65, 213] on div "Browse gallery" at bounding box center [75, 214] width 31 height 7
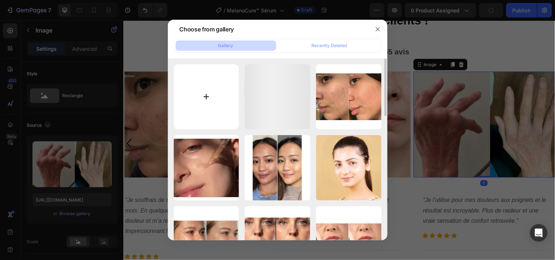
click at [202, 100] on input "file" at bounding box center [206, 96] width 65 height 65
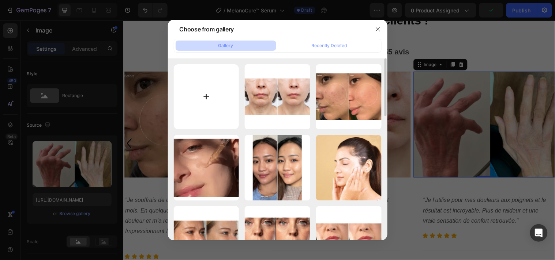
type input "C:\fakepath\6.png"
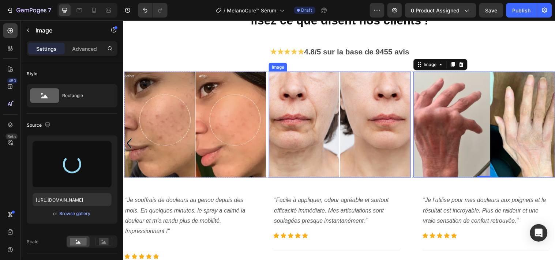
type input "https://cdn.shopify.com/s/files/1/0748/6688/4847/files/gempages_574280435123618…"
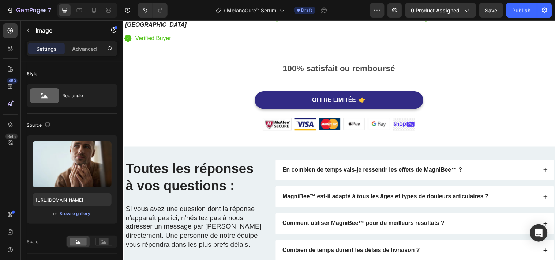
scroll to position [2010, 0]
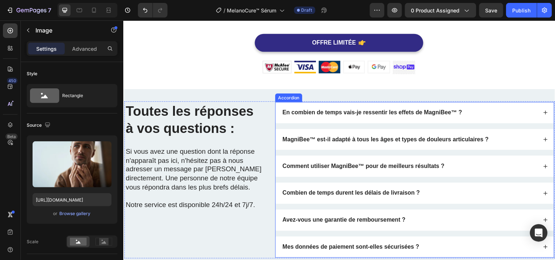
click at [485, 113] on div "En combien de temps vais-je ressentir les effets de MagniBee™ ?" at bounding box center [414, 114] width 260 height 10
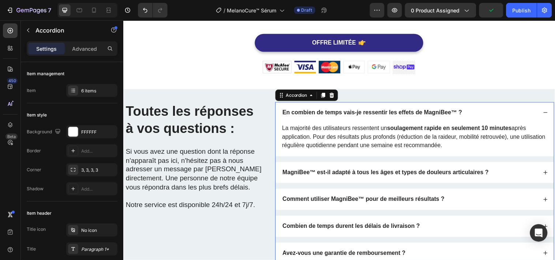
click at [407, 116] on strong "En combien de temps vais-je ressentir les effets de MagniBee™ ?" at bounding box center [376, 113] width 183 height 6
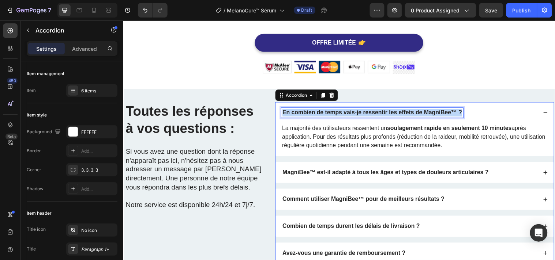
click at [407, 116] on strong "En combien de temps vais-je ressentir les effets de MagniBee™ ?" at bounding box center [376, 113] width 183 height 6
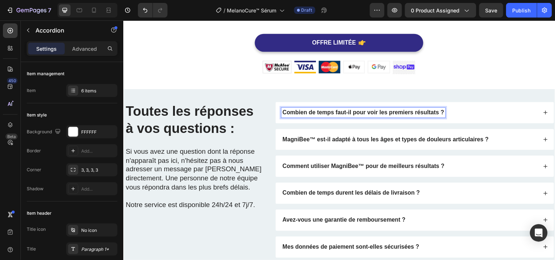
click at [472, 108] on div "Combien de temps faut-il pour voir les premiers résultats ?" at bounding box center [419, 114] width 283 height 22
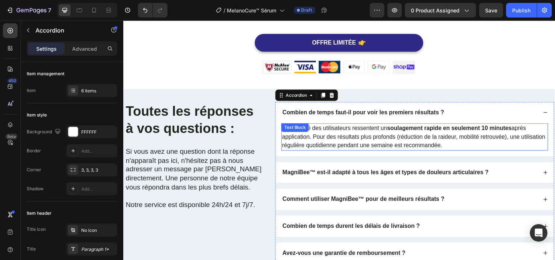
click at [340, 137] on p "La majorité des utilisateurs ressentent un soulagement rapide en seulement 10 m…" at bounding box center [420, 138] width 270 height 26
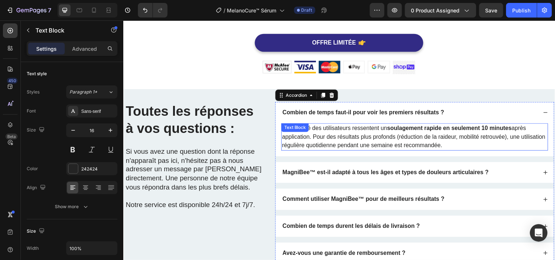
click at [340, 137] on p "La majorité des utilisateurs ressentent un soulagement rapide en seulement 10 m…" at bounding box center [420, 138] width 270 height 26
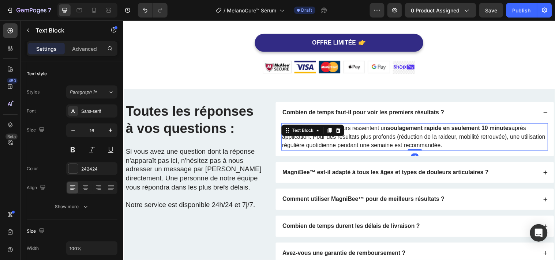
click at [340, 137] on p "La majorité des utilisateurs ressentent un soulagement rapide en seulement 10 m…" at bounding box center [420, 138] width 270 height 26
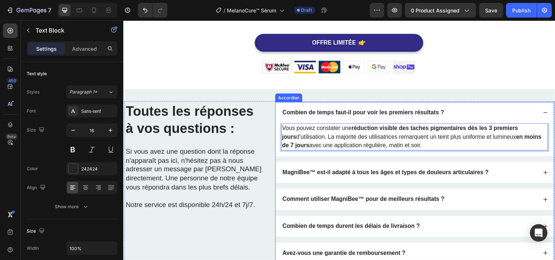
click at [506, 173] on div "MagniBee™ est-il adapté à tous les âges et types de douleurs articulaires ?" at bounding box center [414, 175] width 260 height 10
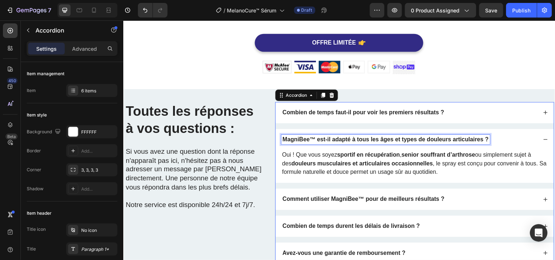
click at [393, 140] on strong "MagniBee™ est-il adapté à tous les âges et types de douleurs articulaires ?" at bounding box center [390, 141] width 210 height 6
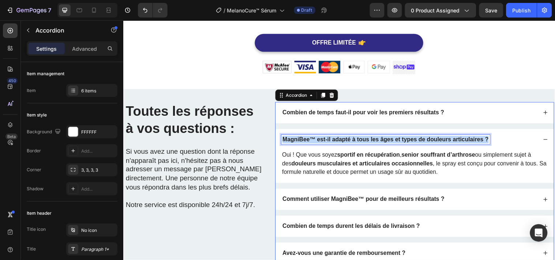
click at [393, 140] on strong "MagniBee™ est-il adapté à tous les âges et types de douleurs articulaires ?" at bounding box center [390, 141] width 210 height 6
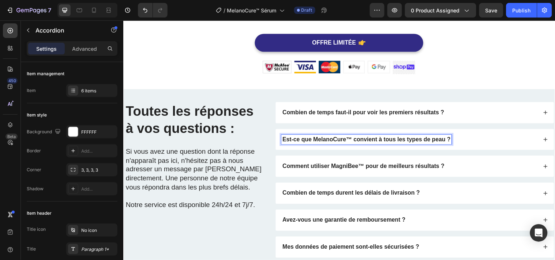
click at [480, 139] on div "Est-ce que MelanoCure™ convient à tous les types de peau ?" at bounding box center [414, 141] width 260 height 10
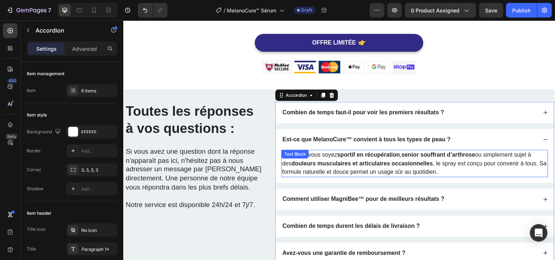
click at [397, 164] on strong "douleurs musculaires et articulaires occasionnelles" at bounding box center [366, 165] width 144 height 6
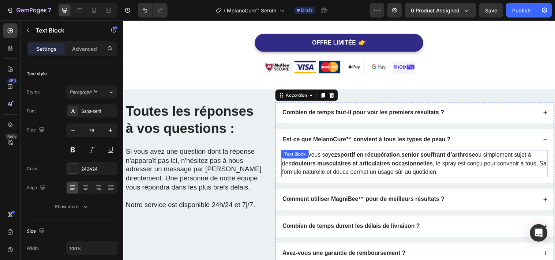
click at [397, 164] on strong "douleurs musculaires et articulaires occasionnelles" at bounding box center [366, 165] width 144 height 6
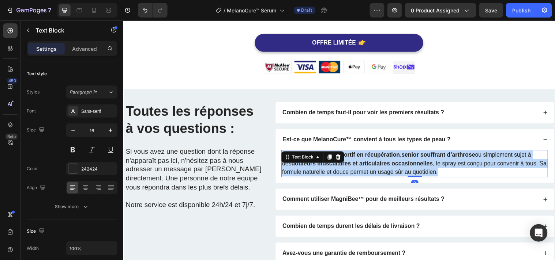
click at [397, 164] on strong "douleurs musculaires et articulaires occasionnelles" at bounding box center [366, 165] width 144 height 6
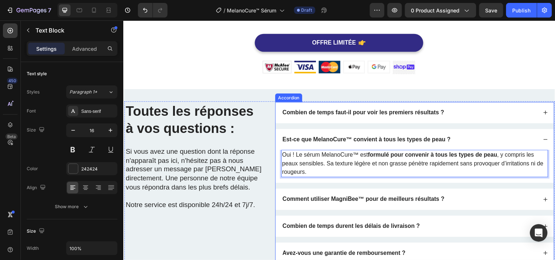
click at [469, 206] on div "Comment utiliser MagniBee™ pour de meilleurs résultats ?" at bounding box center [414, 202] width 260 height 10
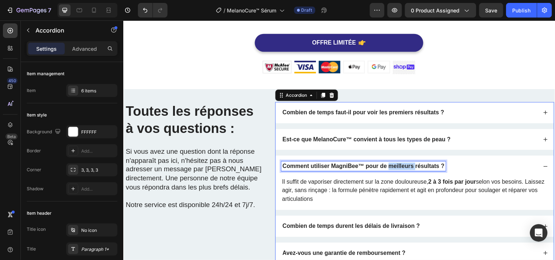
click at [405, 168] on strong "Comment utiliser MagniBee™ pour de meilleurs résultats ?" at bounding box center [367, 168] width 165 height 6
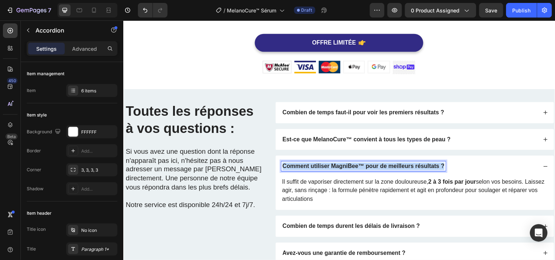
click at [405, 168] on strong "Comment utiliser MagniBee™ pour de meilleurs résultats ?" at bounding box center [367, 168] width 165 height 6
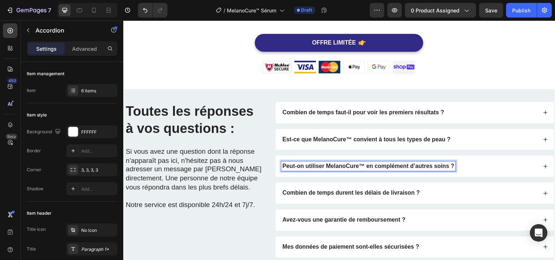
click at [481, 164] on div "Peut-on utiliser MelanoCure™ en complément d’autres soins ?" at bounding box center [414, 169] width 260 height 10
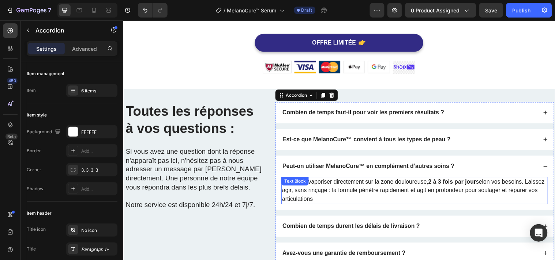
click at [420, 186] on p "Il suffit de vaporiser directement sur la zone douloureuse, 2 à 3 fois par jour…" at bounding box center [420, 193] width 270 height 26
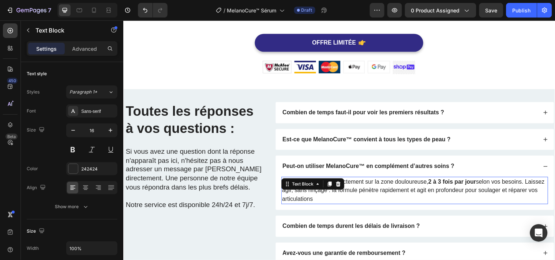
click at [420, 186] on p "Il suffit de vaporiser directement sur la zone douloureuse, 2 à 3 fois par jour…" at bounding box center [420, 193] width 270 height 26
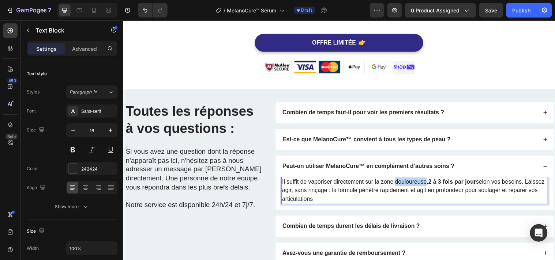
click at [420, 186] on p "Il suffit de vaporiser directement sur la zone douloureuse, 2 à 3 fois par jour…" at bounding box center [420, 193] width 270 height 26
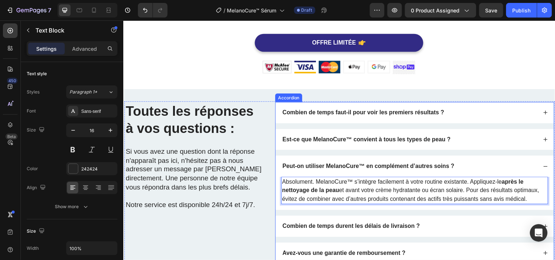
click at [439, 222] on div "Combien de temps durent les délais de livraison ?" at bounding box center [419, 230] width 283 height 22
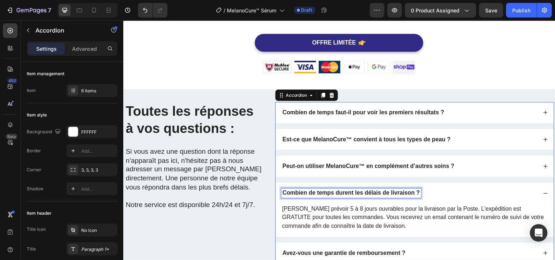
click at [374, 192] on strong "Combien de temps durent les délais de livraison ?" at bounding box center [354, 195] width 139 height 6
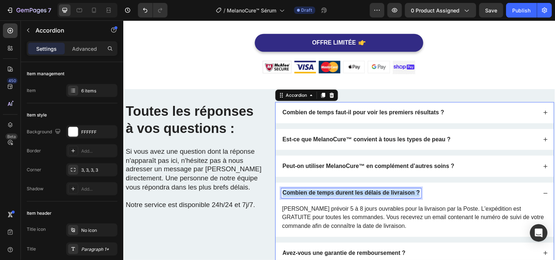
click at [374, 192] on strong "Combien de temps durent les délais de livraison ?" at bounding box center [354, 195] width 139 height 6
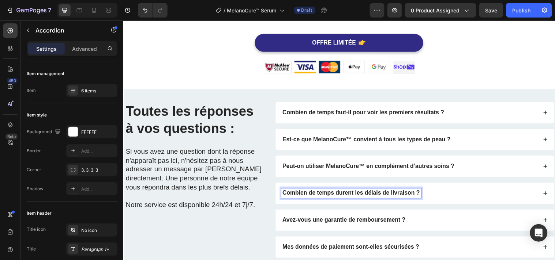
click at [458, 206] on div "Combien de temps durent les délais de livraison ?" at bounding box center [419, 196] width 283 height 22
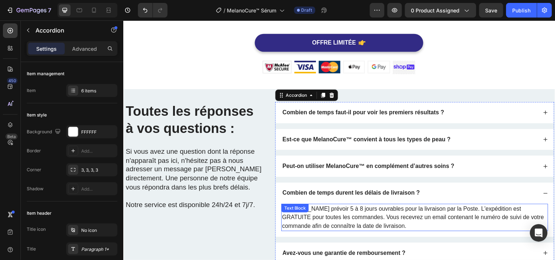
click at [452, 220] on p "Veuillez prévoir 5 à 8 jours ouvrables pour la livraison par la Poste. L'expédi…" at bounding box center [420, 220] width 270 height 26
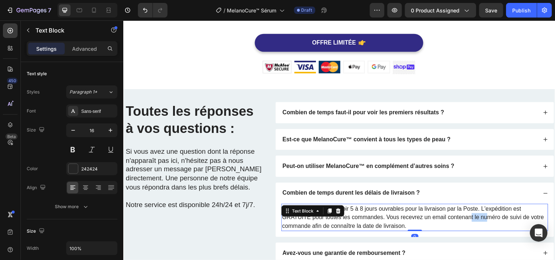
click at [452, 219] on p "Veuillez prévoir 5 à 8 jours ouvrables pour la livraison par la Poste. L'expédi…" at bounding box center [420, 220] width 270 height 26
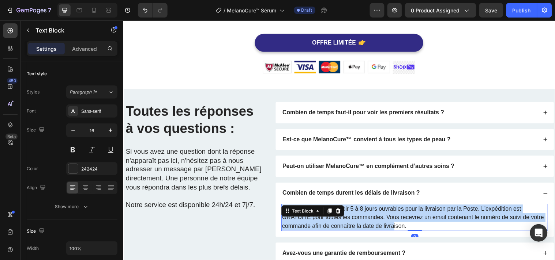
click at [452, 219] on p "Veuillez prévoir 5 à 8 jours ouvrables pour la livraison par la Poste. L'expédi…" at bounding box center [420, 220] width 270 height 26
click at [452, 218] on p "Veuillez prévoir 5 à 8 jours ouvrables pour la livraison par la Poste. L'expédi…" at bounding box center [420, 220] width 270 height 26
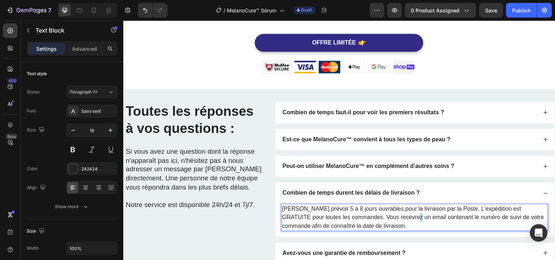
click at [393, 218] on p "Veuillez prévoir 5 à 8 jours ouvrables pour la livraison par la Poste. L'expédi…" at bounding box center [420, 220] width 270 height 26
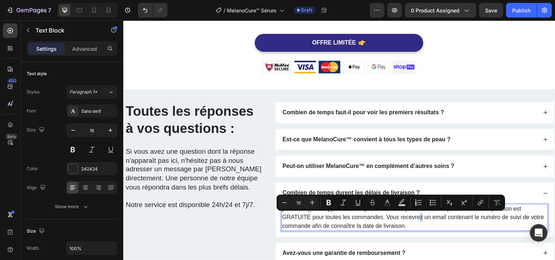
click at [393, 218] on p "Veuillez prévoir 5 à 8 jours ouvrables pour la livraison par la Poste. L'expédi…" at bounding box center [420, 220] width 270 height 26
click at [393, 216] on p "Veuillez prévoir 5 à 8 jours ouvrables pour la livraison par la Poste. L'expédi…" at bounding box center [420, 220] width 270 height 26
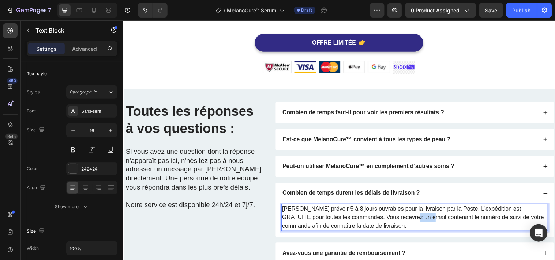
click at [393, 216] on p "Veuillez prévoir 5 à 8 jours ouvrables pour la livraison par la Poste. L'expédi…" at bounding box center [420, 220] width 270 height 26
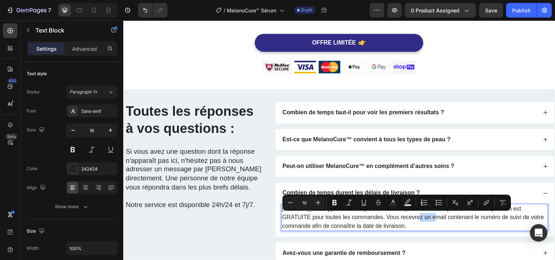
click at [393, 216] on p "Veuillez prévoir 5 à 8 jours ouvrables pour la livraison par la Poste. L'expédi…" at bounding box center [420, 220] width 270 height 26
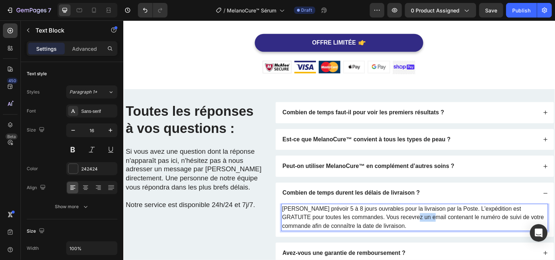
click at [393, 216] on p "Veuillez prévoir 5 à 8 jours ouvrables pour la livraison par la Poste. L'expédi…" at bounding box center [420, 220] width 270 height 26
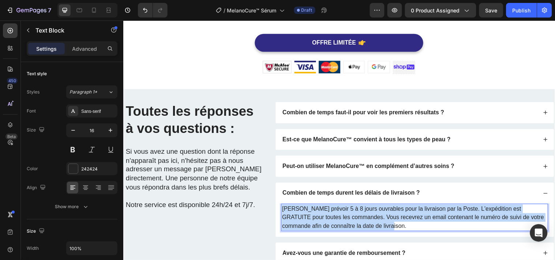
click at [393, 216] on p "Veuillez prévoir 5 à 8 jours ouvrables pour la livraison par la Poste. L'expédi…" at bounding box center [420, 220] width 270 height 26
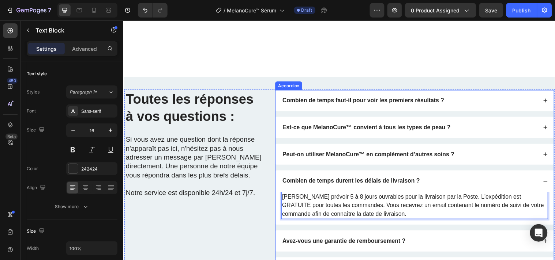
scroll to position [2104, 0]
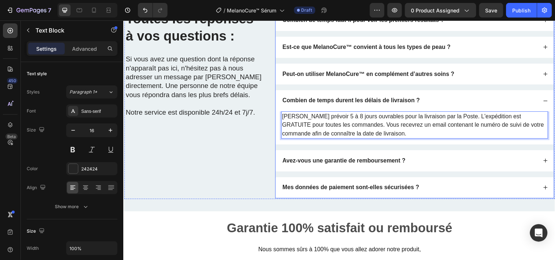
click at [426, 165] on div "Avez-vous une garantie de remboursement ?" at bounding box center [414, 163] width 260 height 10
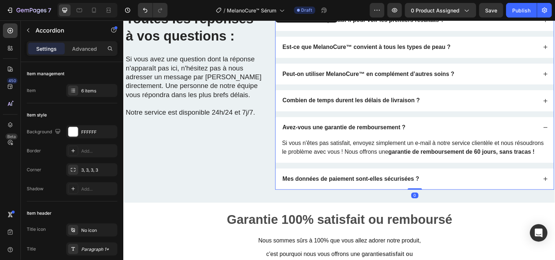
click at [337, 124] on div "Avez-vous une garantie de remboursement ?" at bounding box center [419, 130] width 283 height 22
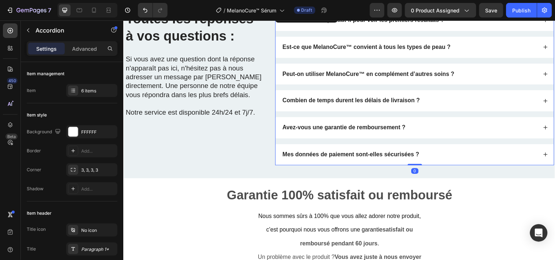
click at [337, 124] on div "Avez-vous une garantie de remboursement ?" at bounding box center [419, 130] width 283 height 22
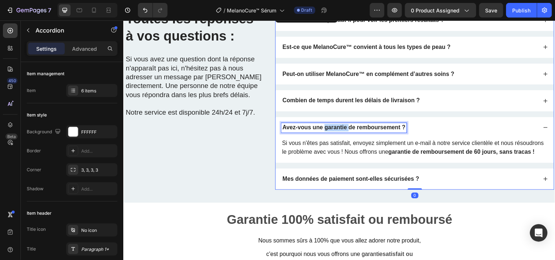
click at [337, 126] on strong "Avez-vous une garantie de remboursement ?" at bounding box center [347, 129] width 125 height 6
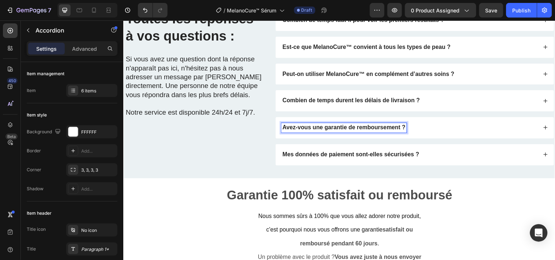
click at [419, 128] on div "Avez-vous une garantie de remboursement ?" at bounding box center [414, 129] width 260 height 10
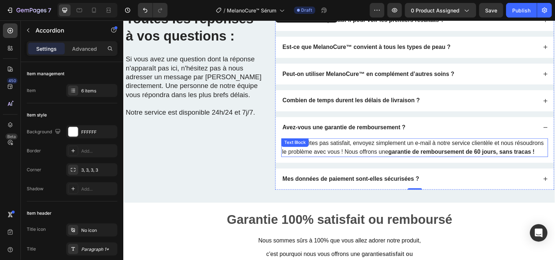
click at [398, 145] on p "Si vous n'êtes pas satisfait, envoyez simplement un e-mail à notre service clie…" at bounding box center [420, 150] width 270 height 18
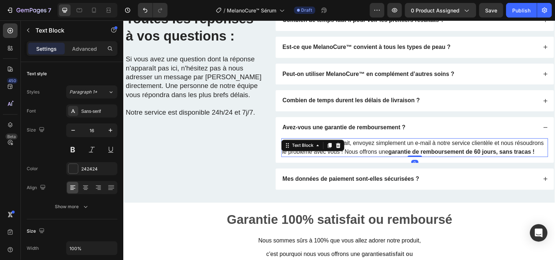
click at [398, 145] on p "Si vous n'êtes pas satisfait, envoyez simplement un e-mail à notre service clie…" at bounding box center [420, 150] width 270 height 18
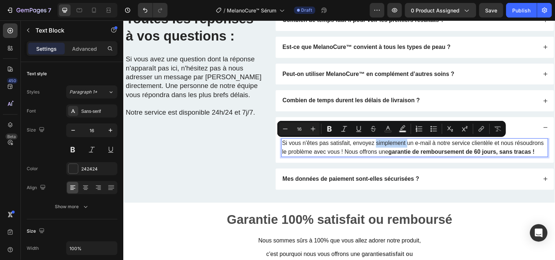
click at [398, 145] on p "Si vous n'êtes pas satisfait, envoyez simplement un e-mail à notre service clie…" at bounding box center [420, 150] width 270 height 18
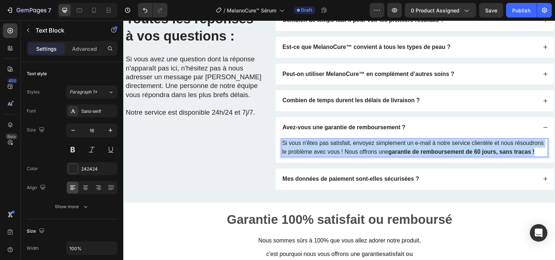
click at [398, 145] on p "Si vous n'êtes pas satisfait, envoyez simplement un e-mail à notre service clie…" at bounding box center [420, 150] width 270 height 18
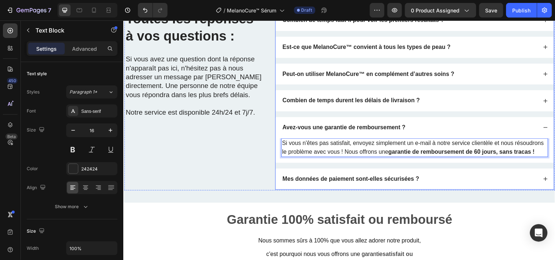
click at [465, 187] on div "Mes données de paiement sont-elles sécurisées ?" at bounding box center [414, 182] width 260 height 10
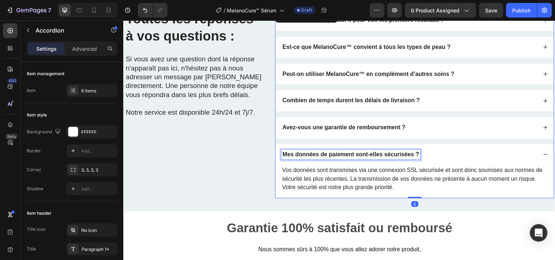
click at [379, 156] on strong "Mes données de paiement sont-elles sécurisées ?" at bounding box center [354, 156] width 139 height 6
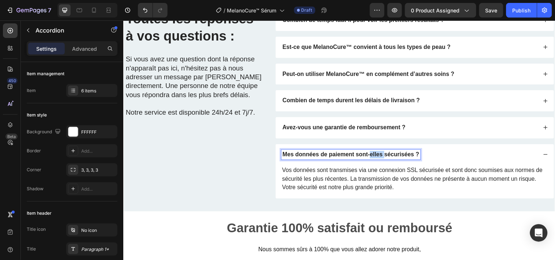
click at [379, 156] on strong "Mes données de paiement sont-elles sécurisées ?" at bounding box center [354, 156] width 139 height 6
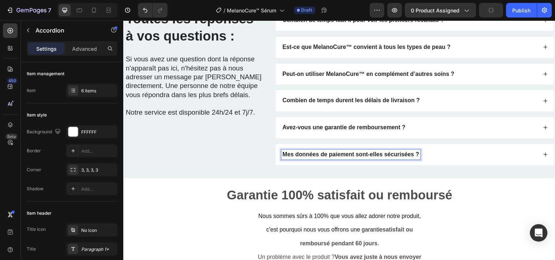
click at [449, 154] on div "Mes données de paiement sont-elles sécurisées ?" at bounding box center [414, 157] width 260 height 10
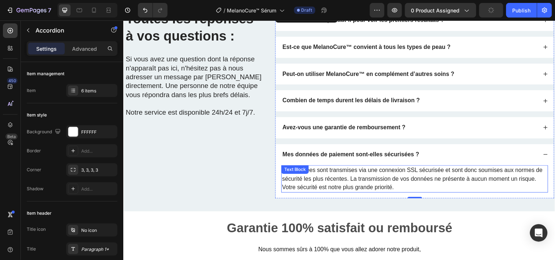
click at [402, 171] on p "Vos données sont transmises via une connexion SSL sécurisée et sont donc soumis…" at bounding box center [420, 181] width 270 height 26
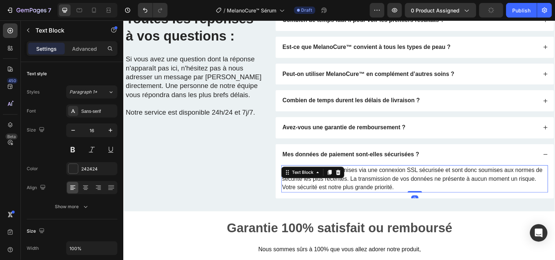
click at [402, 171] on p "Vos données sont transmises via une connexion SSL sécurisée et sont donc soumis…" at bounding box center [420, 181] width 270 height 26
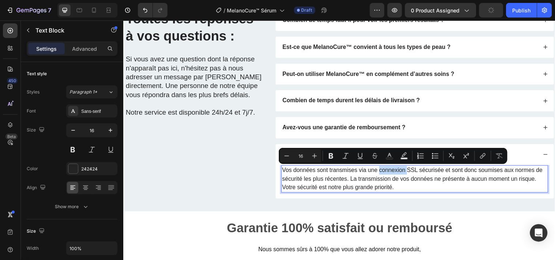
click at [402, 171] on p "Vos données sont transmises via une connexion SSL sécurisée et sont donc soumis…" at bounding box center [420, 181] width 270 height 26
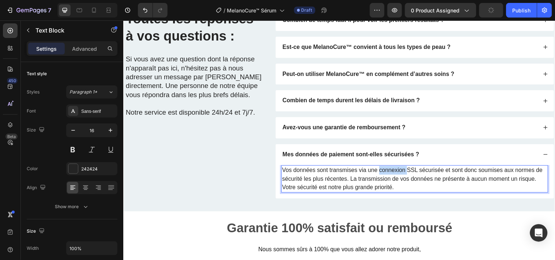
click at [402, 171] on p "Vos données sont transmises via une connexion SSL sécurisée et sont donc soumis…" at bounding box center [420, 181] width 270 height 26
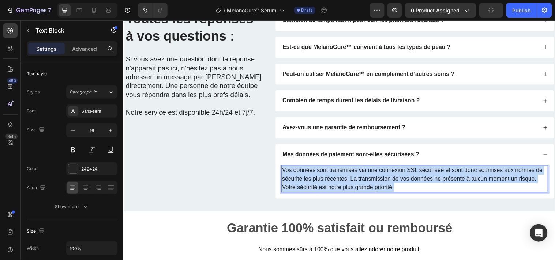
click at [402, 171] on p "Vos données sont transmises via une connexion SSL sécurisée et sont donc soumis…" at bounding box center [420, 181] width 270 height 26
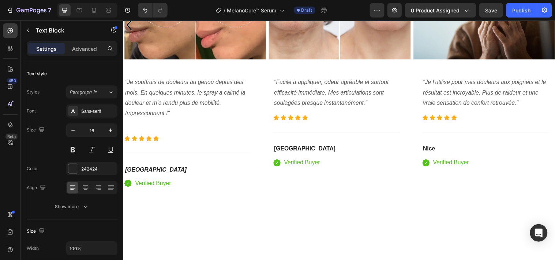
scroll to position [1716, 0]
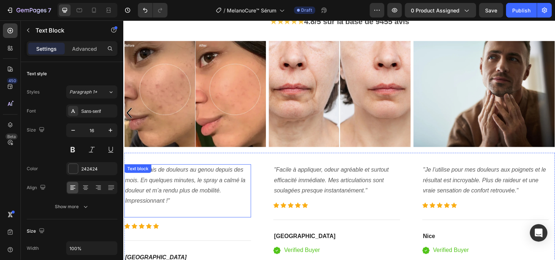
click at [190, 176] on p ""Je souffrais de douleurs au genou depuis des mois. En quelques minutes, le spr…" at bounding box center [188, 188] width 127 height 42
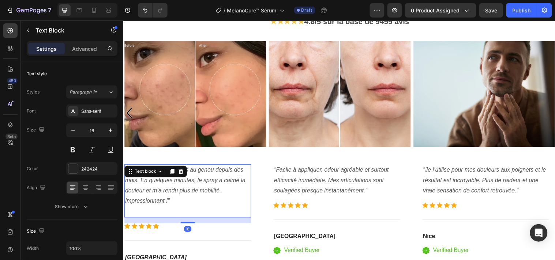
click at [190, 176] on p ""Je souffrais de douleurs au genou depuis des mois. En quelques minutes, le spr…" at bounding box center [188, 188] width 127 height 42
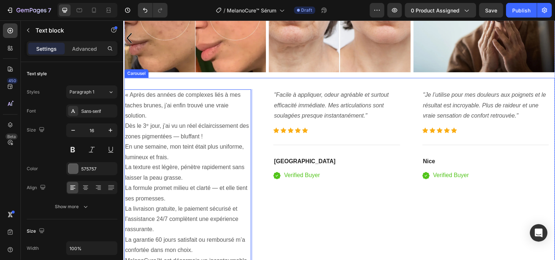
scroll to position [1834, 0]
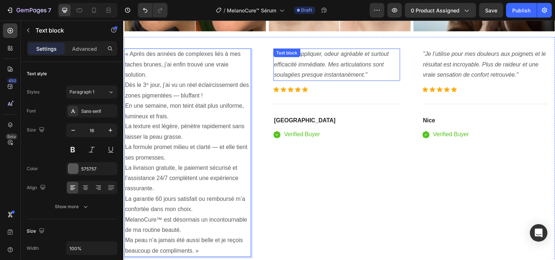
click at [310, 61] on icon ""Facile à appliquer, odeur agréable et surtout efficacité immédiate. Mes articu…" at bounding box center [335, 64] width 117 height 27
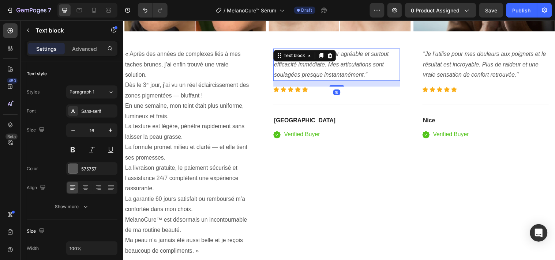
click at [310, 61] on icon ""Facile à appliquer, odeur agréable et surtout efficacité immédiate. Mes articu…" at bounding box center [335, 64] width 117 height 27
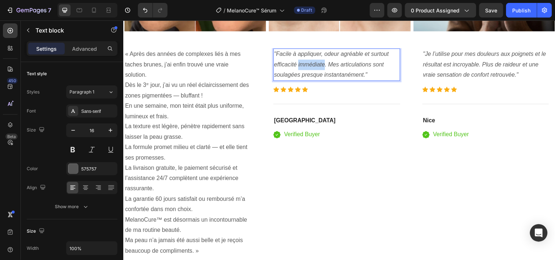
click at [310, 61] on icon ""Facile à appliquer, odeur agréable et surtout efficacité immédiate. Mes articu…" at bounding box center [335, 64] width 117 height 27
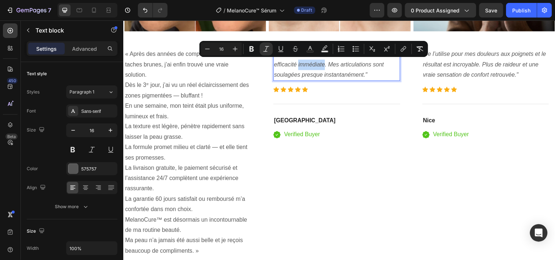
click at [310, 61] on icon ""Facile à appliquer, odeur agréable et surtout efficacité immédiate. Mes articu…" at bounding box center [335, 64] width 117 height 27
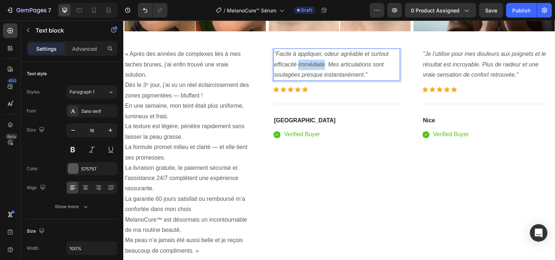
click at [310, 61] on icon ""Facile à appliquer, odeur agréable et surtout efficacité immédiate. Mes articu…" at bounding box center [335, 64] width 117 height 27
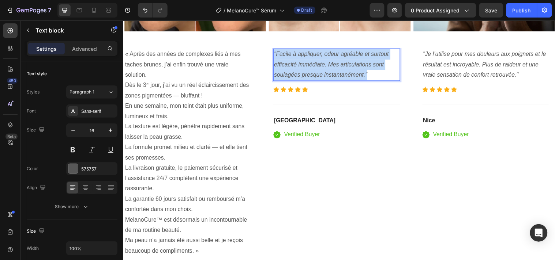
click at [310, 61] on icon ""Facile à appliquer, odeur agréable et surtout efficacité immédiate. Mes articu…" at bounding box center [335, 64] width 117 height 27
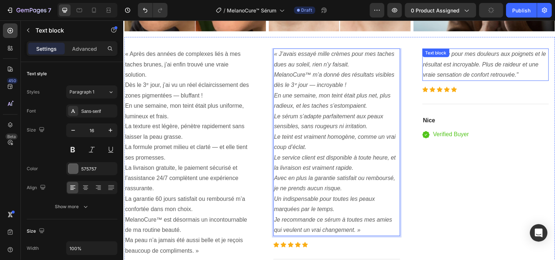
click at [448, 71] on icon ""Je l’utilise pour mes douleurs aux poignets et le résultat est incroyable. Plu…" at bounding box center [490, 64] width 125 height 27
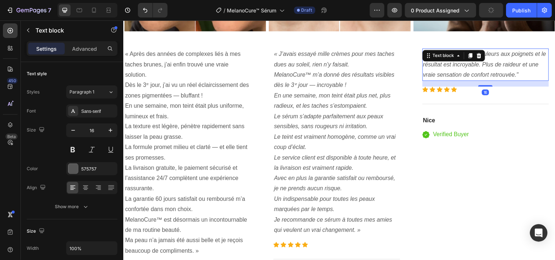
click at [448, 71] on icon ""Je l’utilise pour mes douleurs aux poignets et le résultat est incroyable. Plu…" at bounding box center [490, 64] width 125 height 27
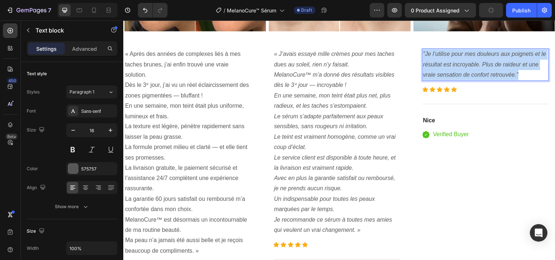
click at [448, 71] on icon ""Je l’utilise pour mes douleurs aux poignets et le résultat est incroyable. Plu…" at bounding box center [490, 64] width 125 height 27
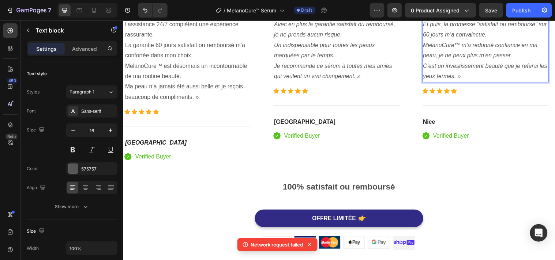
scroll to position [1996, 0]
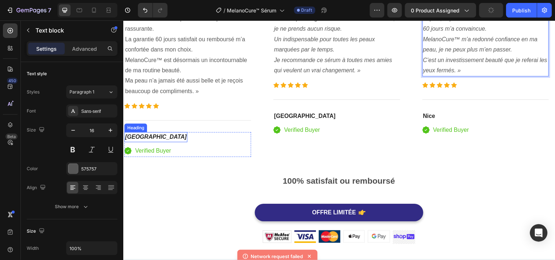
click at [144, 138] on icon "Toulouse" at bounding box center [156, 139] width 63 height 6
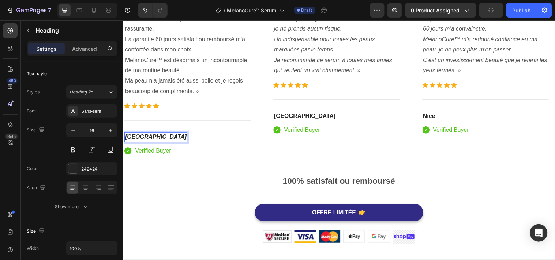
click at [144, 138] on icon "Toulouse" at bounding box center [156, 139] width 63 height 6
click at [283, 115] on strong "Lyon" at bounding box center [308, 118] width 63 height 6
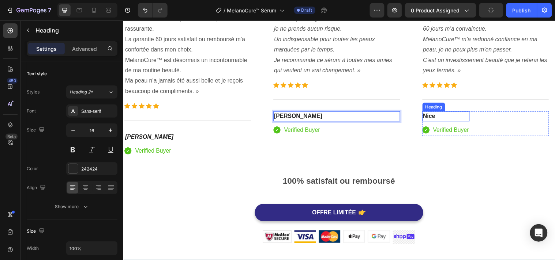
click at [436, 115] on strong "Nice" at bounding box center [434, 118] width 12 height 6
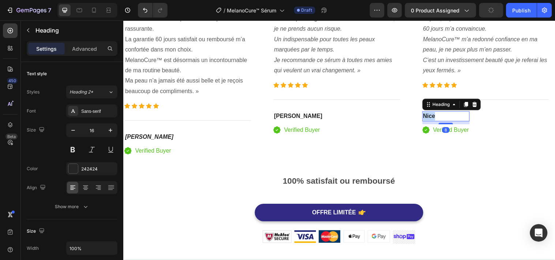
click at [436, 115] on strong "Nice" at bounding box center [434, 118] width 12 height 6
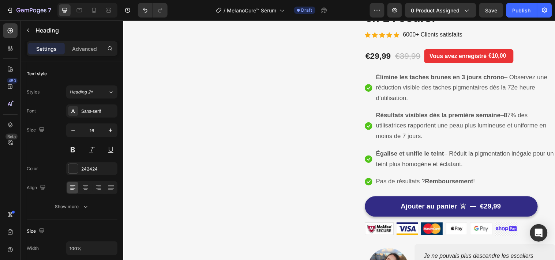
scroll to position [0, 0]
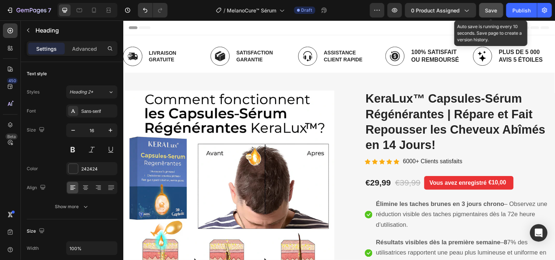
click at [484, 12] on button "Save" at bounding box center [491, 10] width 24 height 15
